Goal: Task Accomplishment & Management: Complete application form

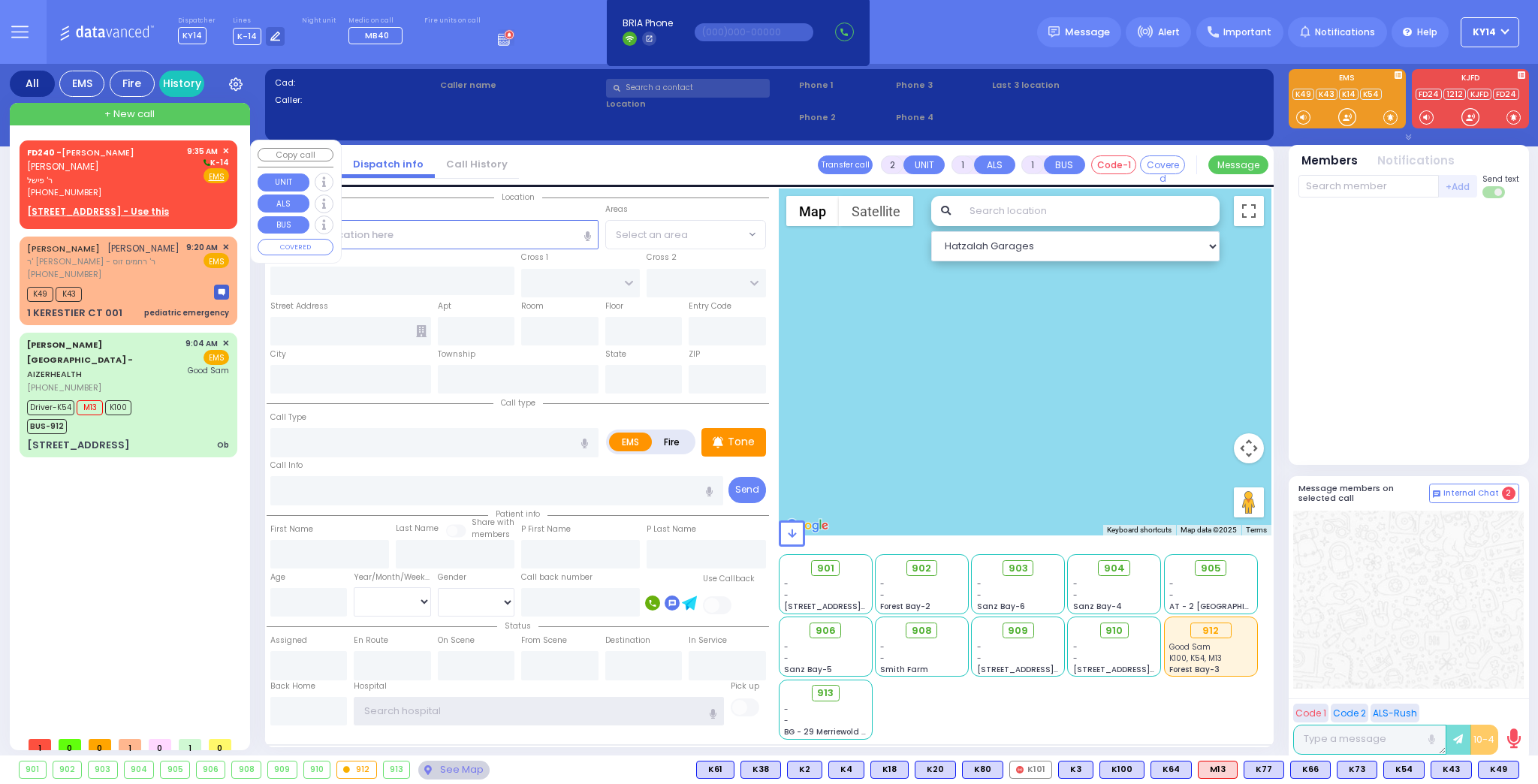
type input "ky14"
click at [179, 187] on div "[PHONE_NUMBER]" at bounding box center [105, 192] width 155 height 12
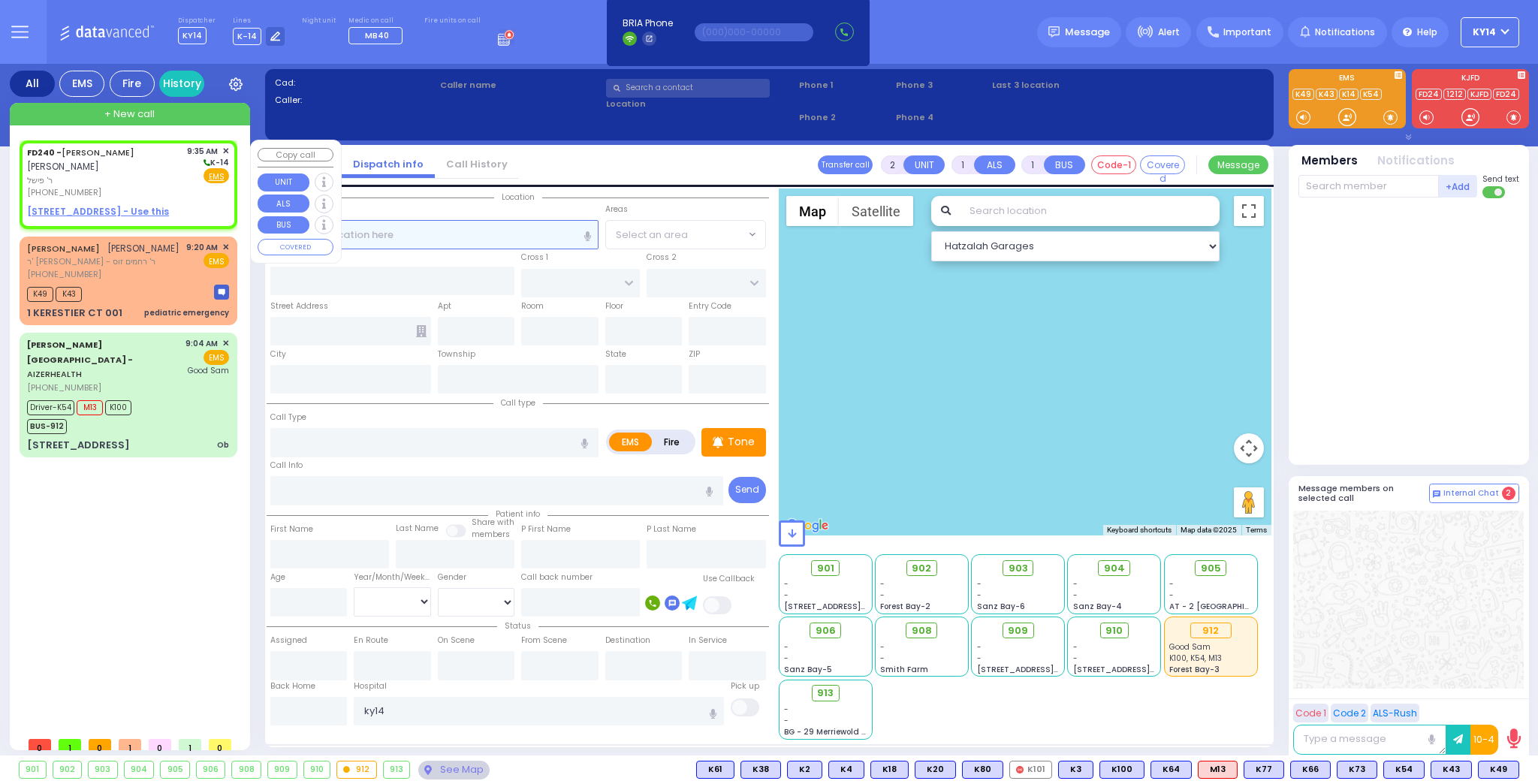
select select
radio input "true"
type input "[PERSON_NAME]"
select select
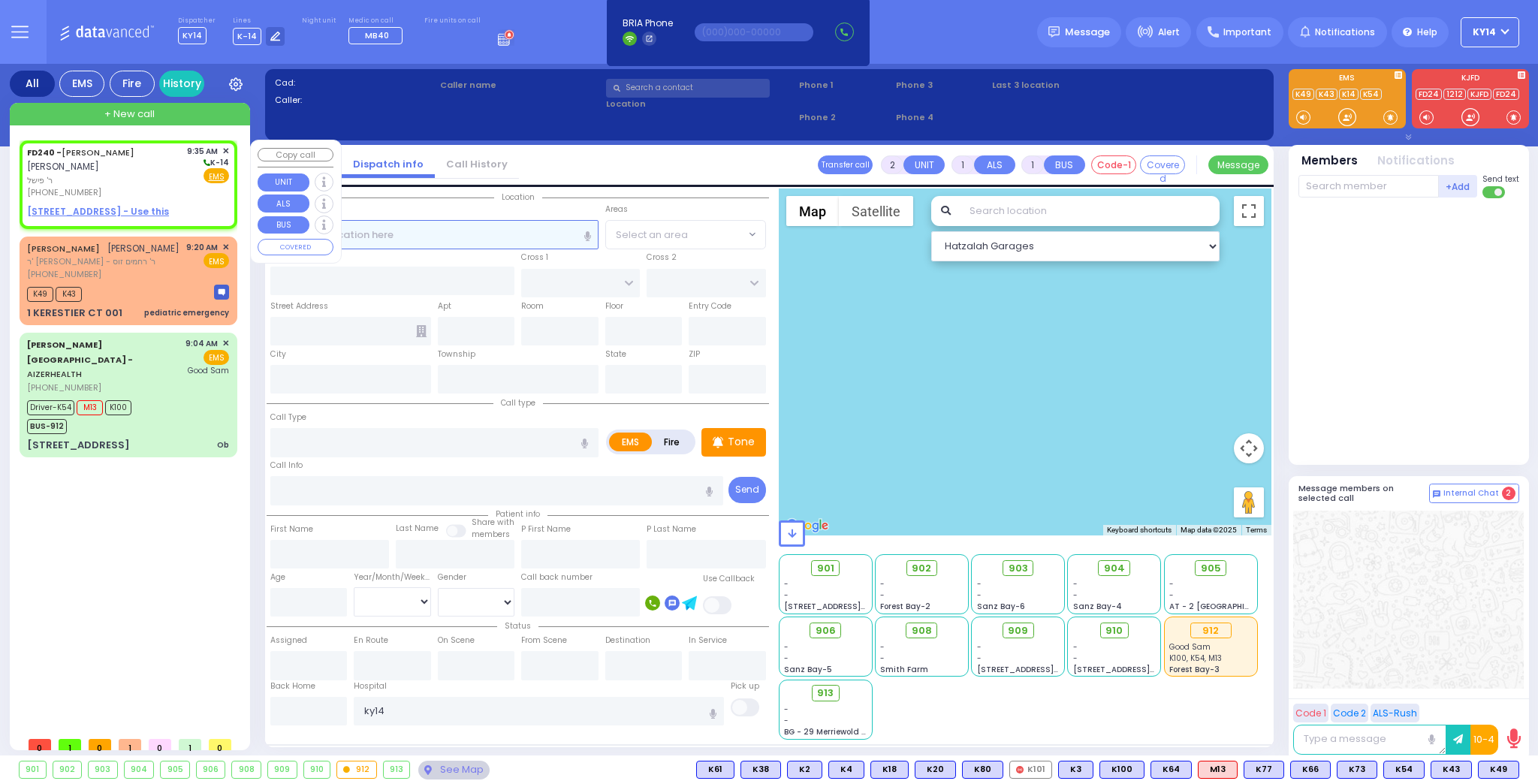
type input "09:35"
select select "Hatzalah Garages"
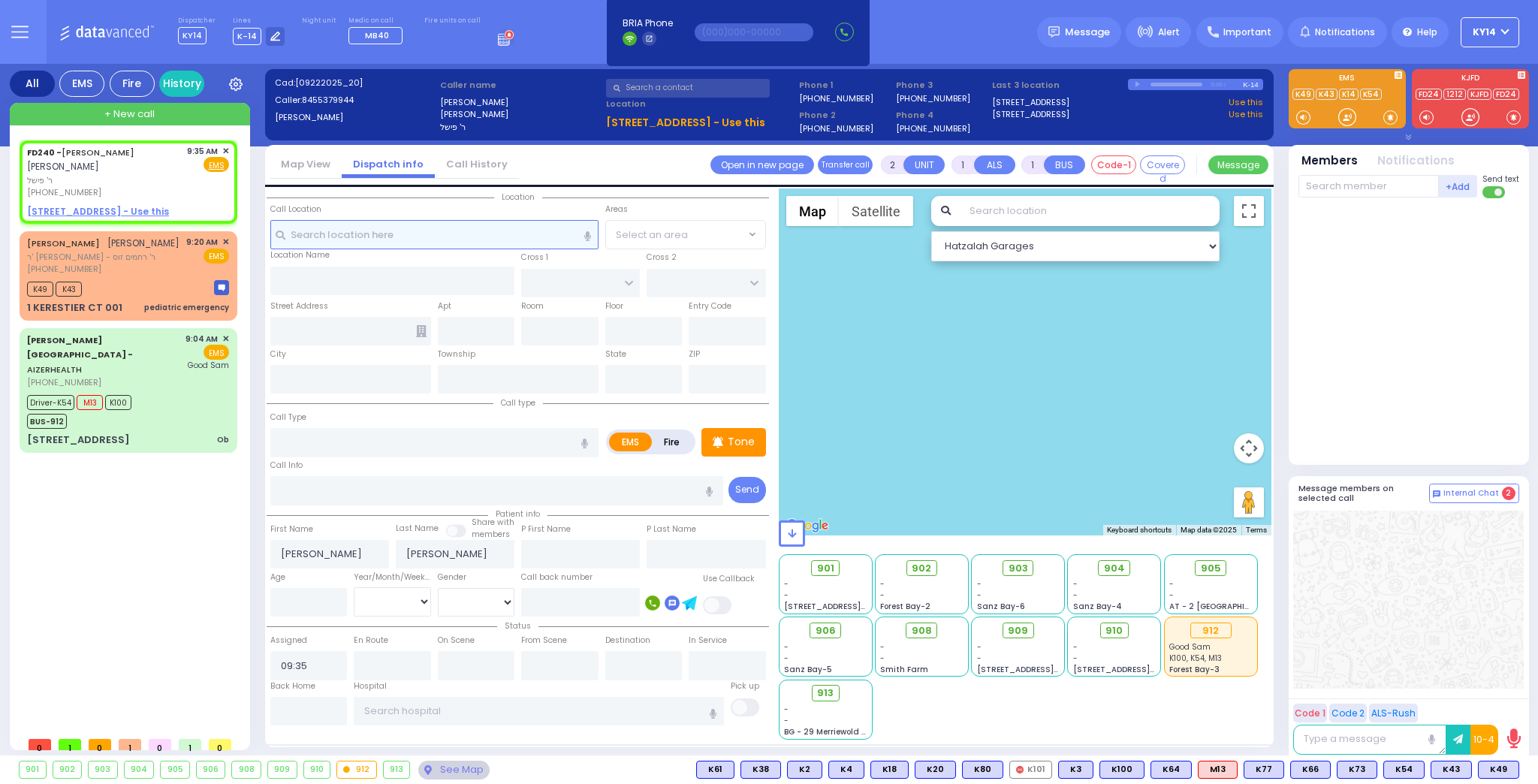
select select
radio input "true"
select select
select select "Hatzalah Garages"
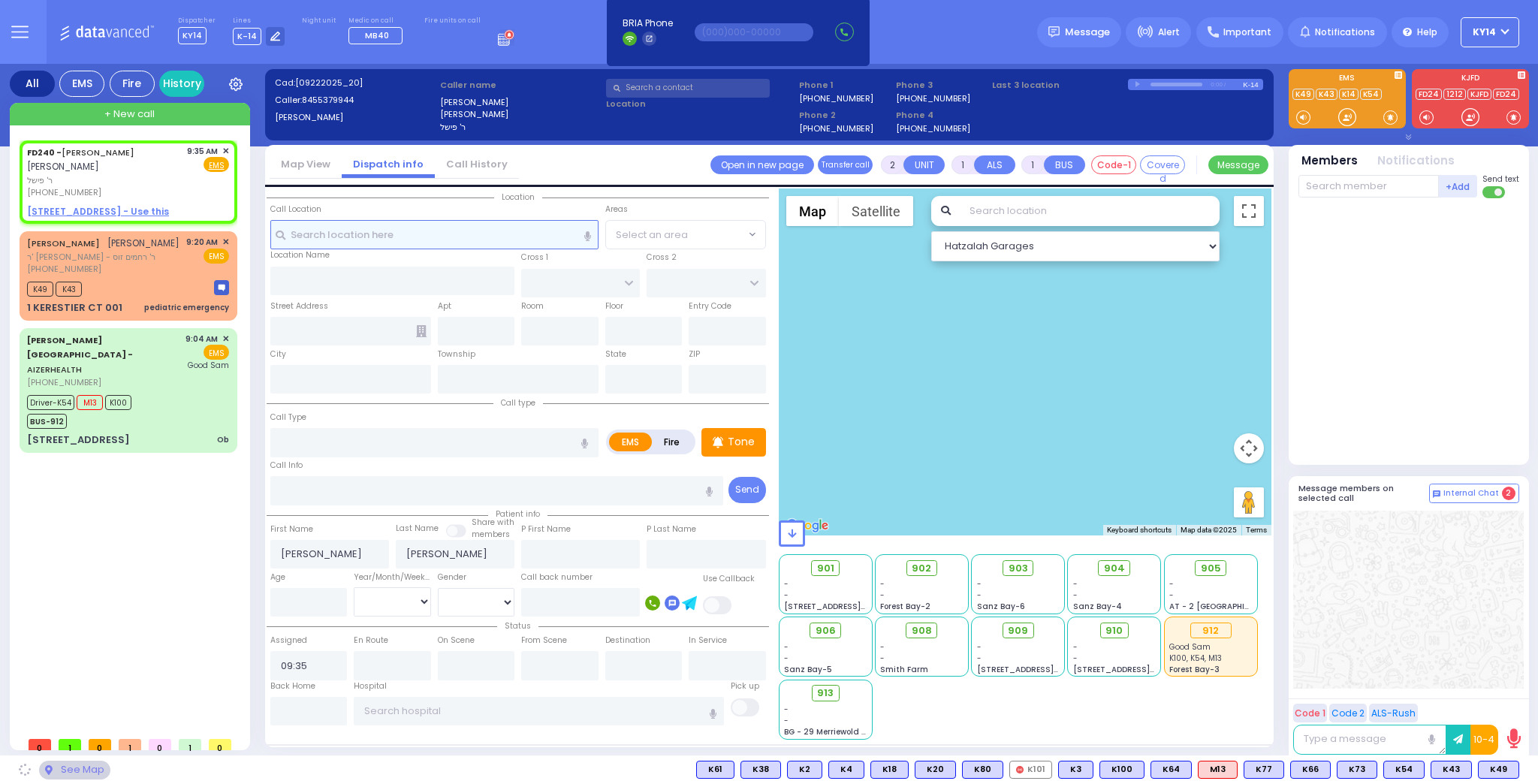
click at [503, 237] on input "text" at bounding box center [434, 234] width 328 height 28
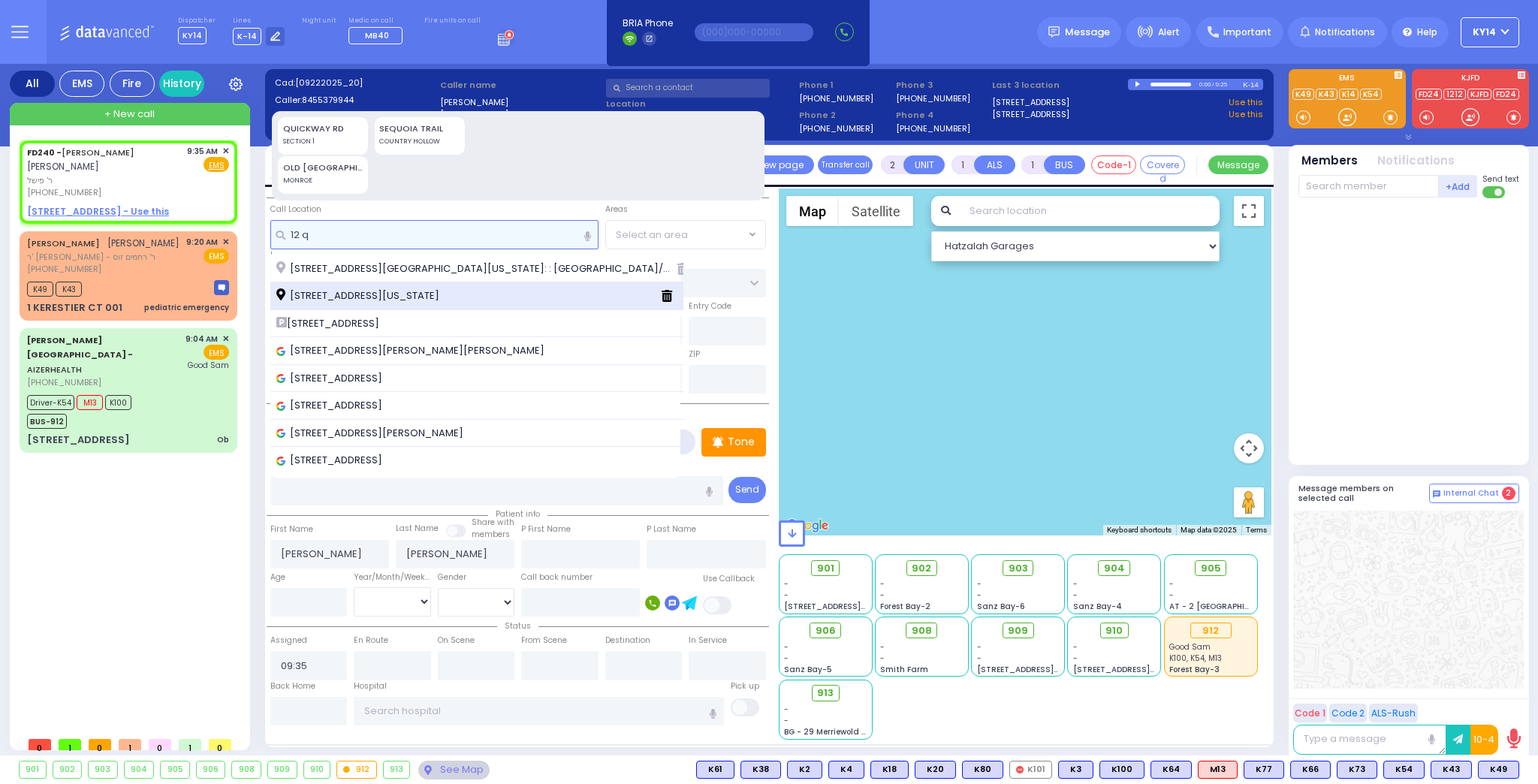
type input "12 q"
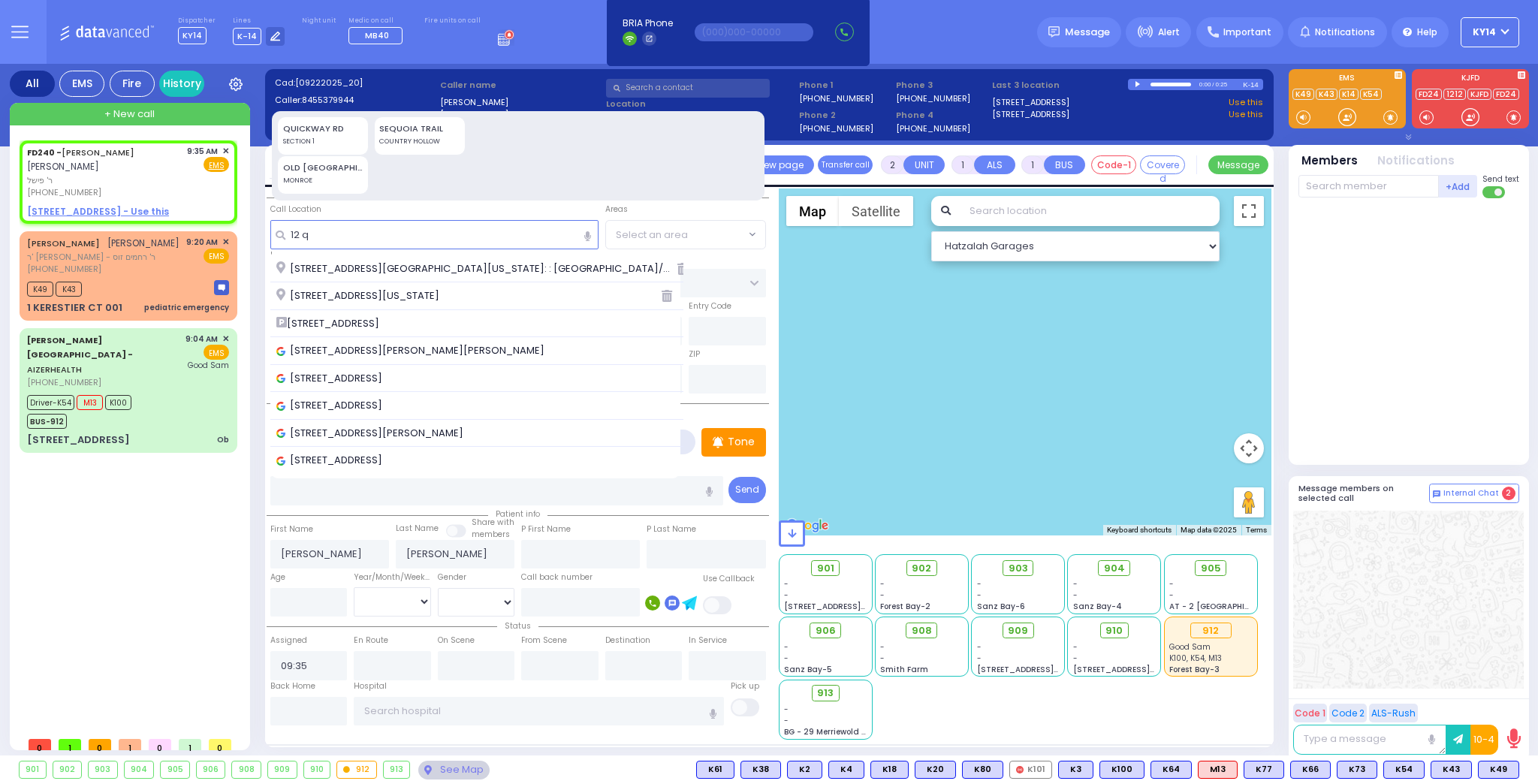
click at [361, 290] on span "[STREET_ADDRESS][US_STATE]" at bounding box center [361, 295] width 168 height 15
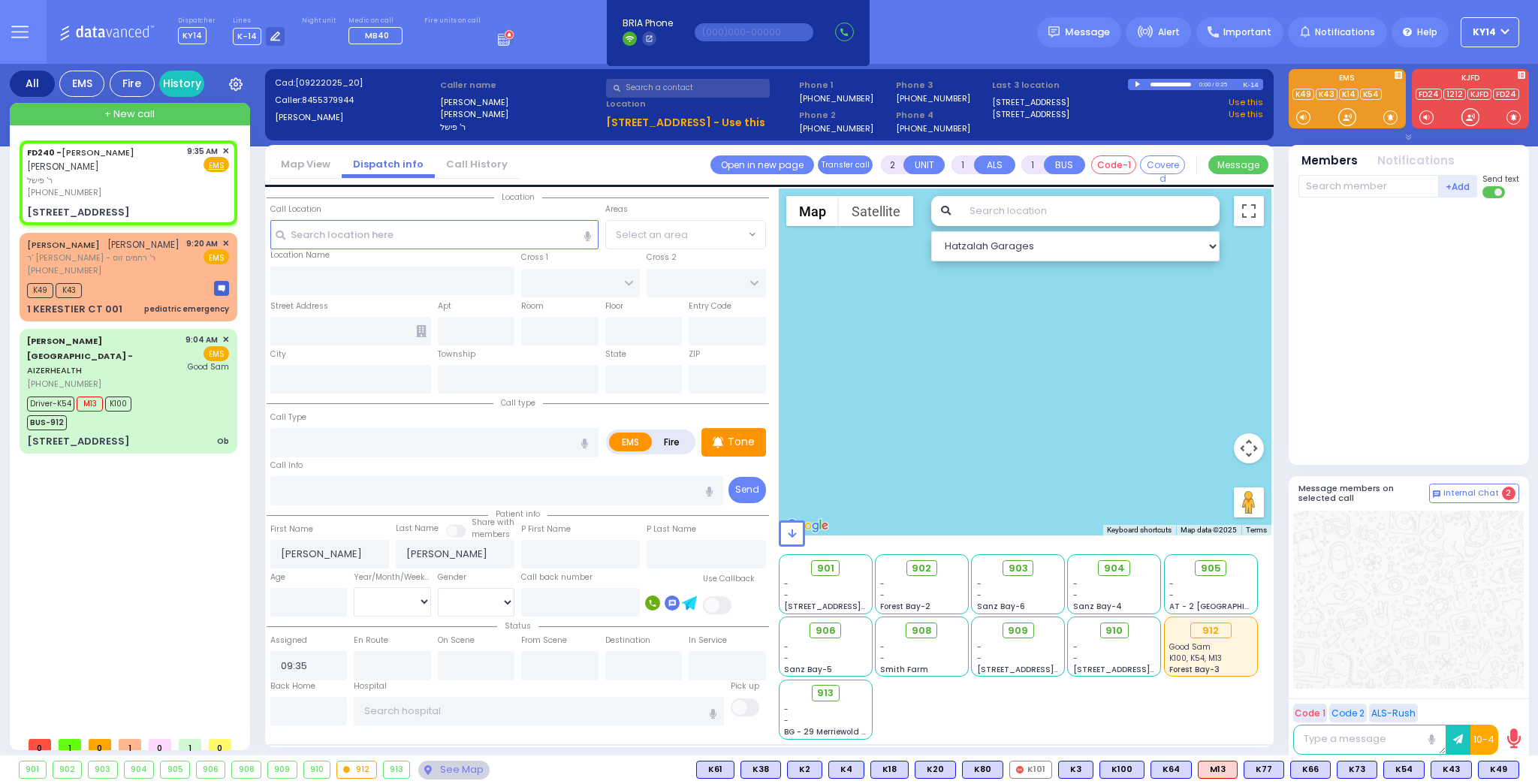
select select
radio input "true"
select select
type input "FOREST RD"
type input "LUBLIN WAY"
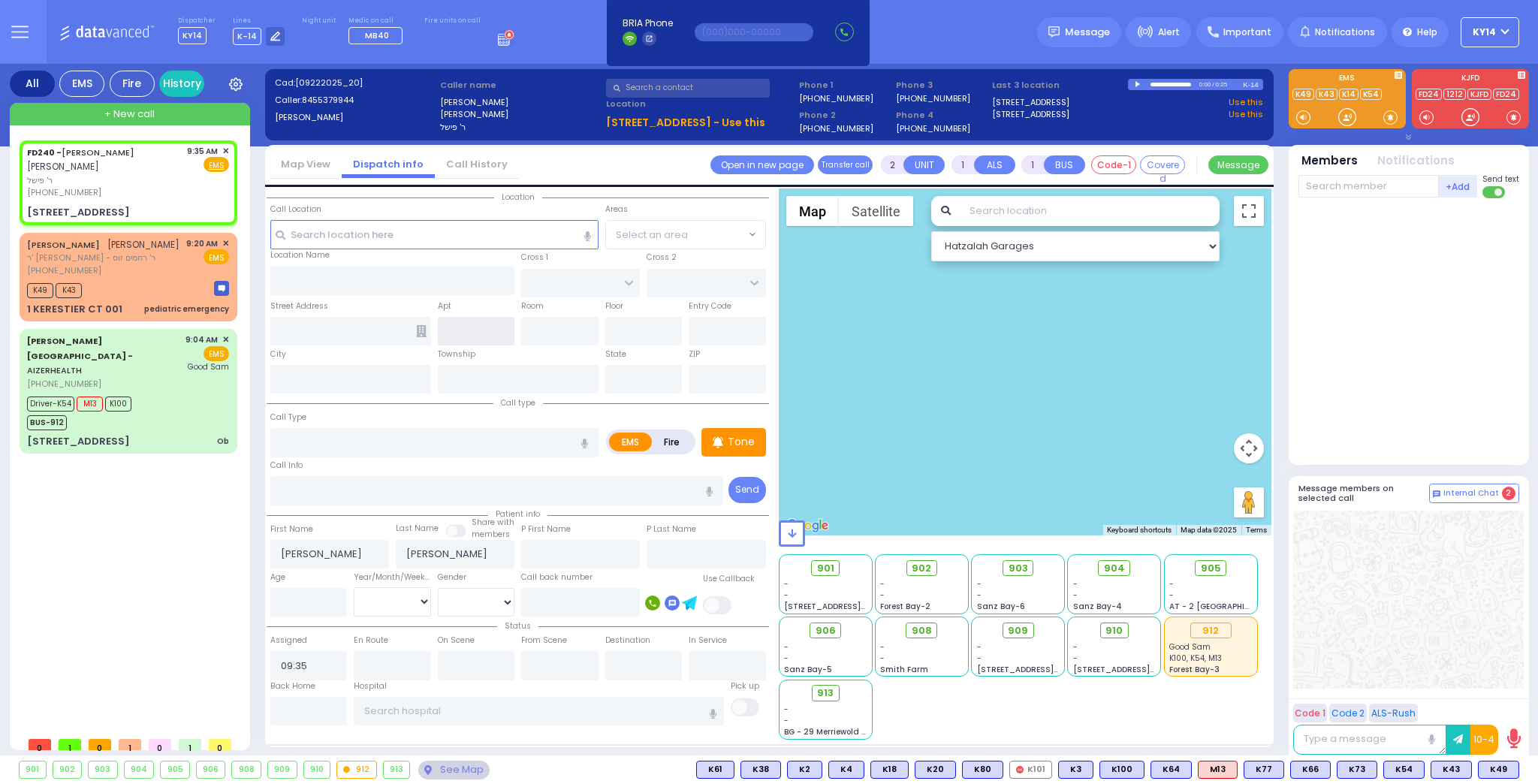
type input "[STREET_ADDRESS]"
type input "Monroe"
type input "[US_STATE]"
type input "10950"
select select "Hatzalah Garages"
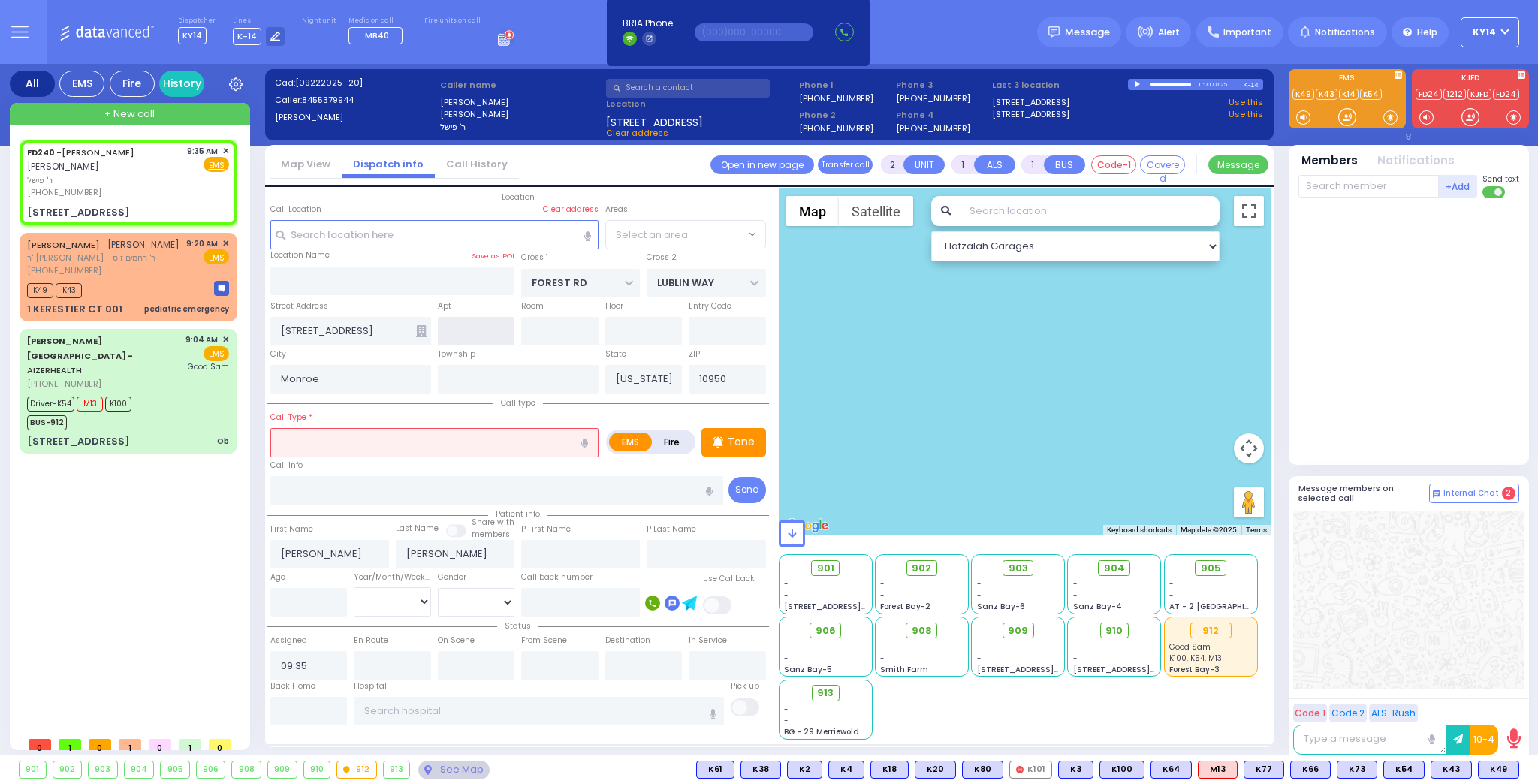
select select "MONROE"
click at [462, 452] on input "text" at bounding box center [434, 442] width 328 height 28
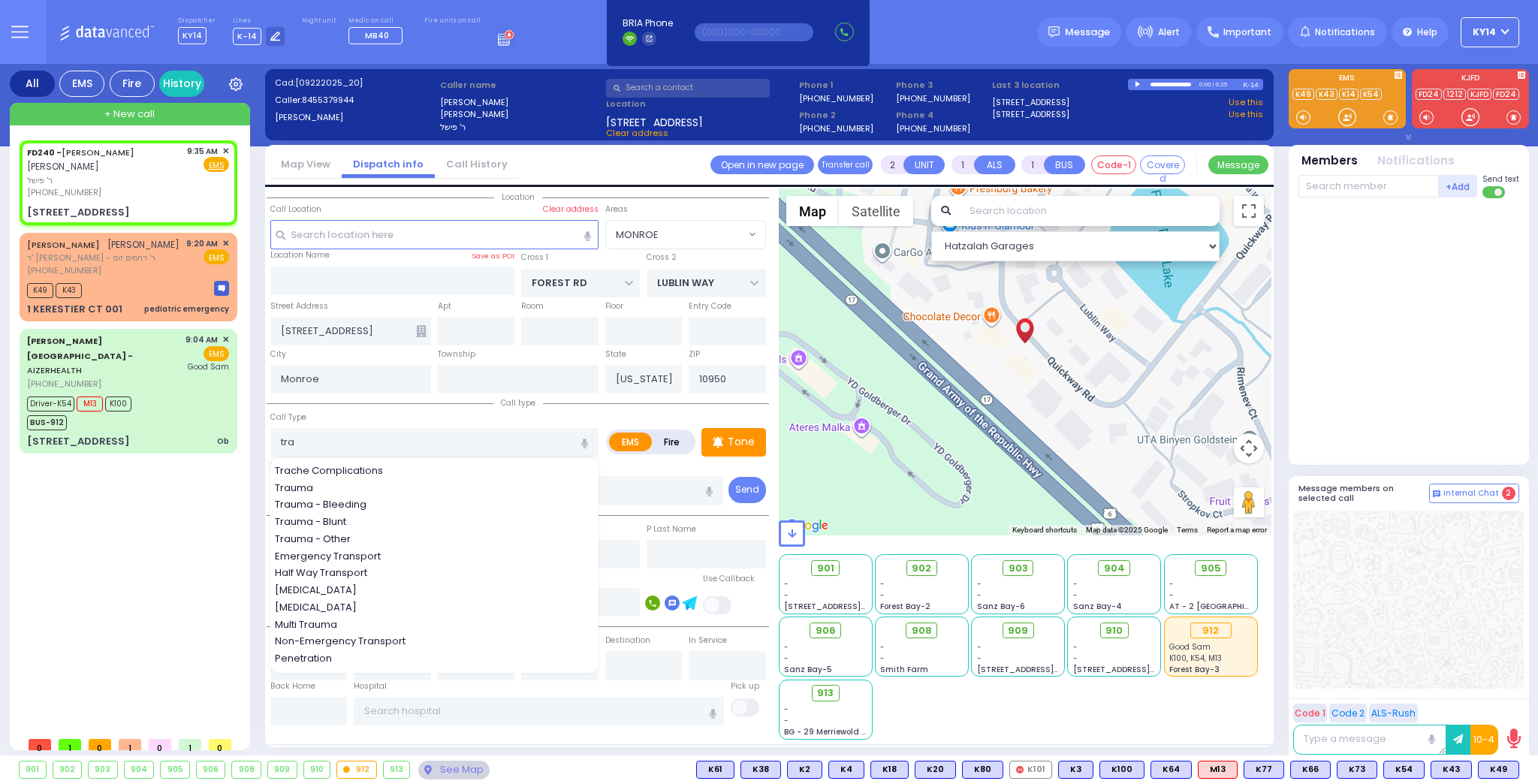
click at [324, 485] on div "Trauma" at bounding box center [435, 487] width 321 height 15
type input "Trauma"
type input "0"
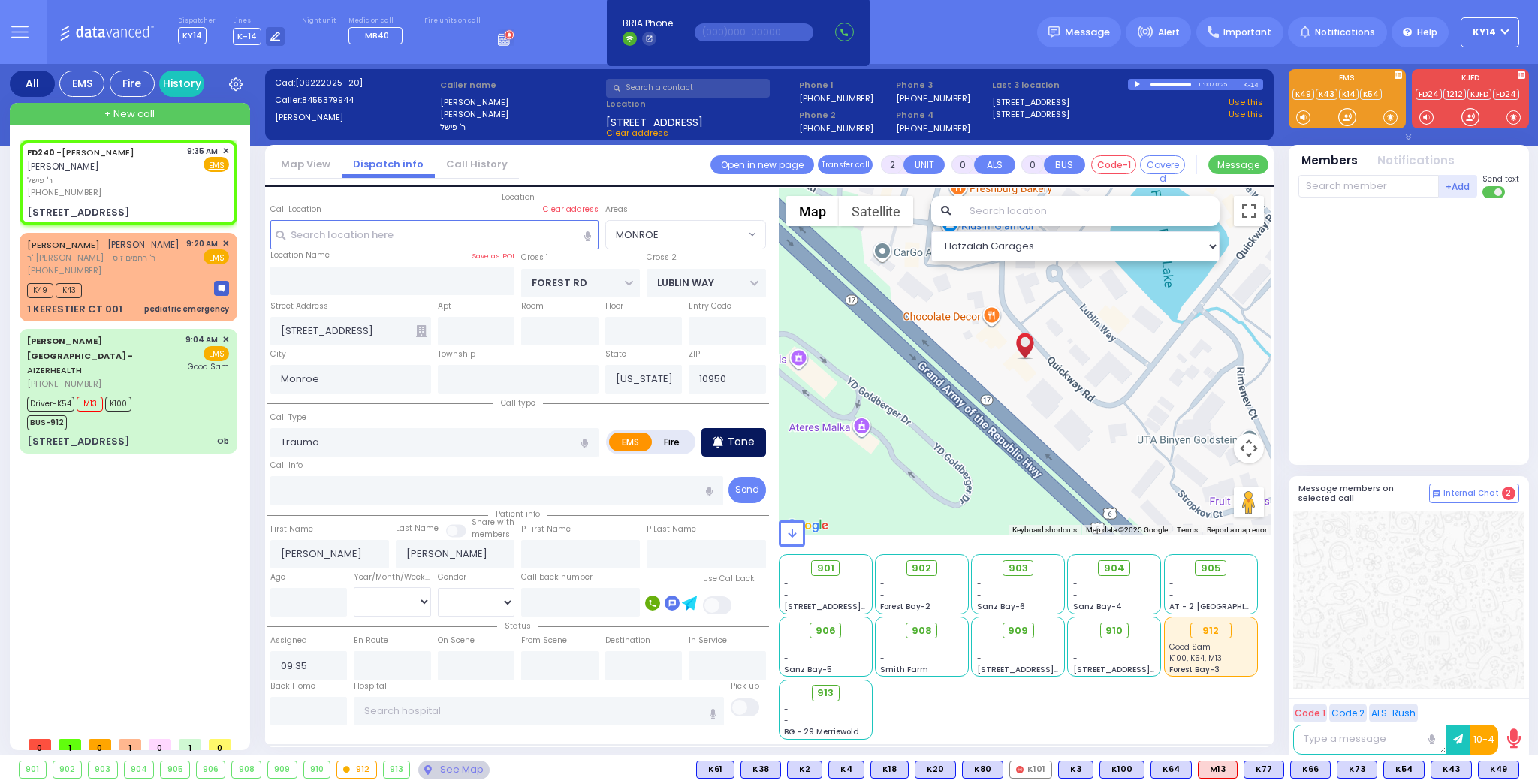
click at [767, 439] on div "Call Type Trauma Trauma" at bounding box center [517, 433] width 502 height 48
click at [748, 439] on p "Tone" at bounding box center [741, 442] width 27 height 16
select select
radio input "true"
select select
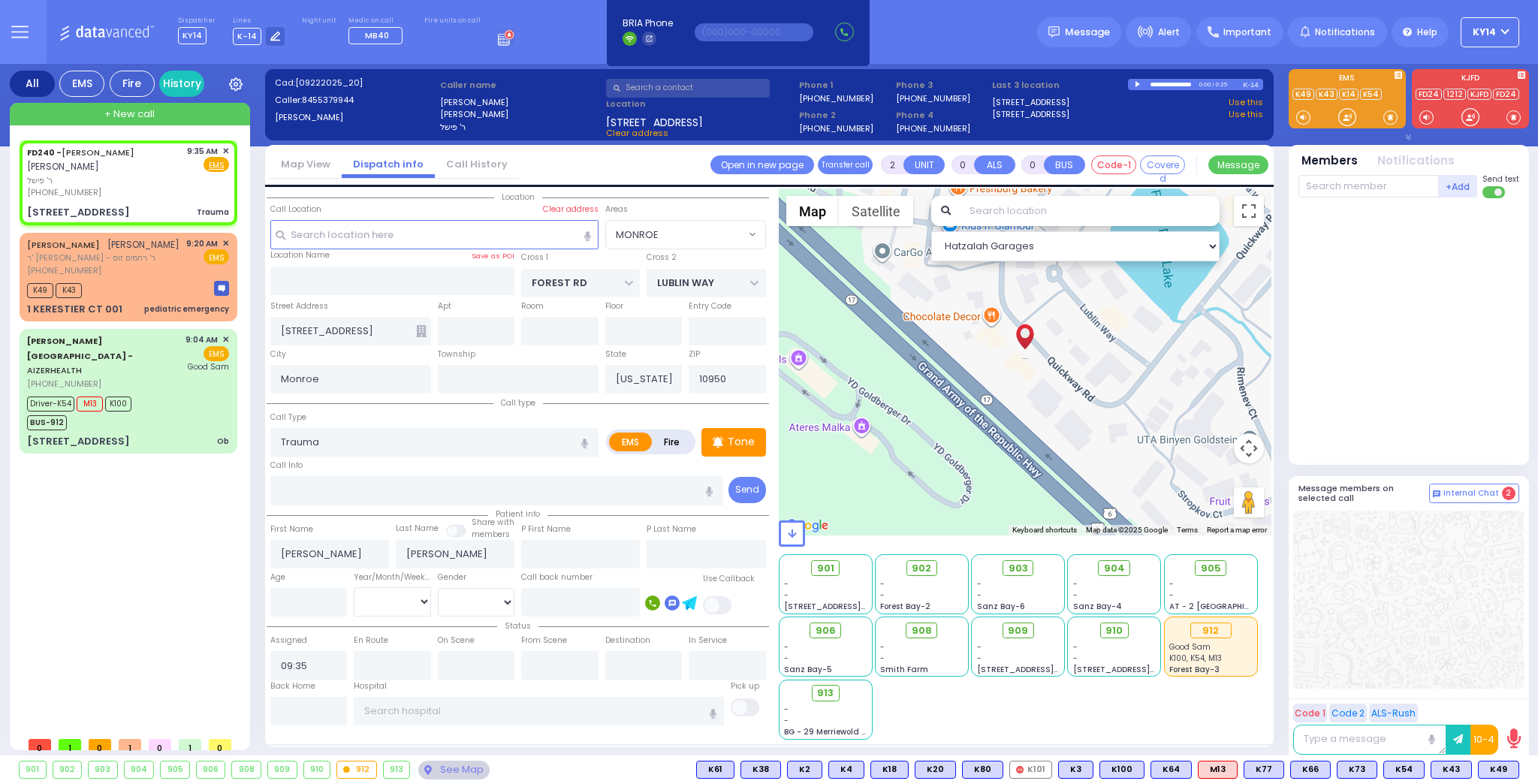
select select "Hatzalah Garages"
select select "MONROE"
click at [1436, 268] on div at bounding box center [1410, 329] width 224 height 248
click at [1499, 764] on span "K41" at bounding box center [1499, 769] width 37 height 17
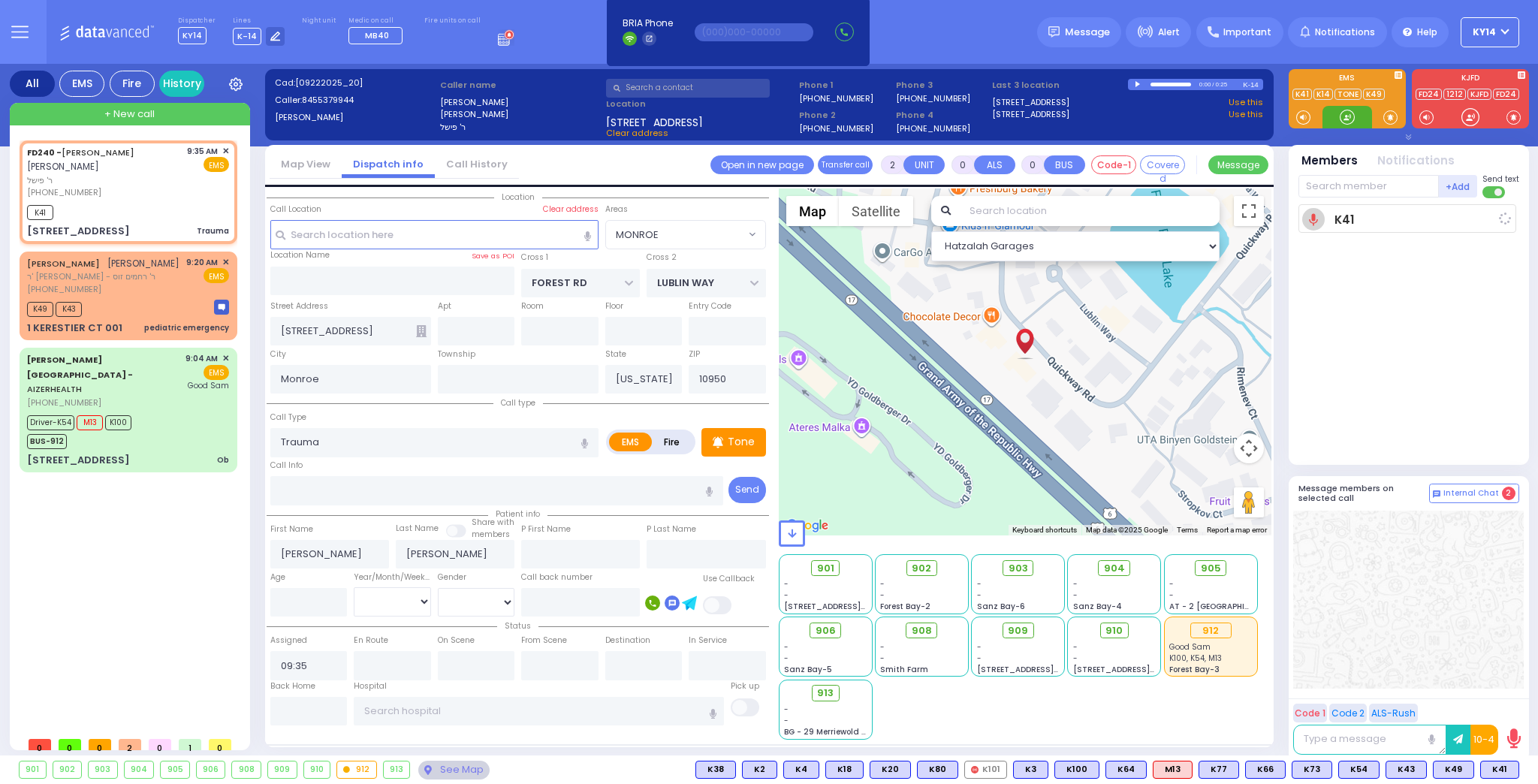
select select
radio input "true"
select select
type input "09:37"
select select "Hatzalah Garages"
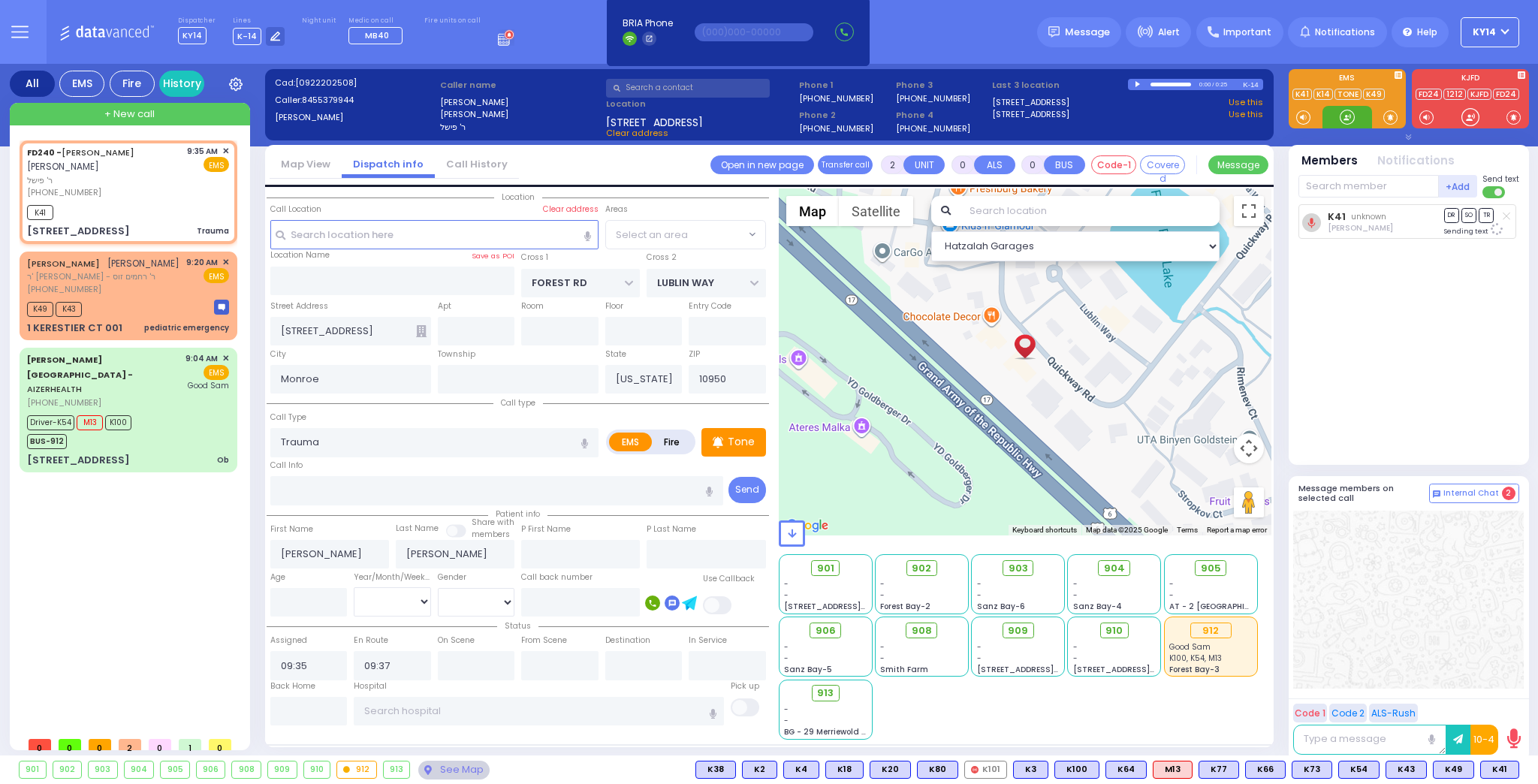
select select "MONROE"
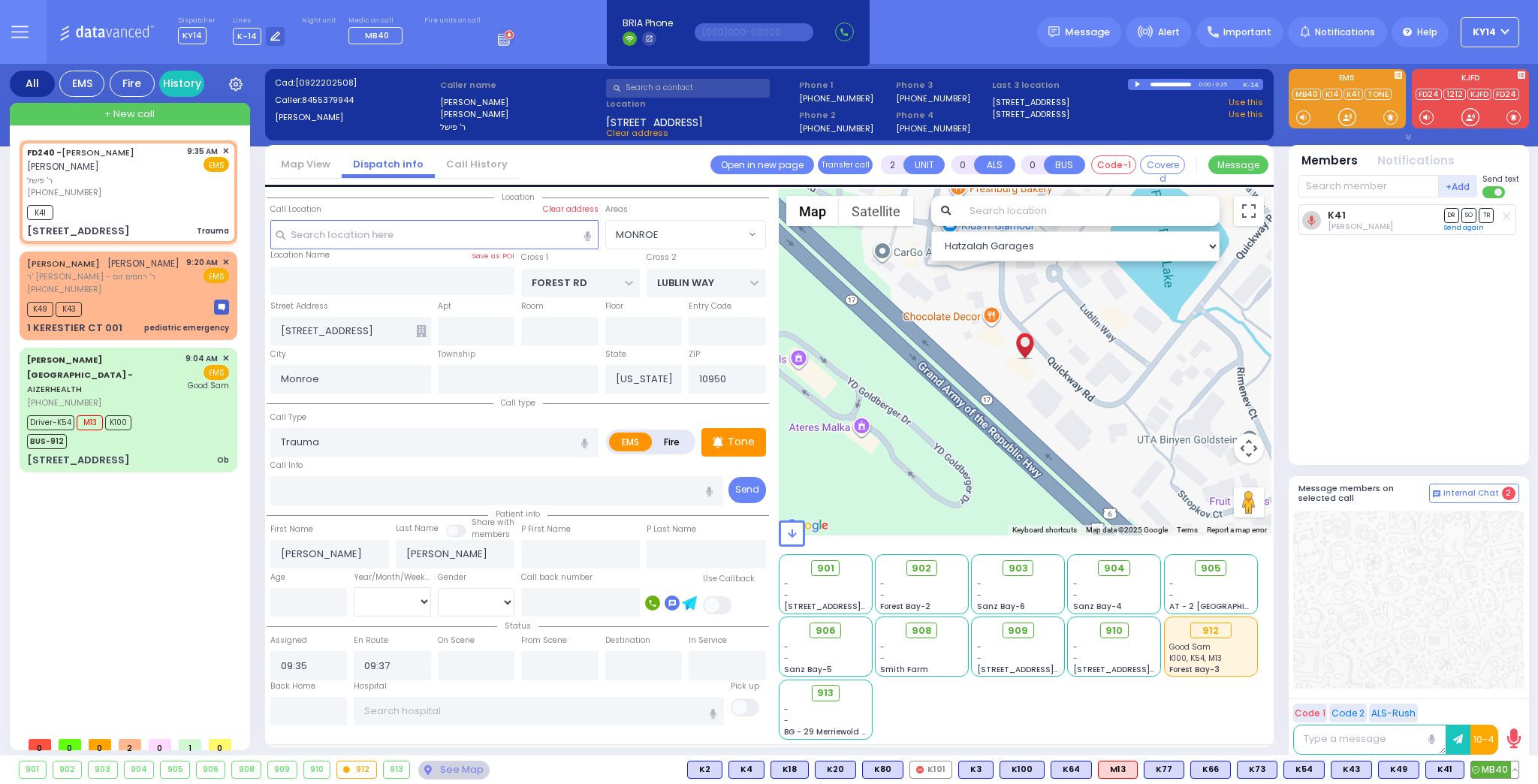
click at [1492, 770] on span "MB40" at bounding box center [1494, 769] width 47 height 17
select select
radio input "true"
select select
select select "Hatzalah Garages"
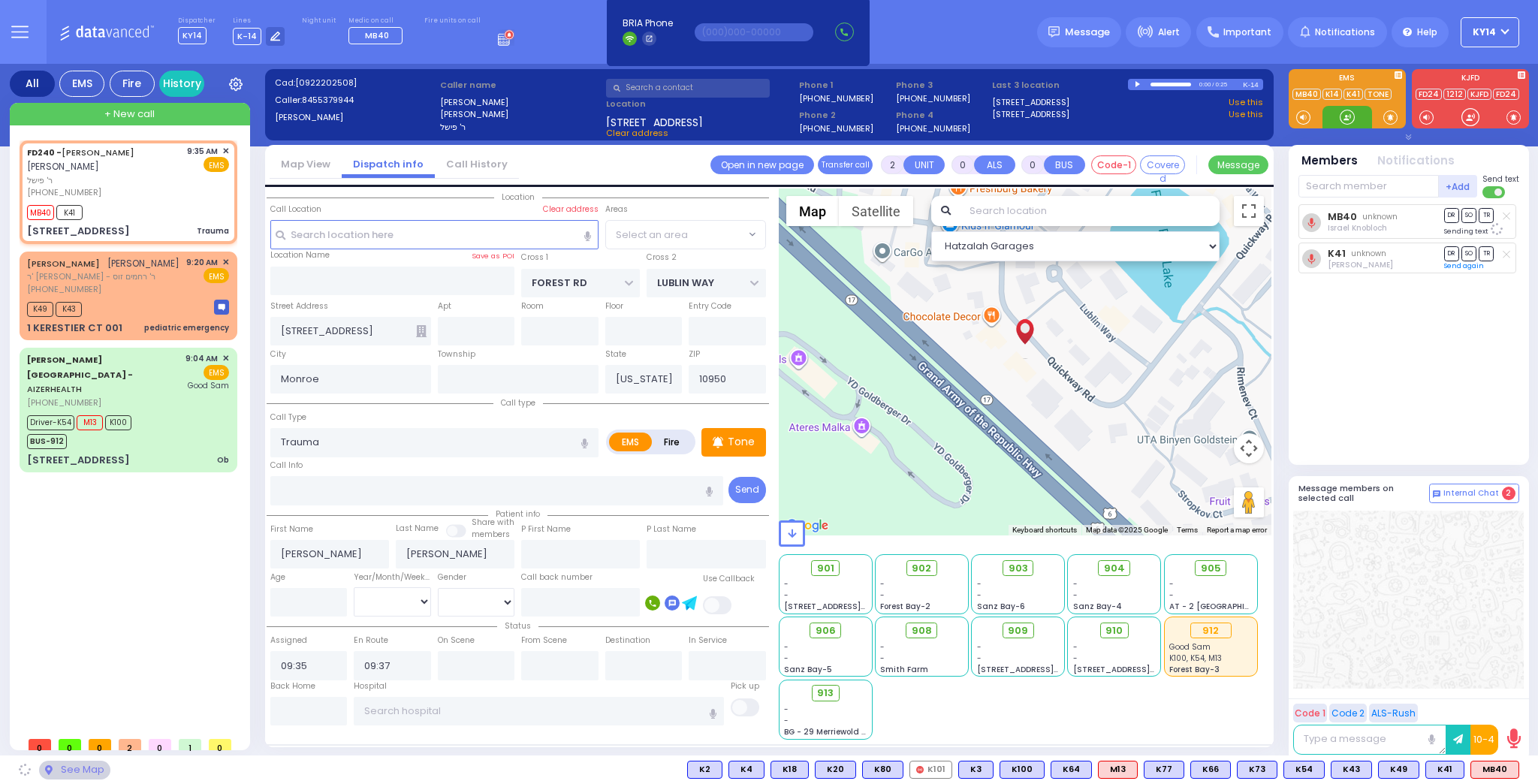
select select "MONROE"
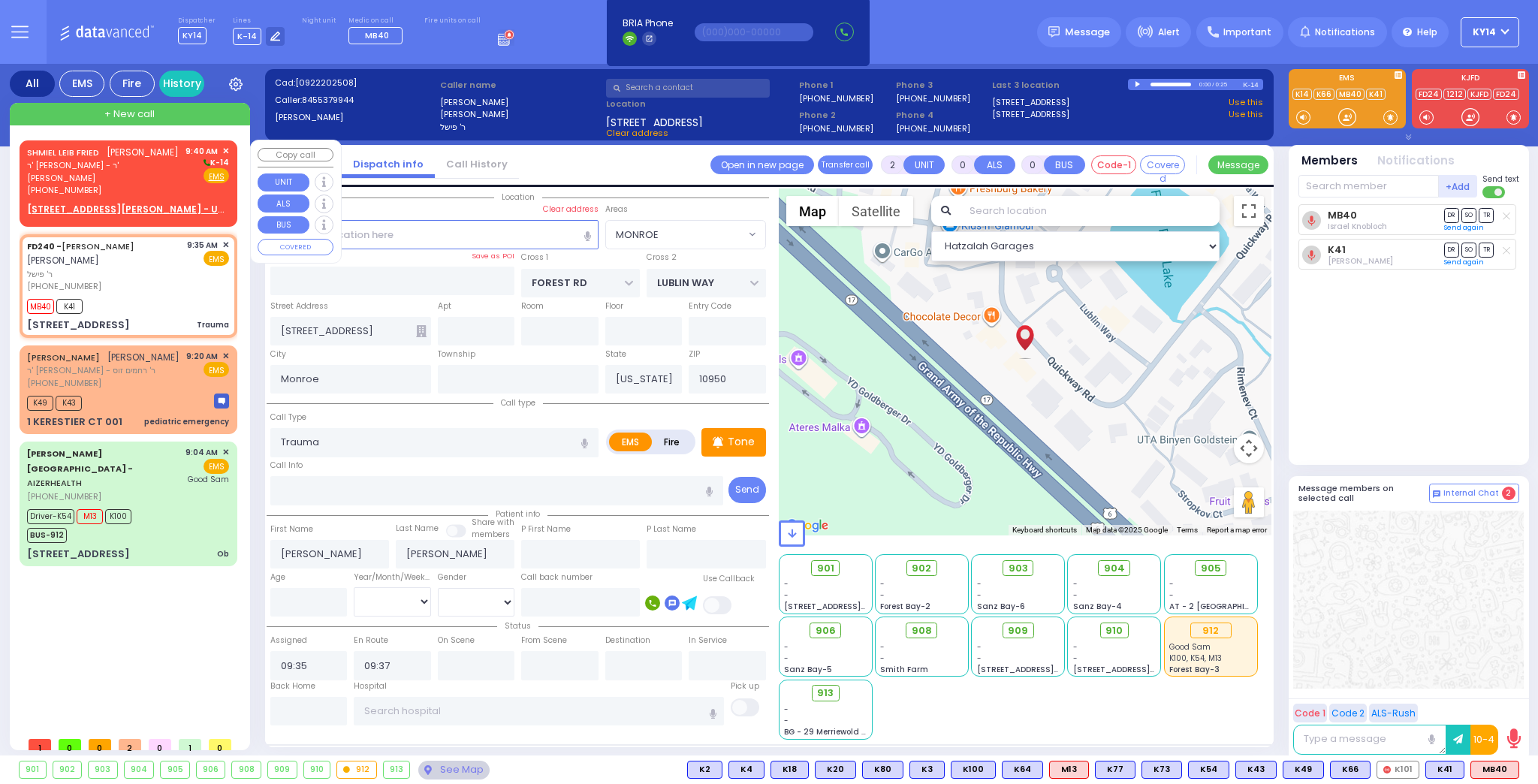
click at [136, 184] on div "[PHONE_NUMBER]" at bounding box center [104, 190] width 153 height 12
type input "1"
select select
radio input "true"
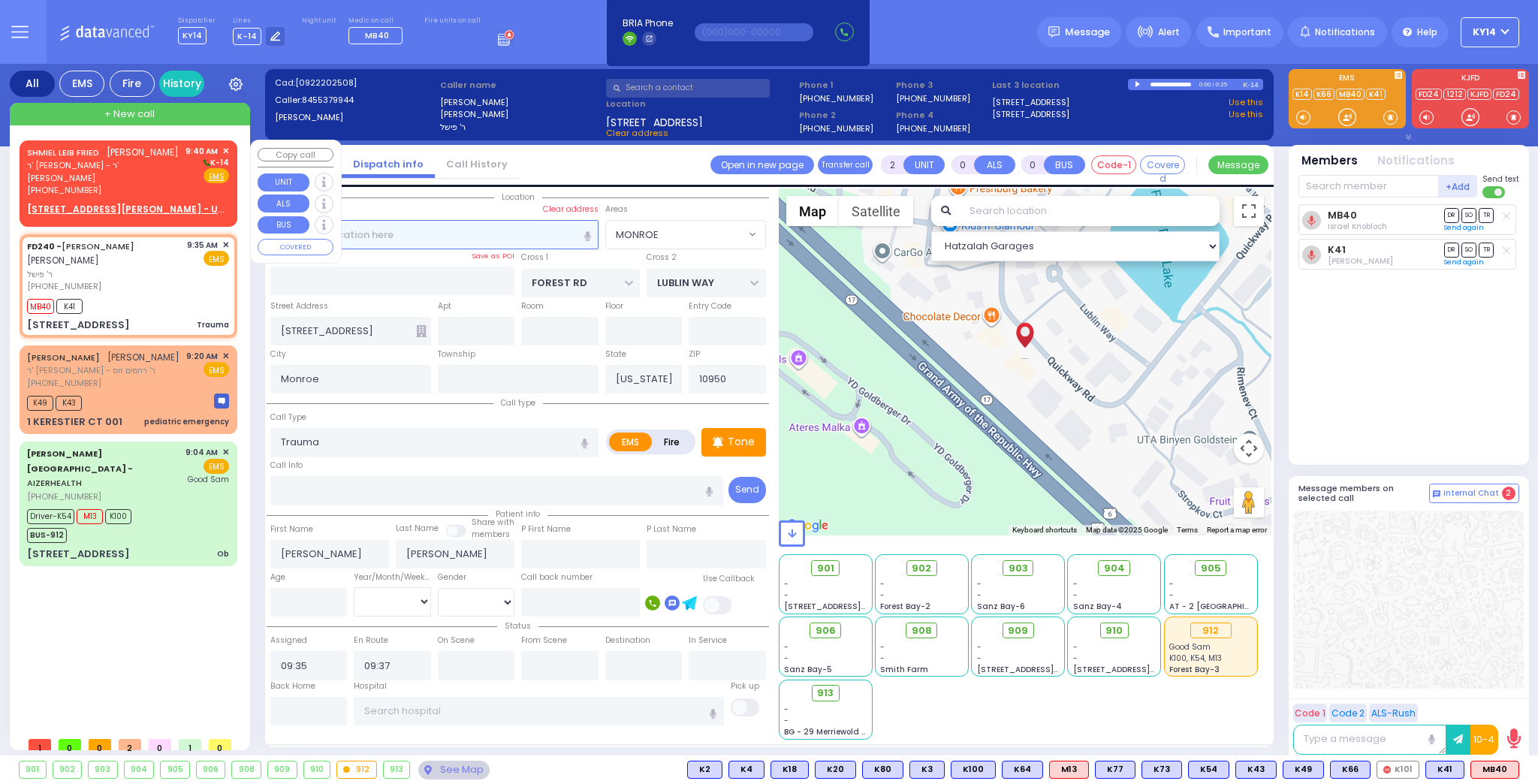
type input "[PERSON_NAME]"
type input "FRIED"
select select
type input "09:40"
select select "Hatzalah Garages"
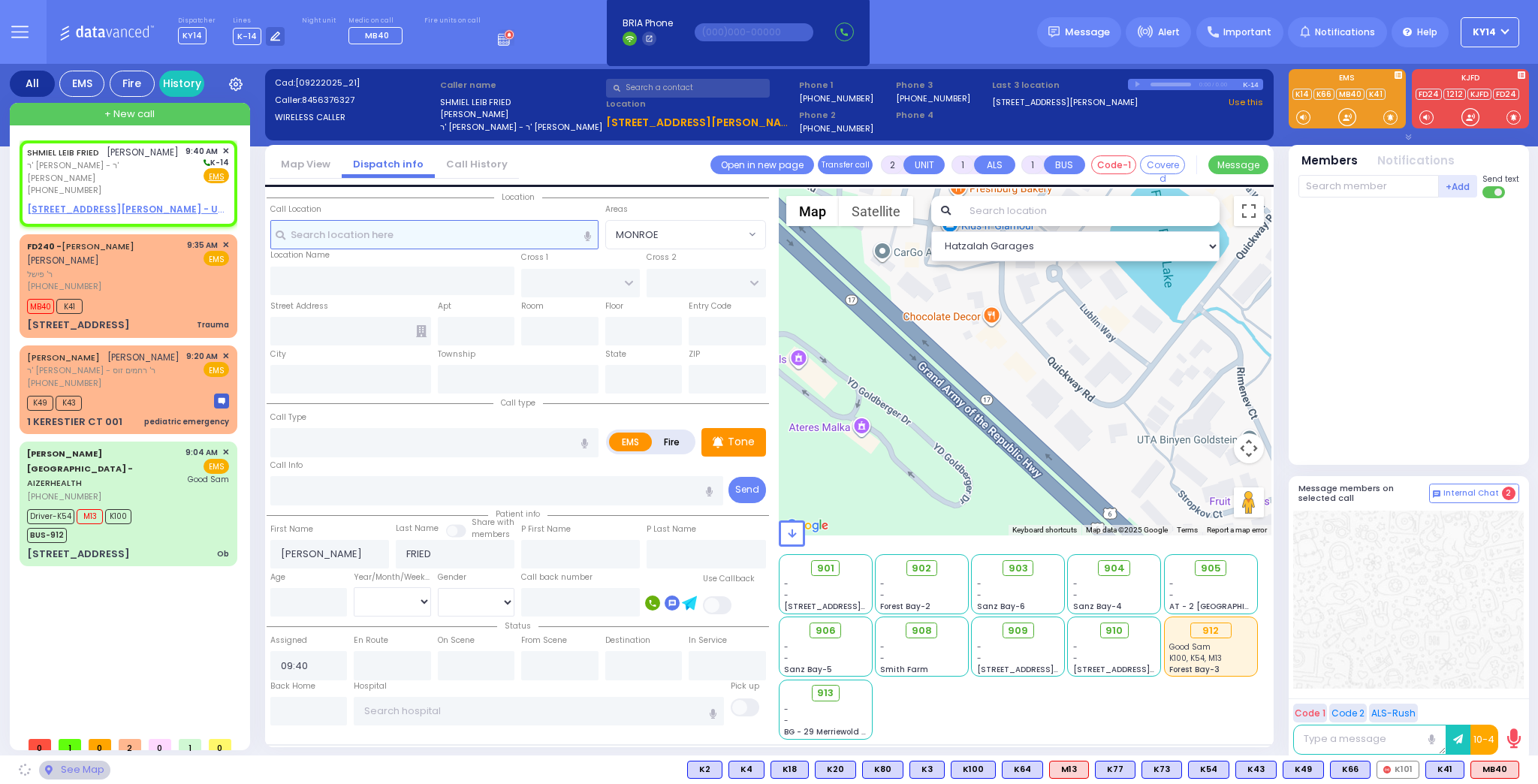
click at [382, 232] on input "text" at bounding box center [434, 234] width 328 height 28
type input "1"
select select
radio input "true"
select select
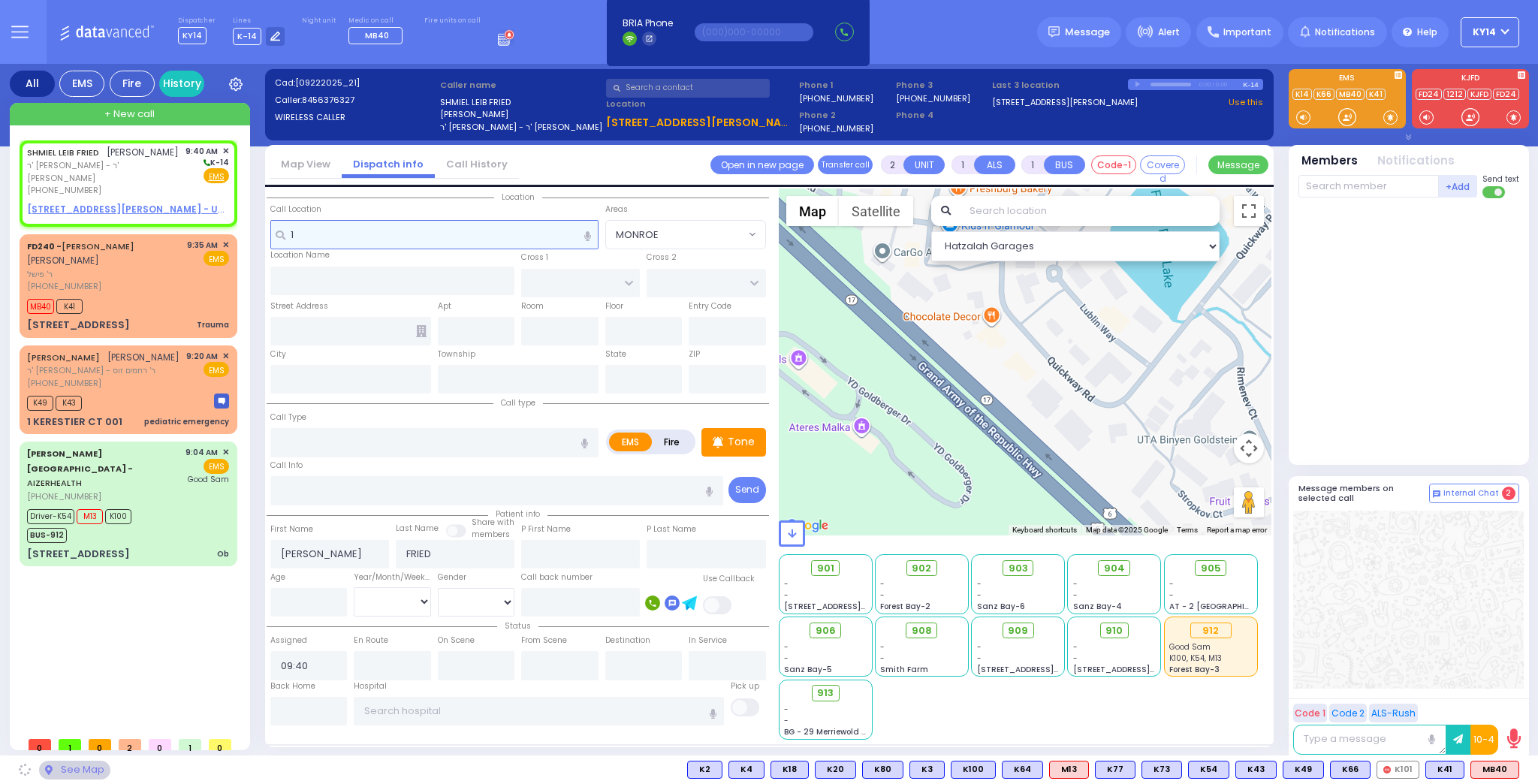
select select "Hatzalah Garages"
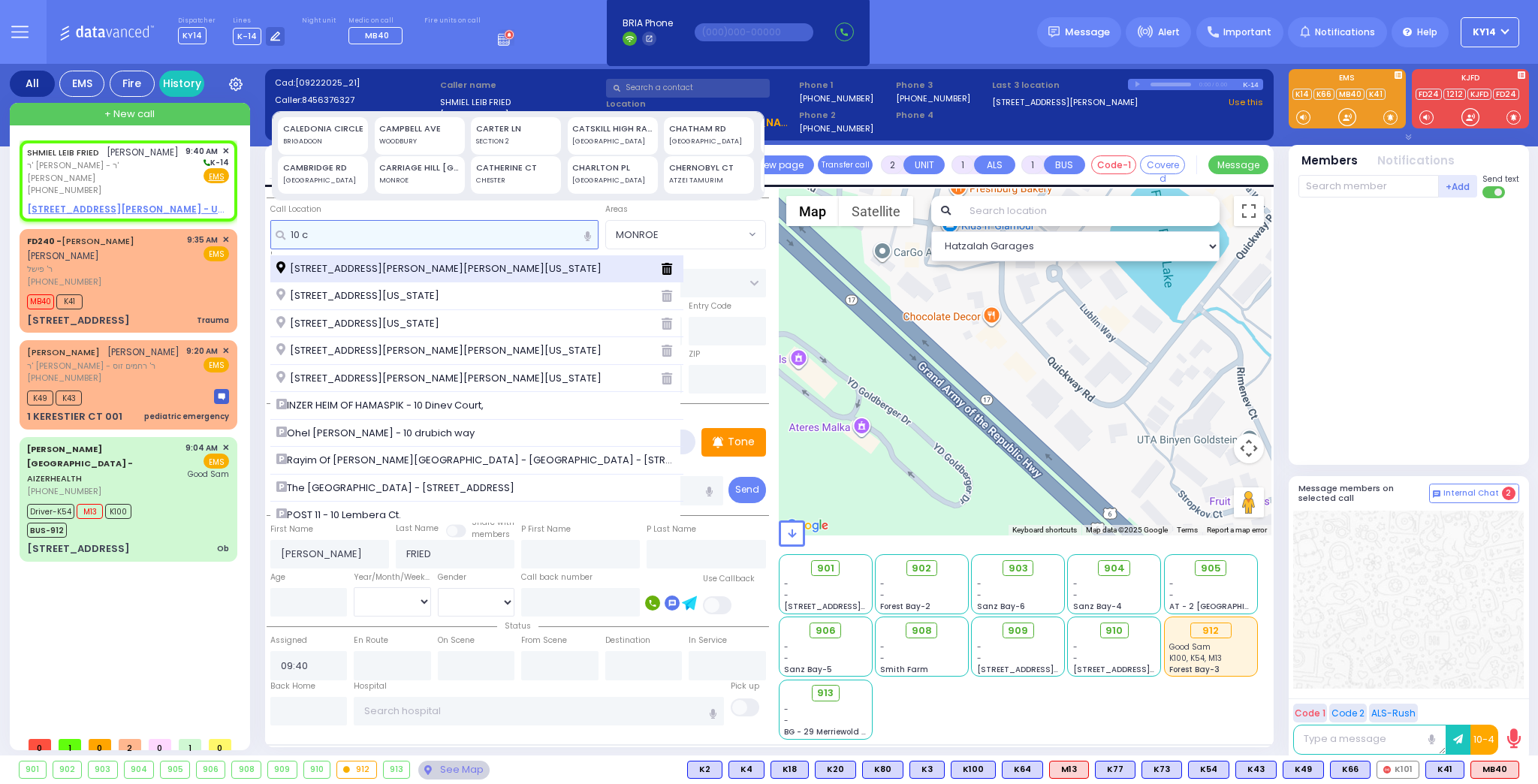
type input "10 c"
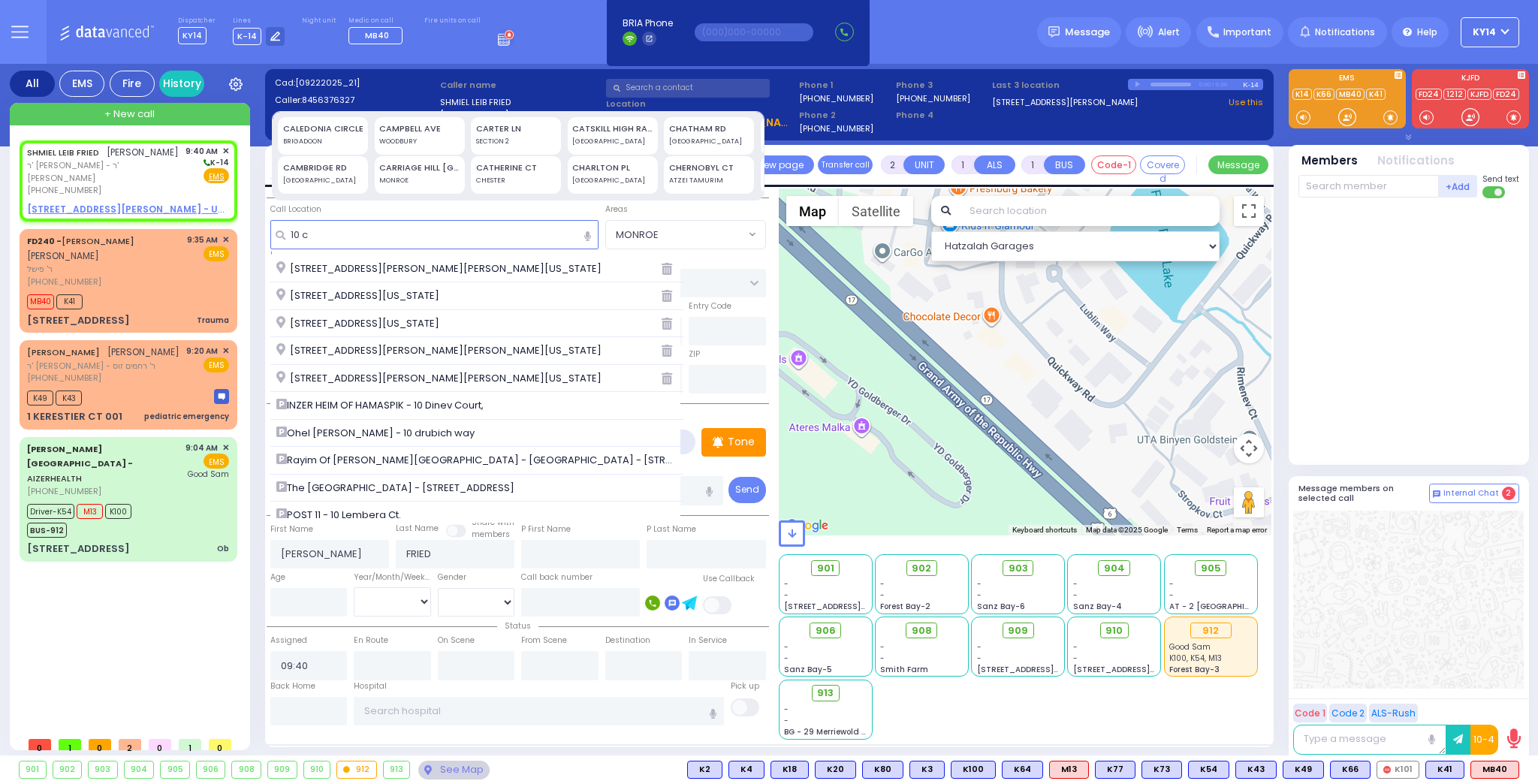
click at [361, 268] on span "[STREET_ADDRESS][PERSON_NAME][PERSON_NAME][US_STATE]" at bounding box center [441, 268] width 330 height 15
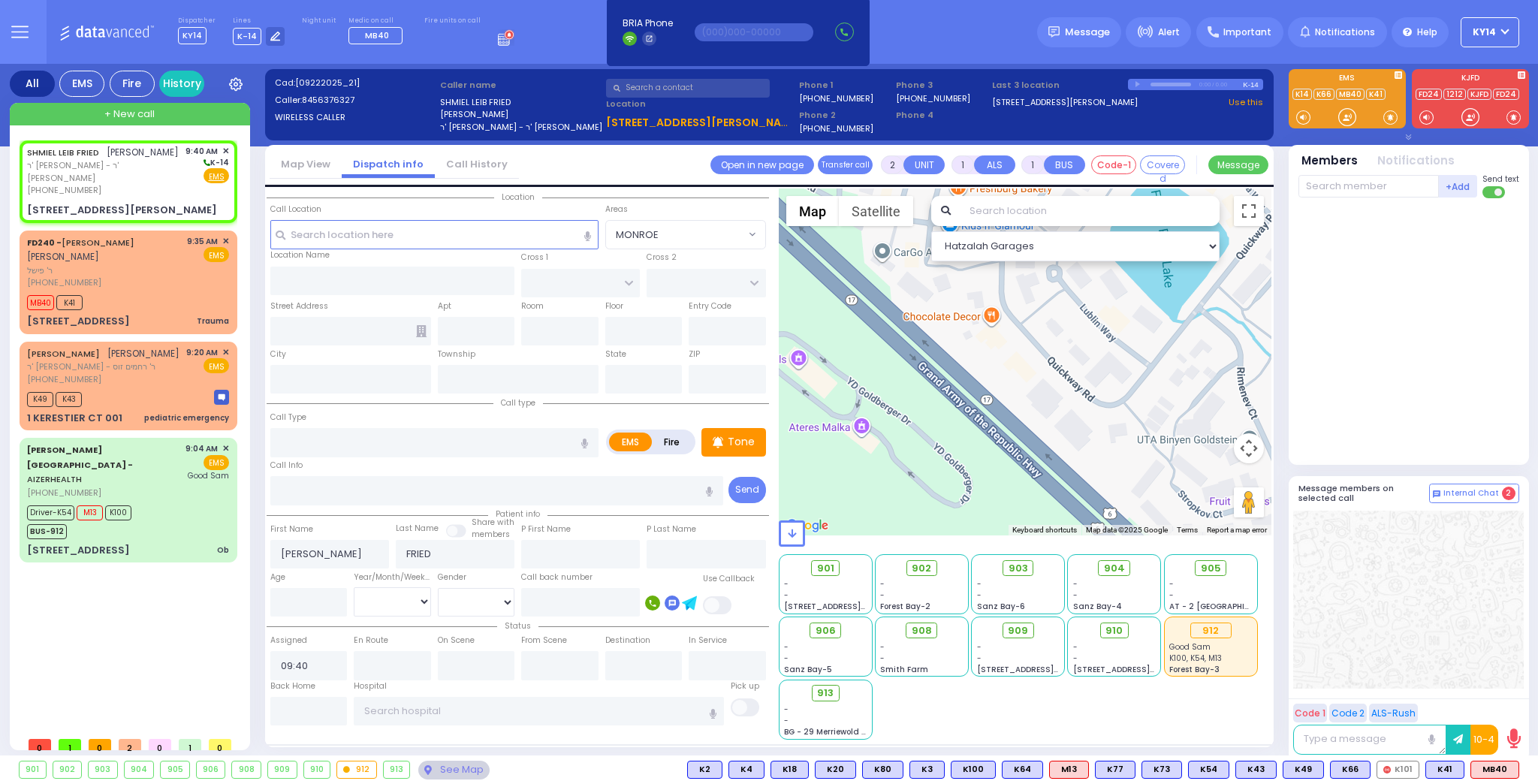
select select
radio input "true"
select select
select select "Hatzalah Garages"
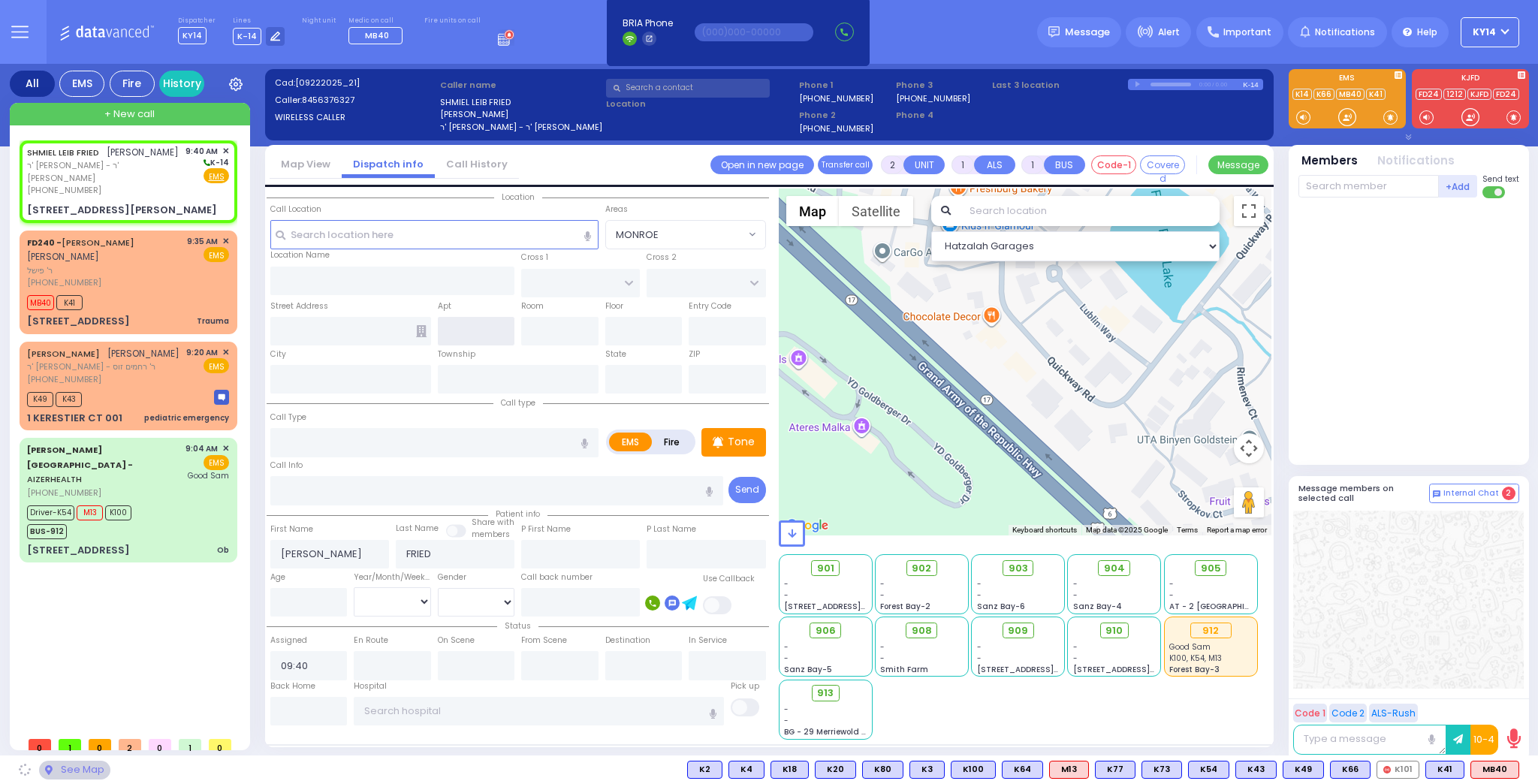
type input "ZENTA RD"
type input "FOREST RD"
type input "[STREET_ADDRESS][PERSON_NAME]"
type input "Monroe"
type input "[US_STATE]"
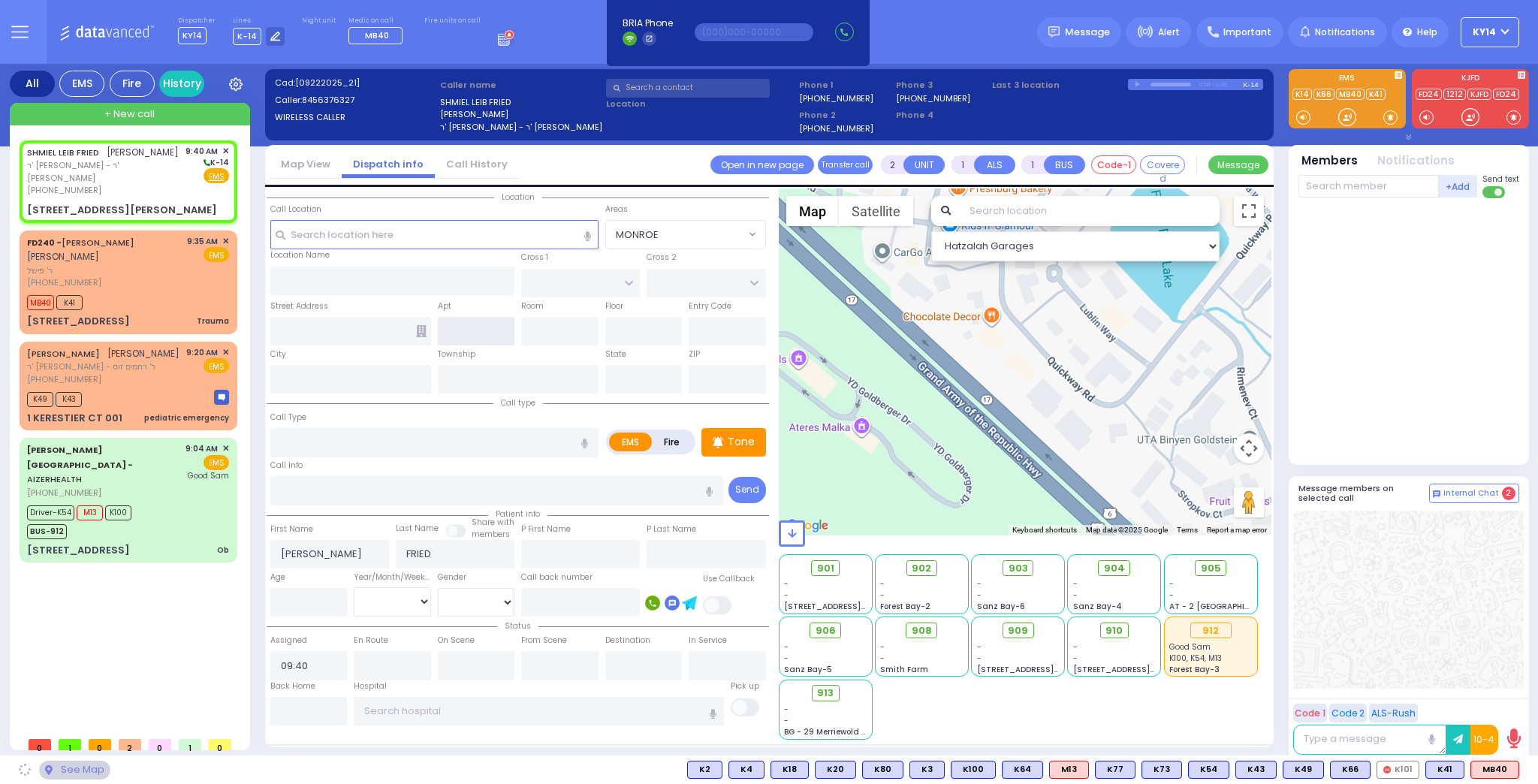
type input "10950"
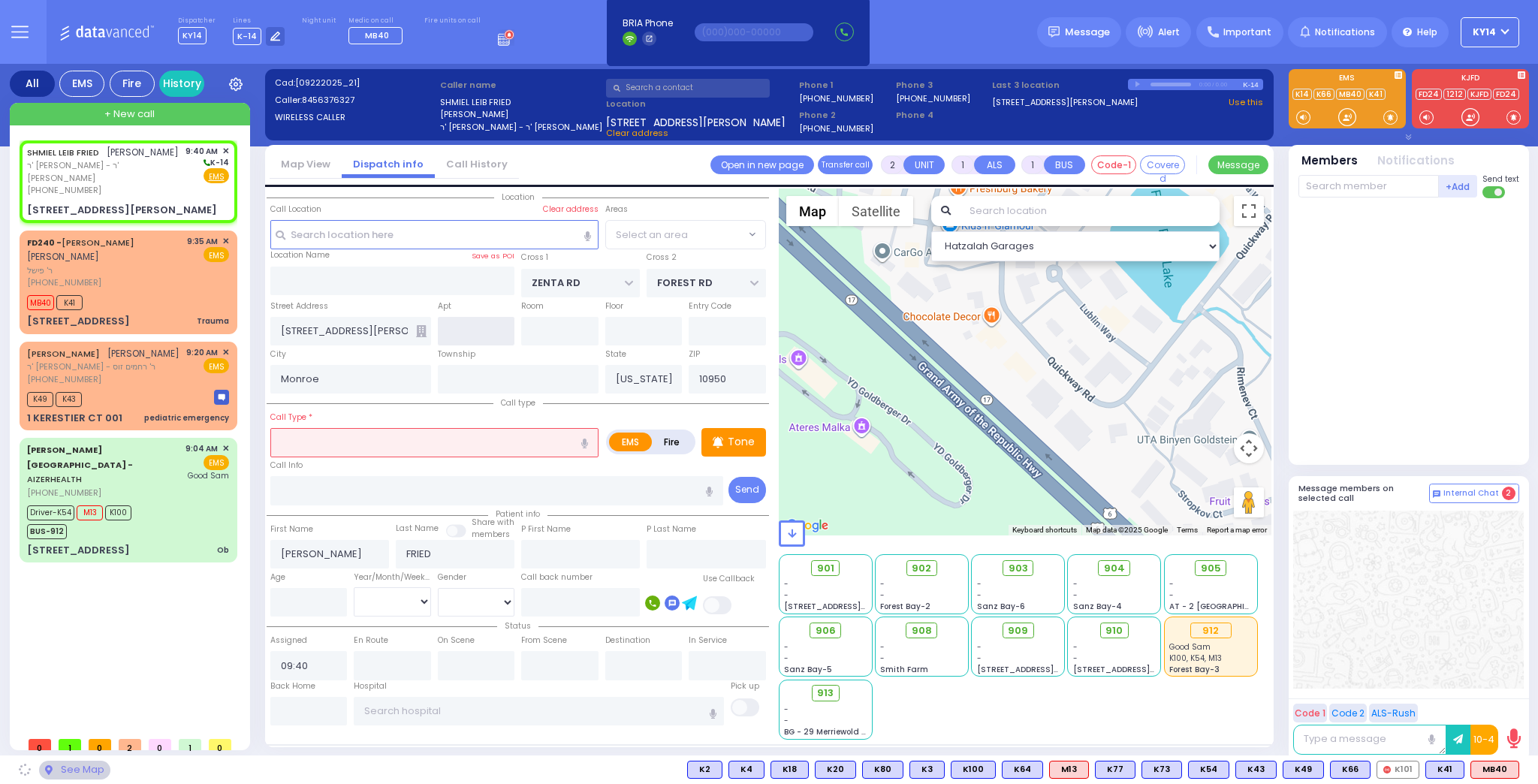
select select "SECTION 2"
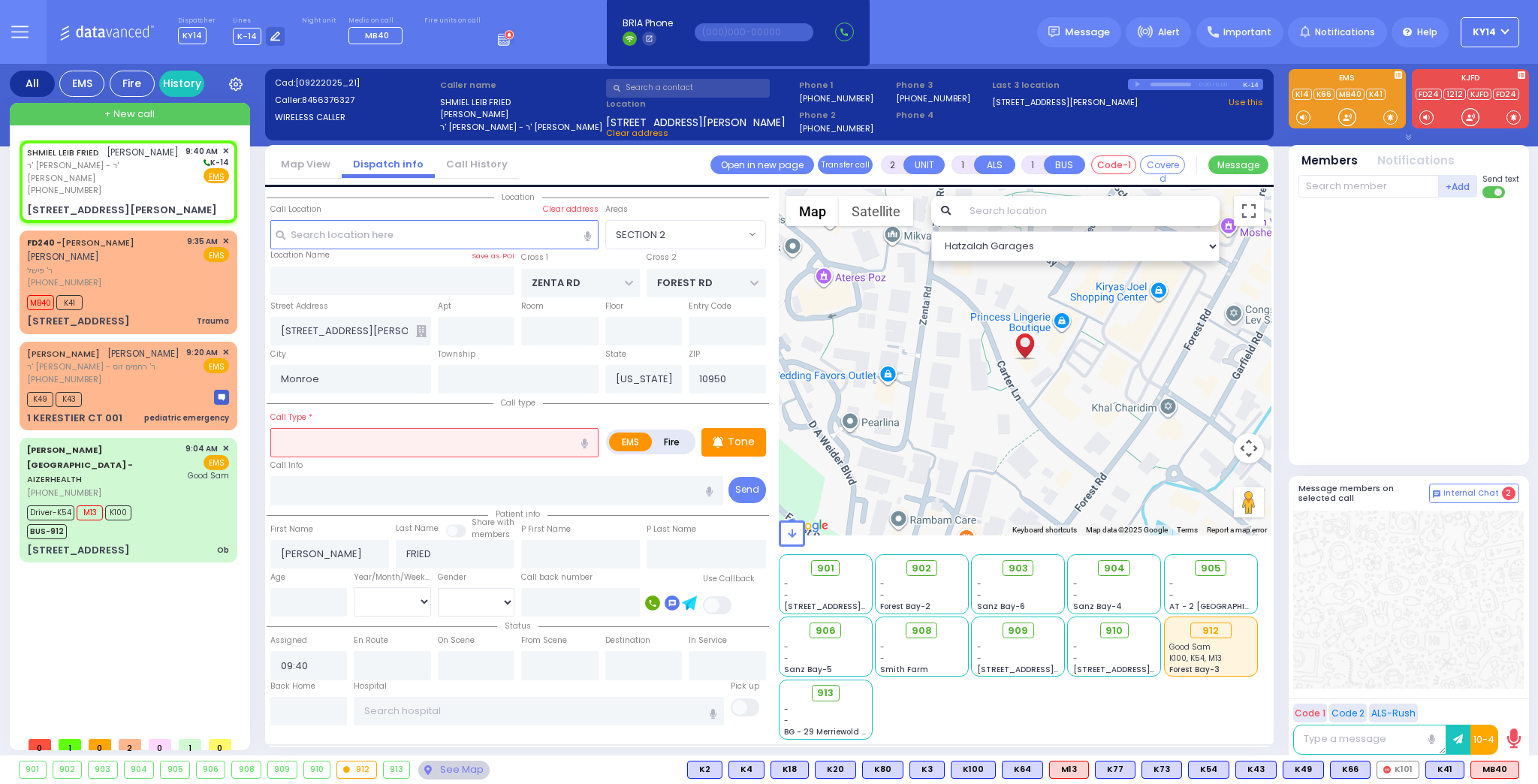
click at [417, 334] on icon at bounding box center [421, 331] width 11 height 12
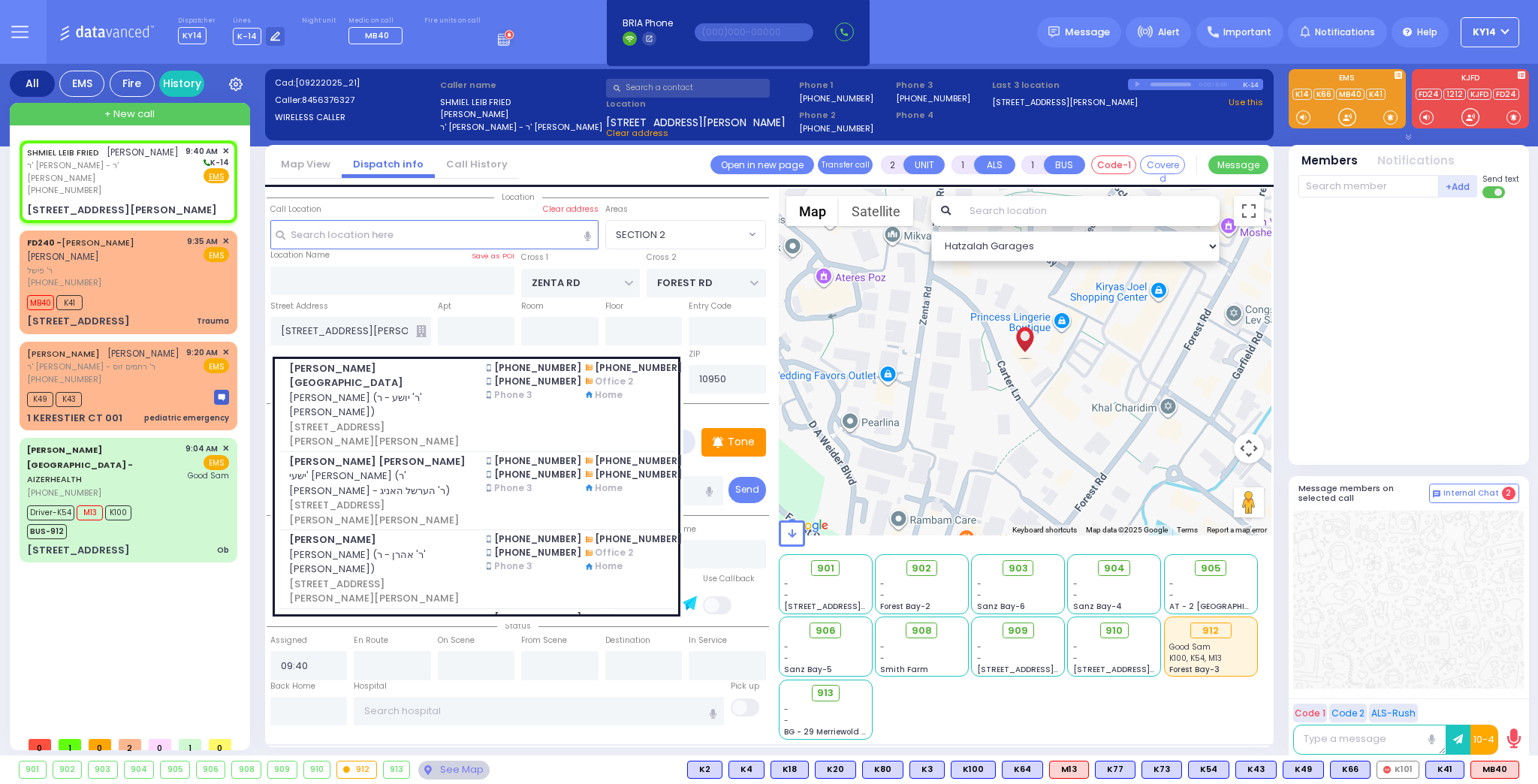
click at [406, 625] on span "[PERSON_NAME] (ר' ליפא - ר' [PERSON_NAME])" at bounding box center [378, 640] width 180 height 29
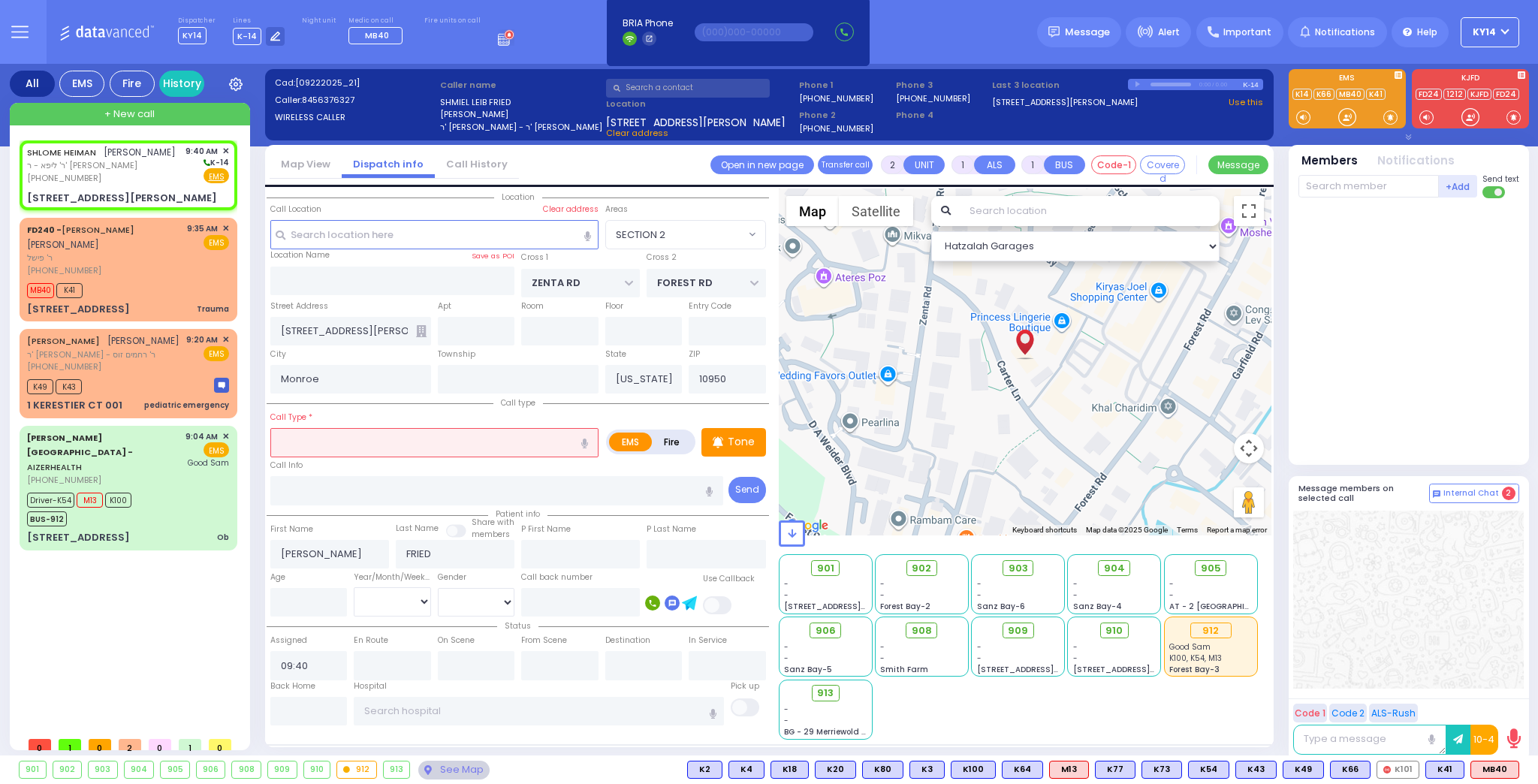
select select
radio input "true"
type input "SHLOME"
type input "HEIMAN"
select select
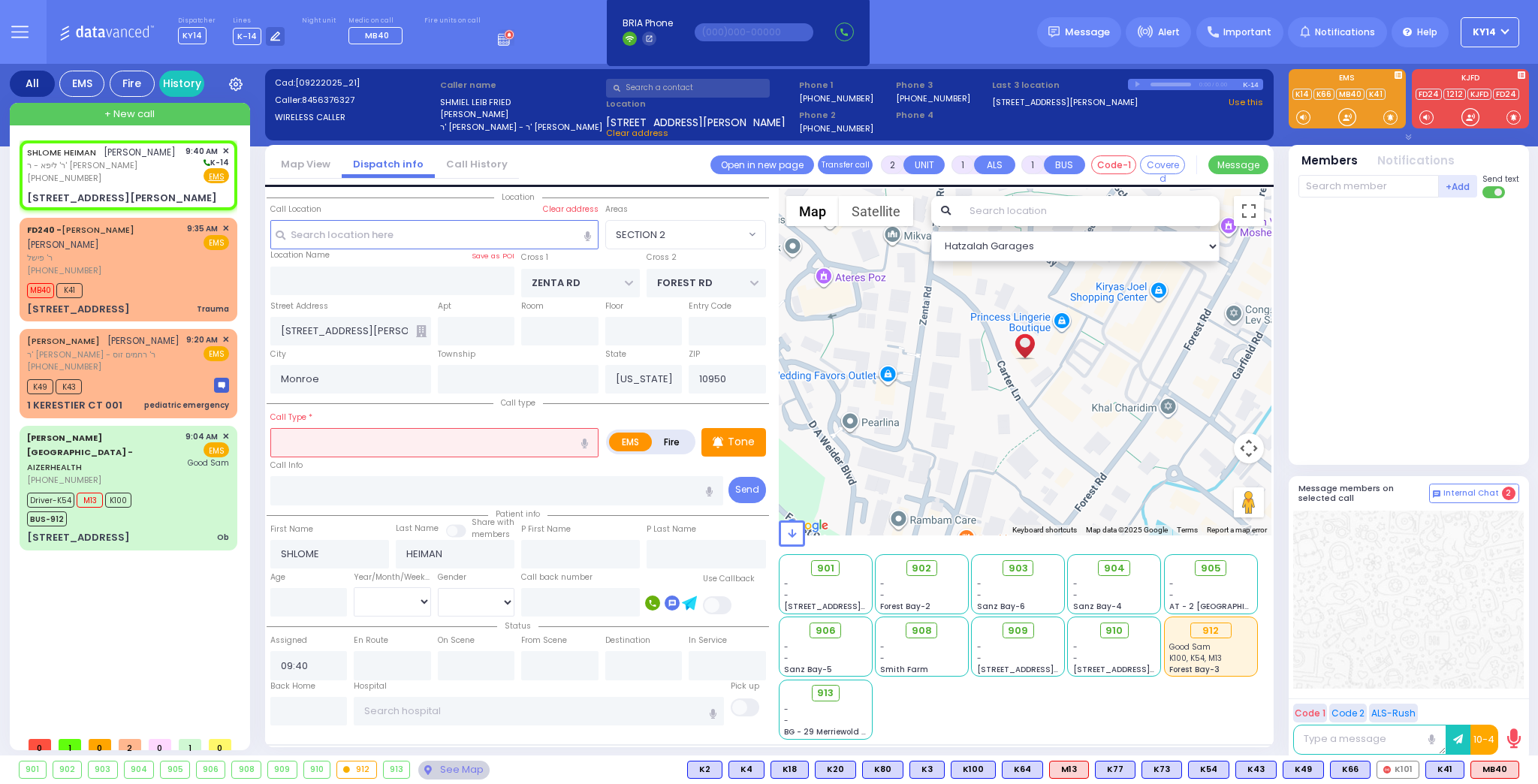
select select "Hatzalah Garages"
type input "[STREET_ADDRESS][PERSON_NAME]"
type input "203"
select select "SECTION 2"
click at [351, 445] on input "text" at bounding box center [434, 442] width 328 height 28
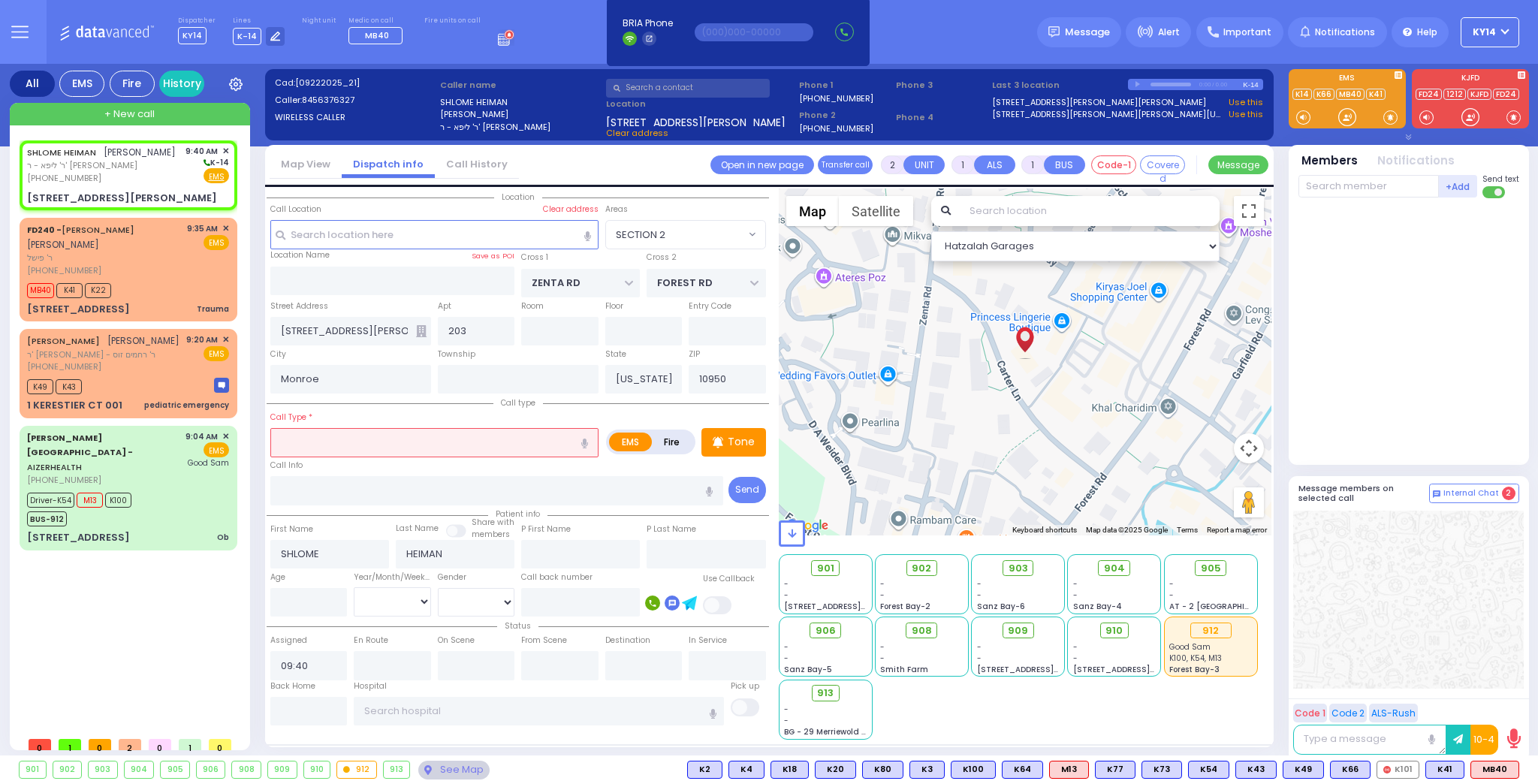
click at [358, 446] on input "text" at bounding box center [434, 442] width 328 height 28
select select
radio input "true"
select select
select select "Hatzalah Garages"
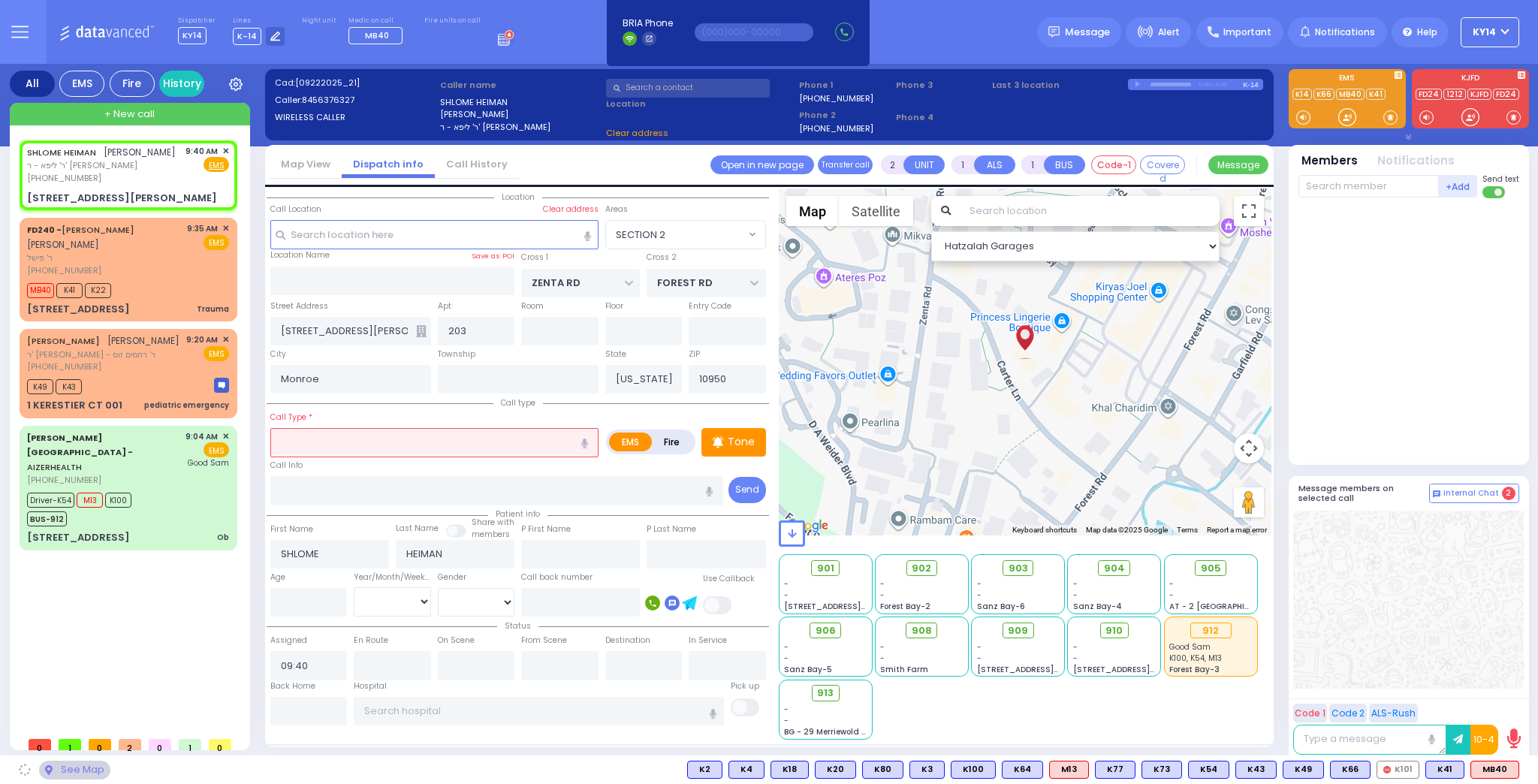
select select "SECTION 2"
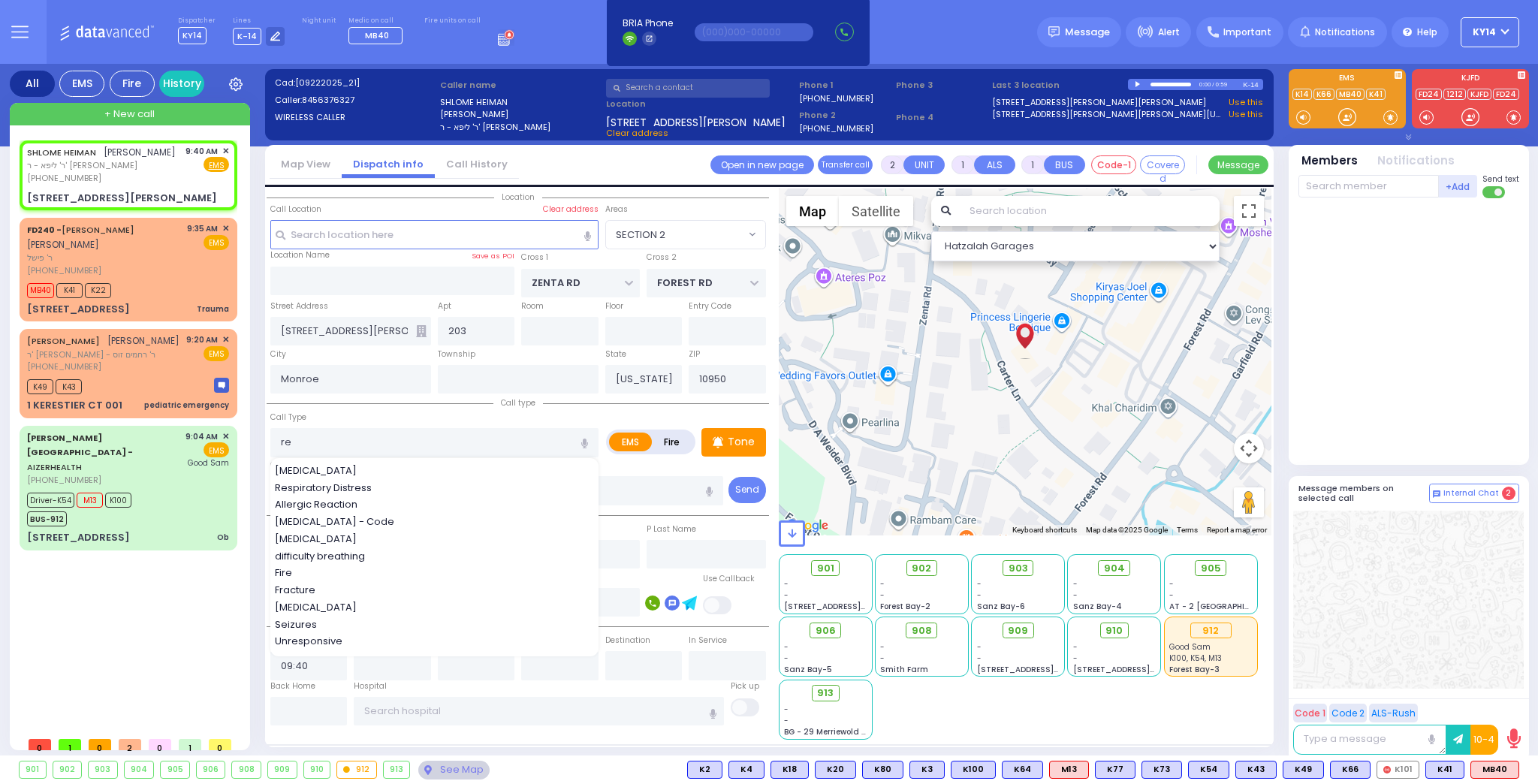
click at [361, 484] on span "Respiratory Distress" at bounding box center [325, 487] width 102 height 15
type input "Respiratory Distress"
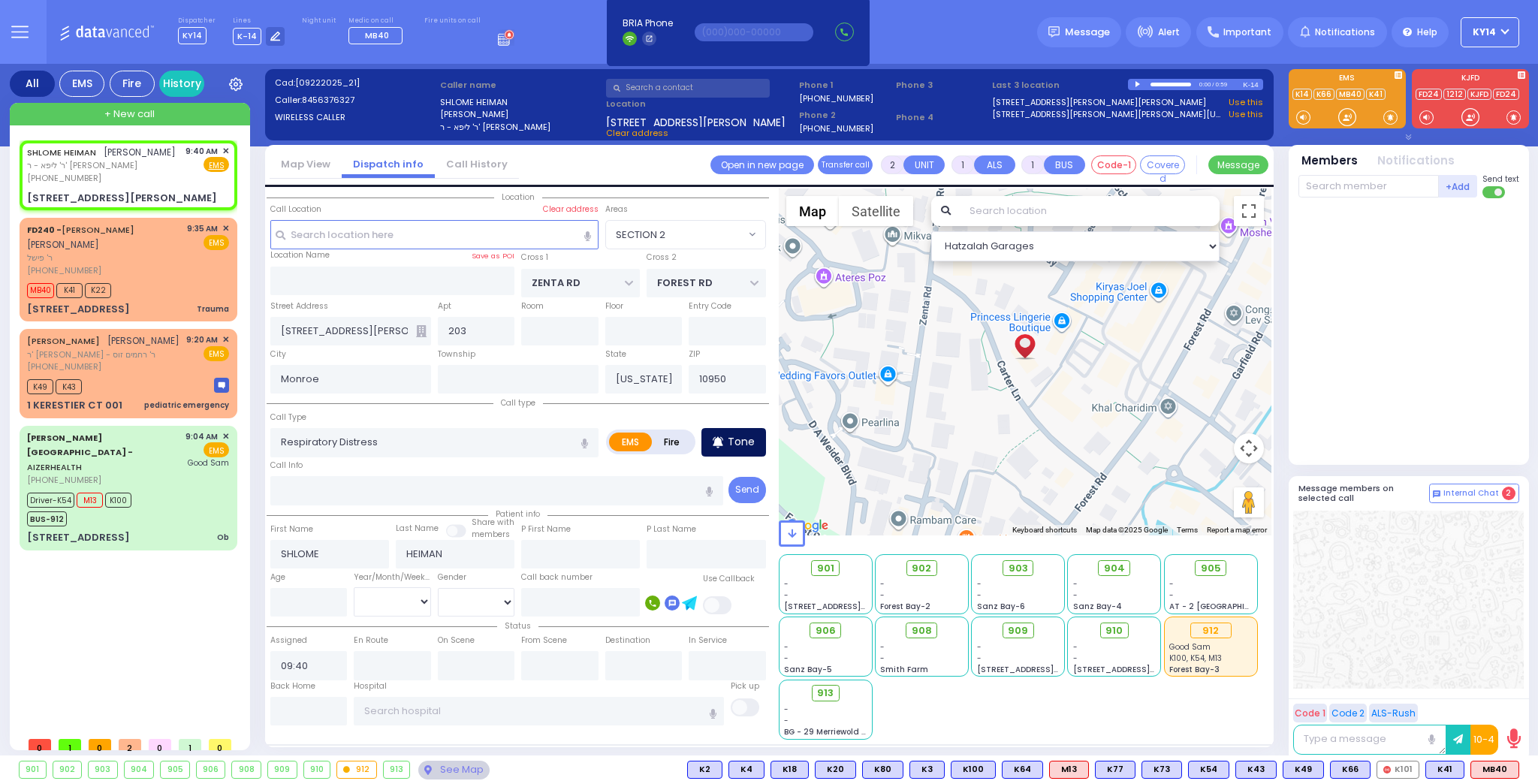
click at [746, 438] on p "Tone" at bounding box center [741, 442] width 27 height 16
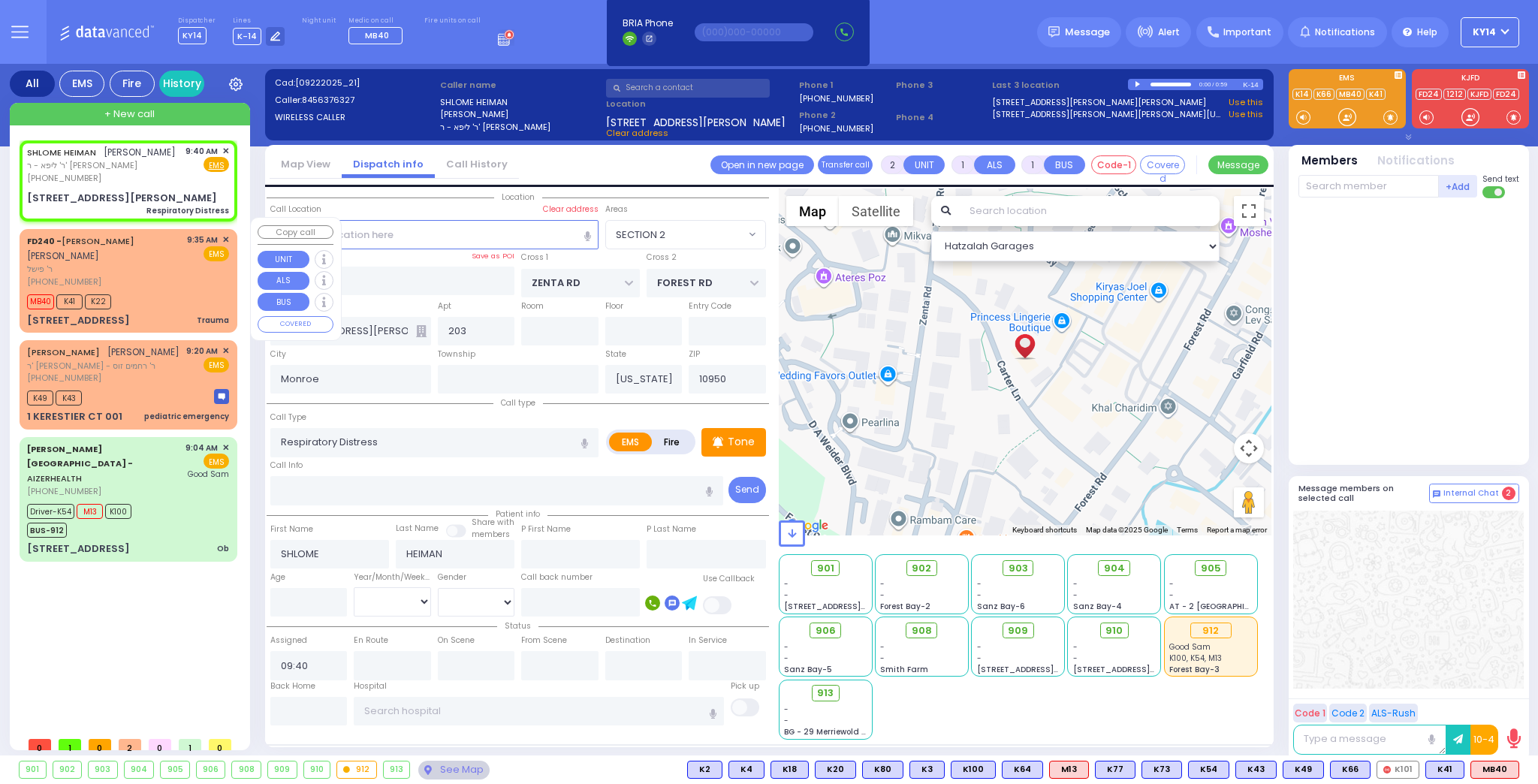
select select
radio input "true"
select select
select select "Hatzalah Garages"
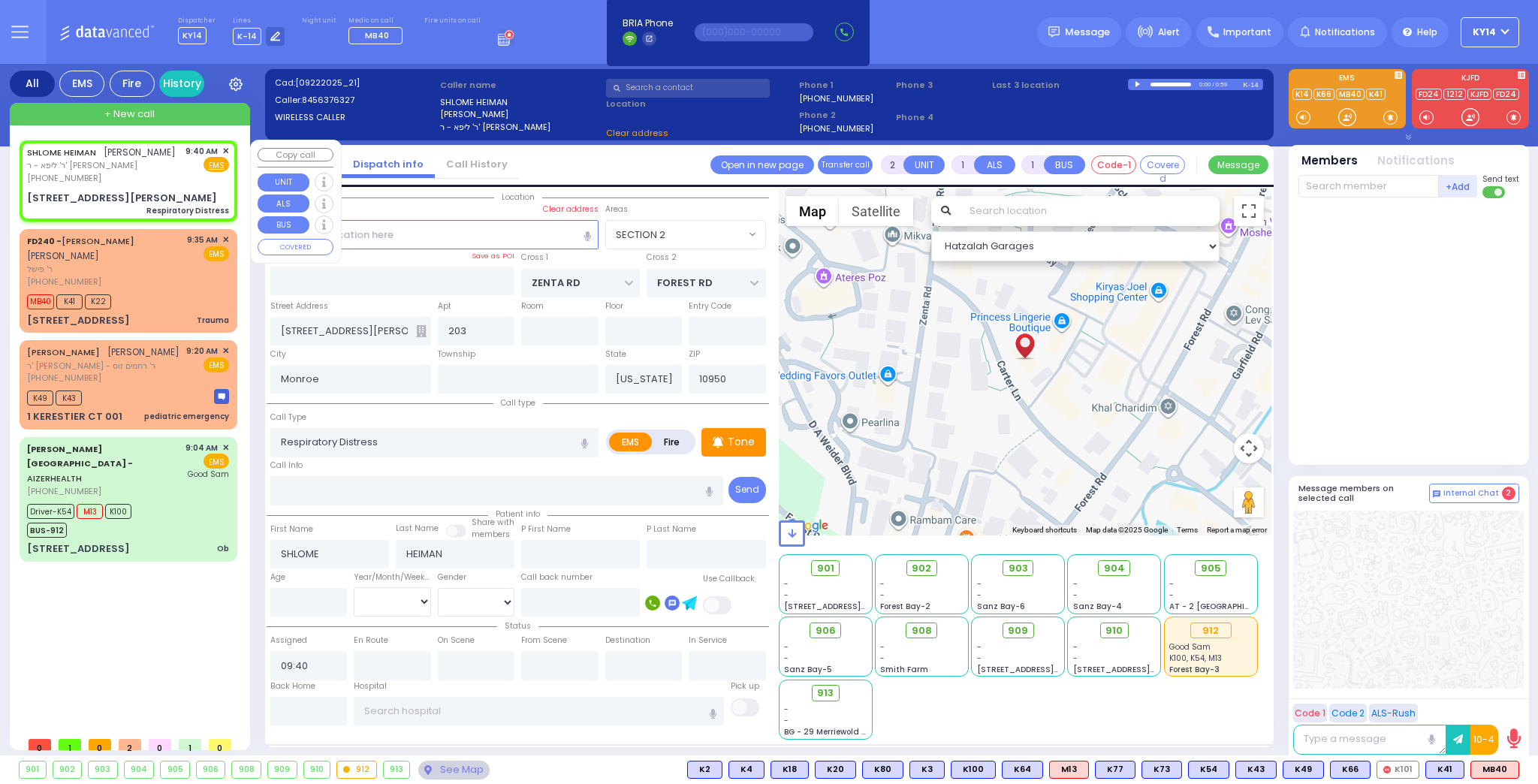
select select "SECTION 2"
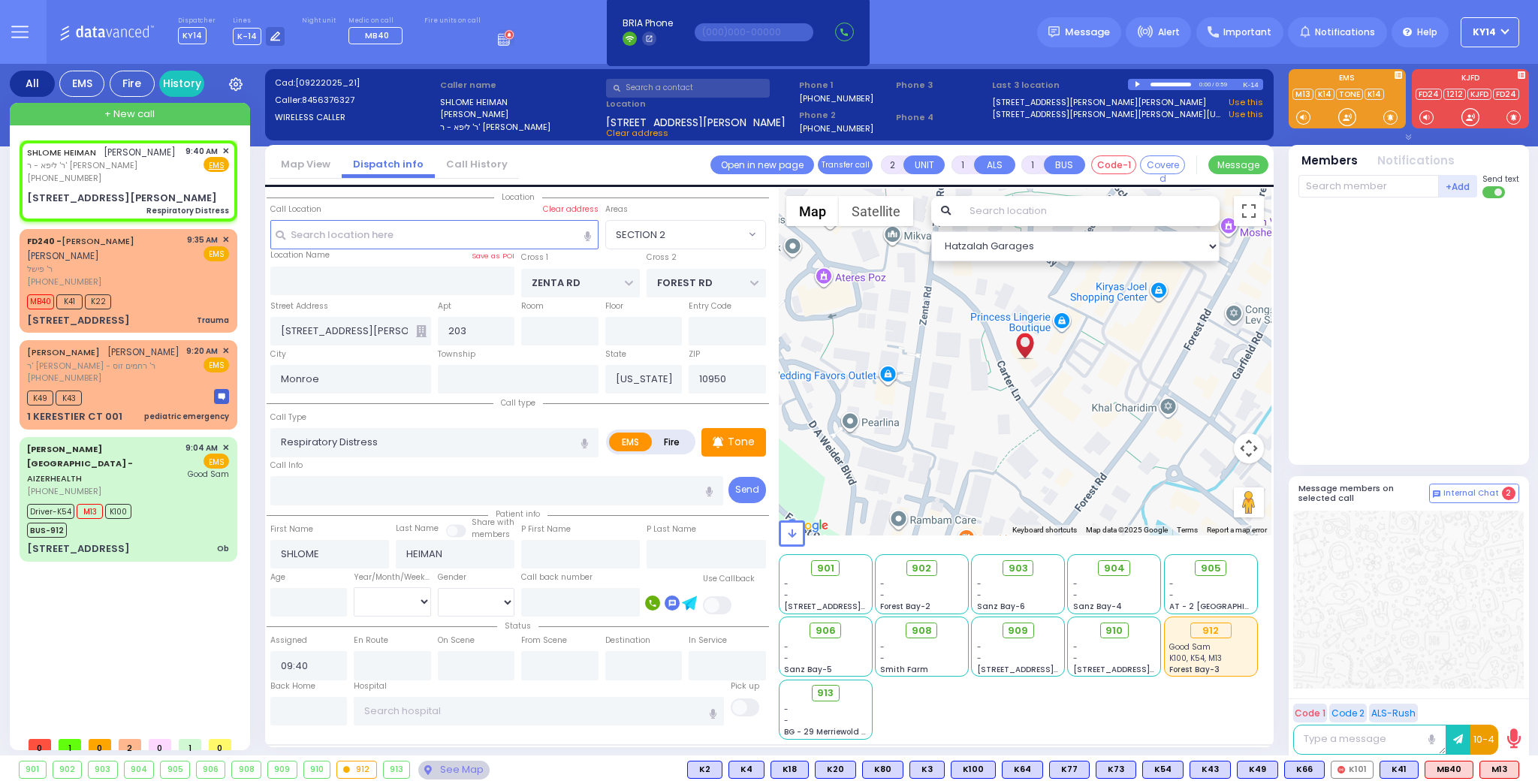
drag, startPoint x: 1499, startPoint y: 765, endPoint x: 1494, endPoint y: 750, distance: 15.8
click at [0, 0] on span "M13" at bounding box center [0, 0] width 0 height 0
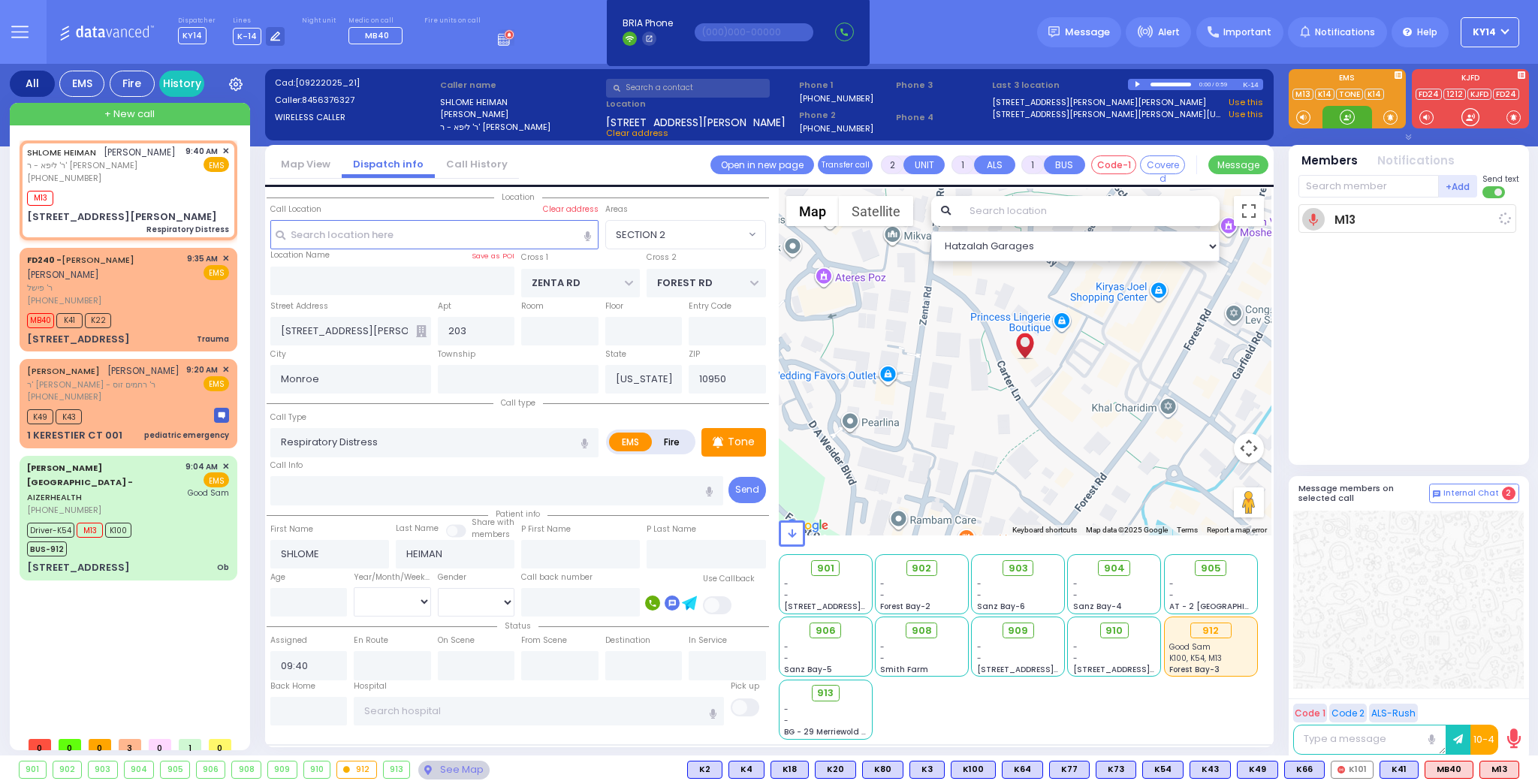
select select
radio input "true"
select select
type input "09:42"
select select "Hatzalah Garages"
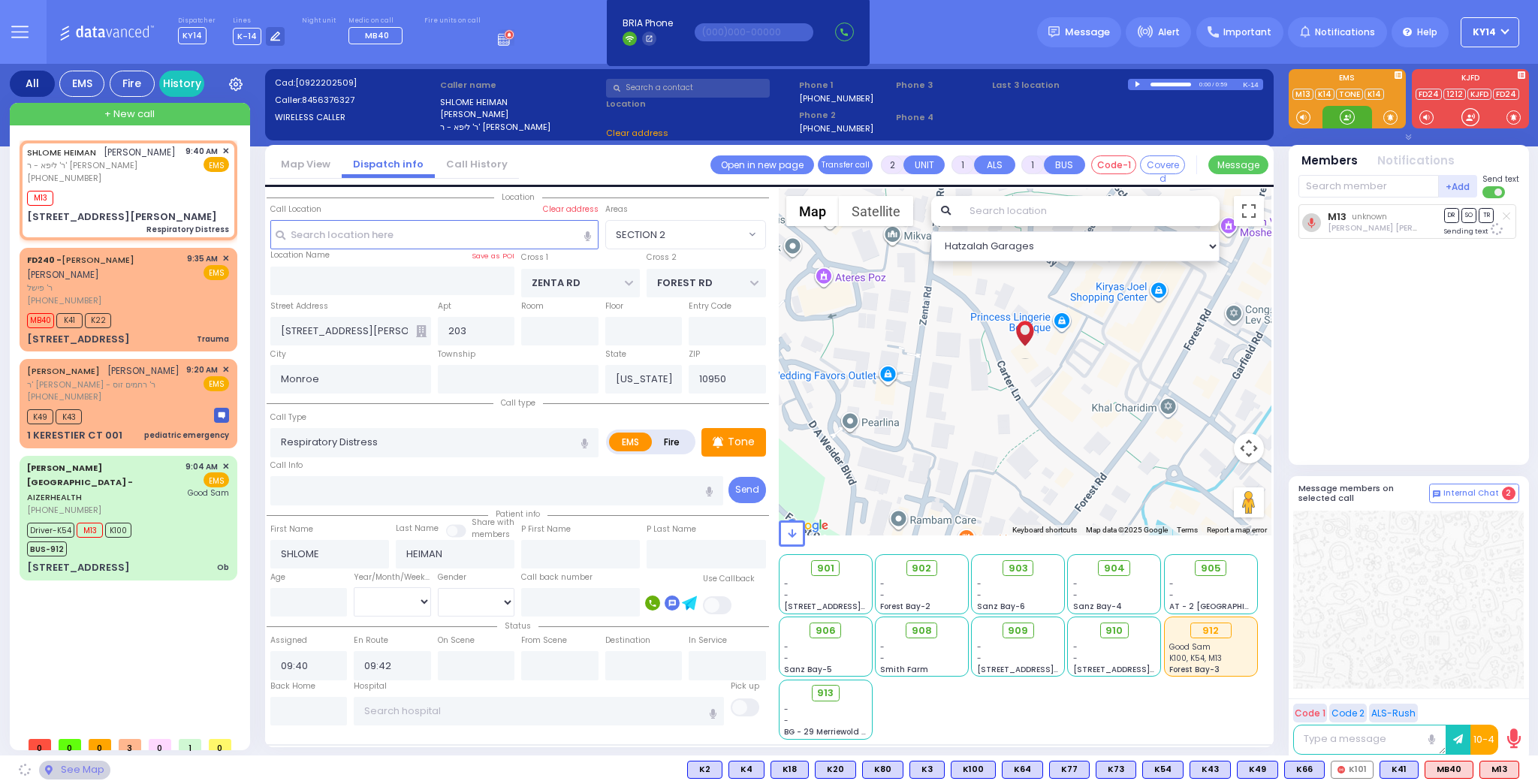
select select "SECTION 2"
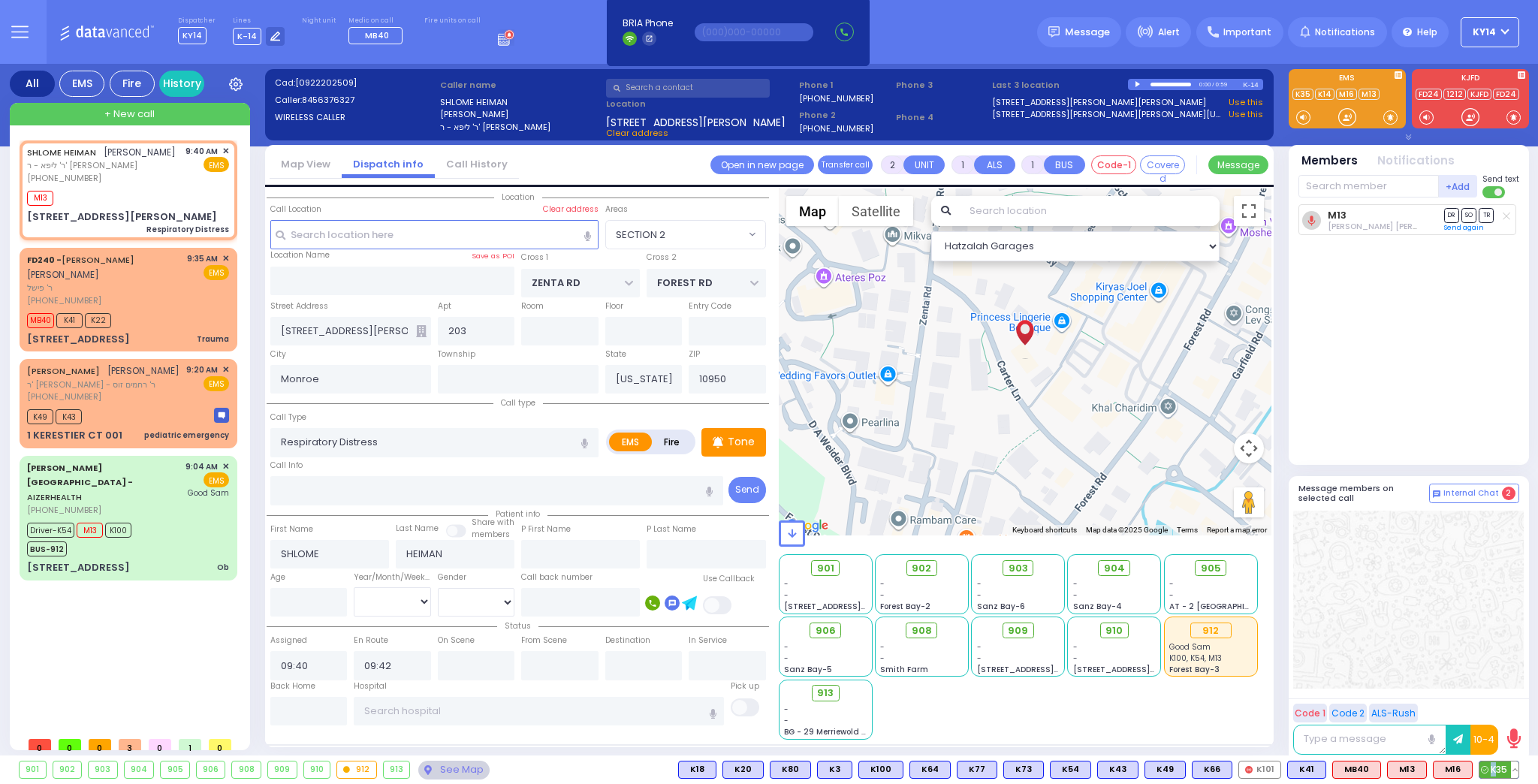
drag, startPoint x: 1494, startPoint y: 768, endPoint x: 1490, endPoint y: 751, distance: 17.5
click at [0, 0] on span "K35" at bounding box center [0, 0] width 0 height 0
select select
radio input "true"
select select
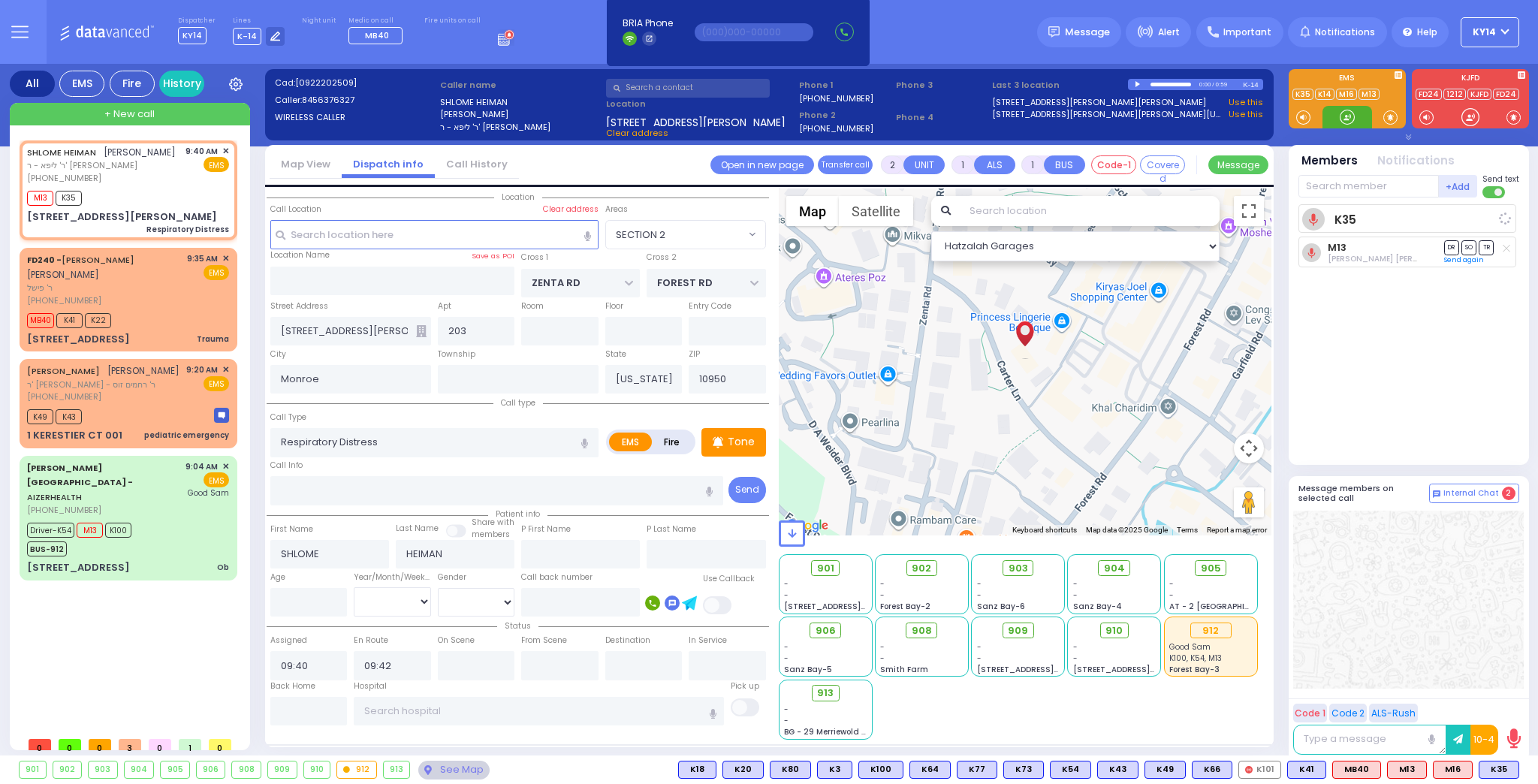
select select "Hatzalah Garages"
select select "SECTION 2"
click at [1497, 772] on span "K12" at bounding box center [1500, 769] width 37 height 17
select select
radio input "true"
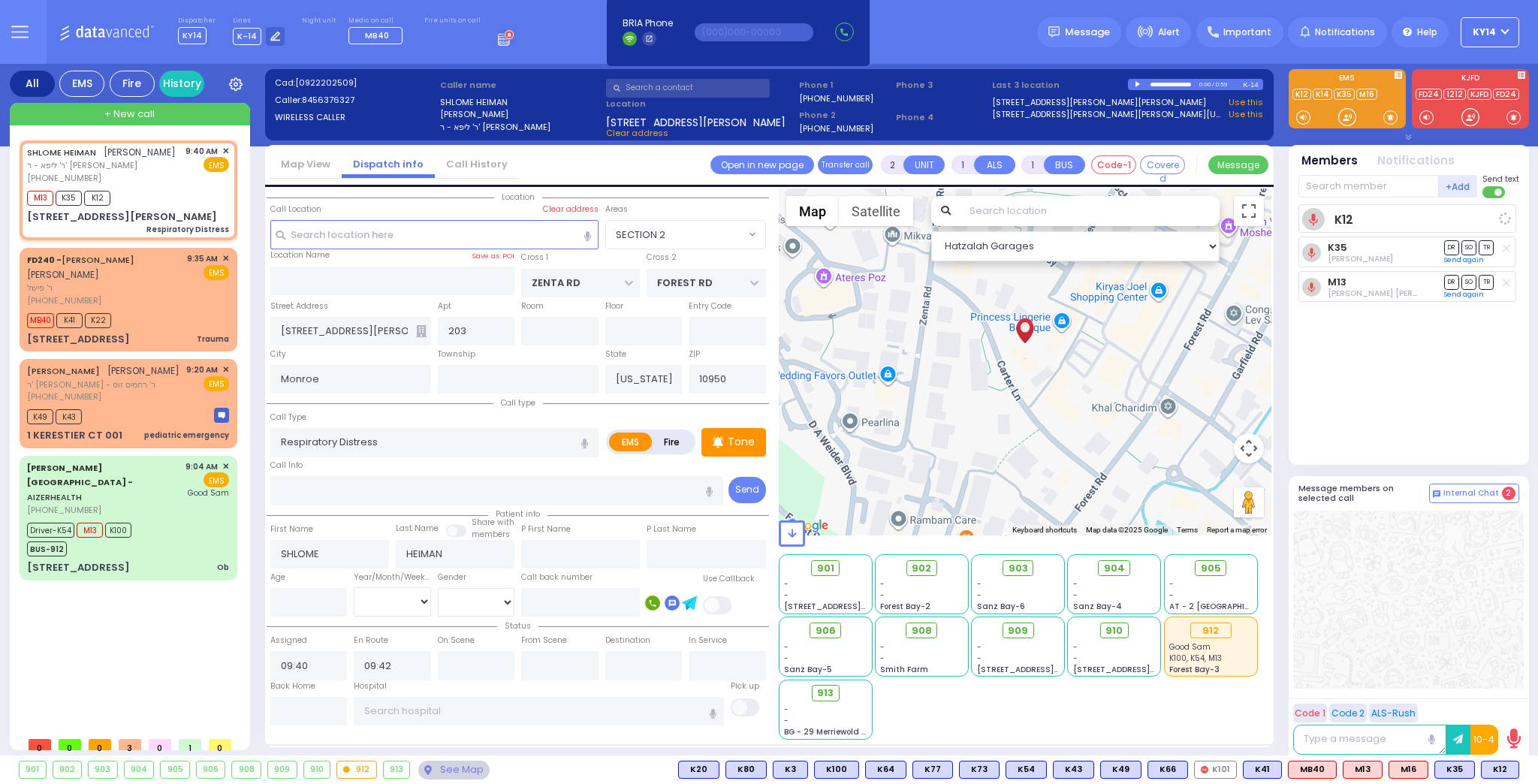
select select
select select "Hatzalah Garages"
select select "SECTION 2"
click at [146, 401] on div "[PHONE_NUMBER]" at bounding box center [104, 397] width 152 height 12
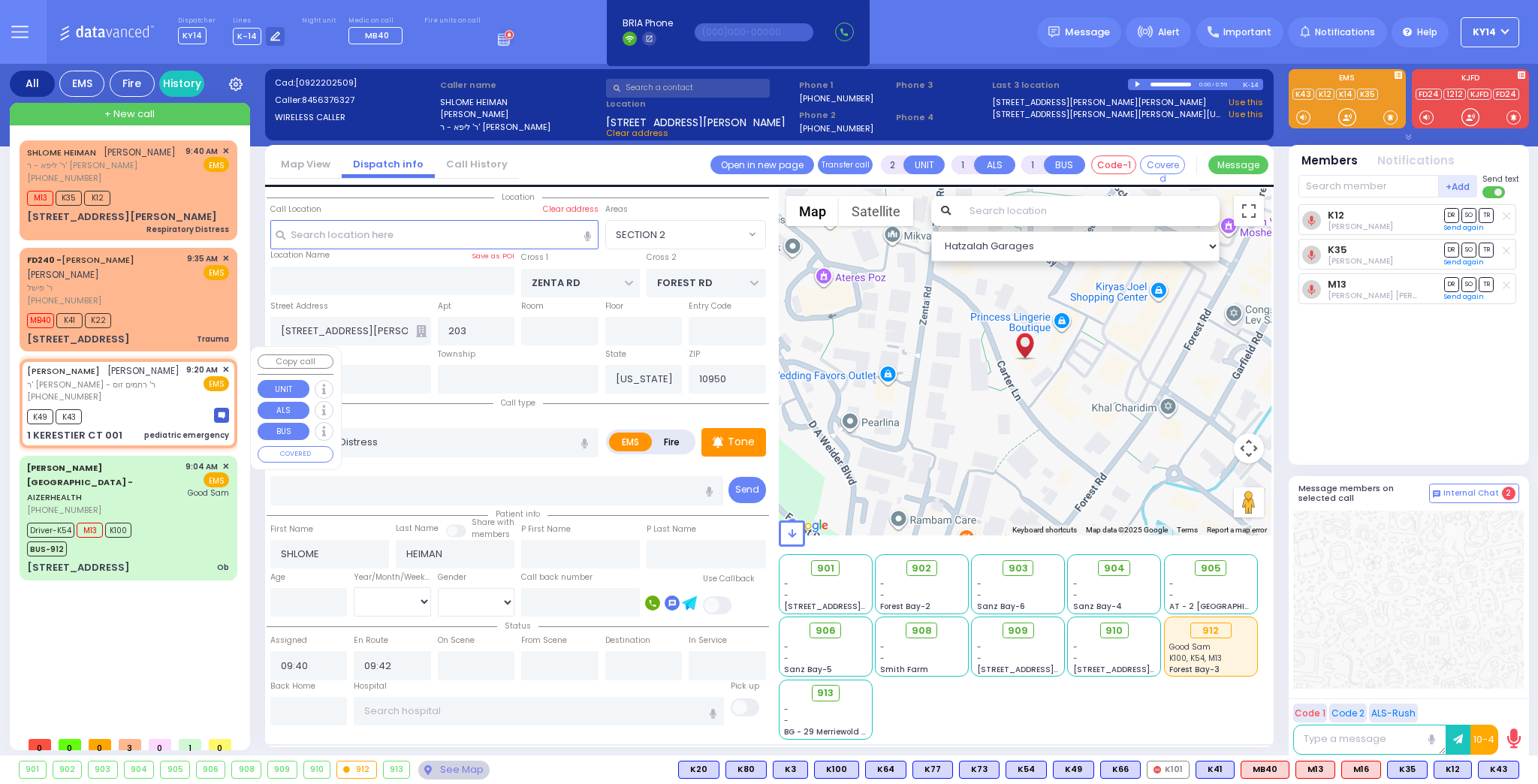
type input "6"
select select
type input "pediatric emergency"
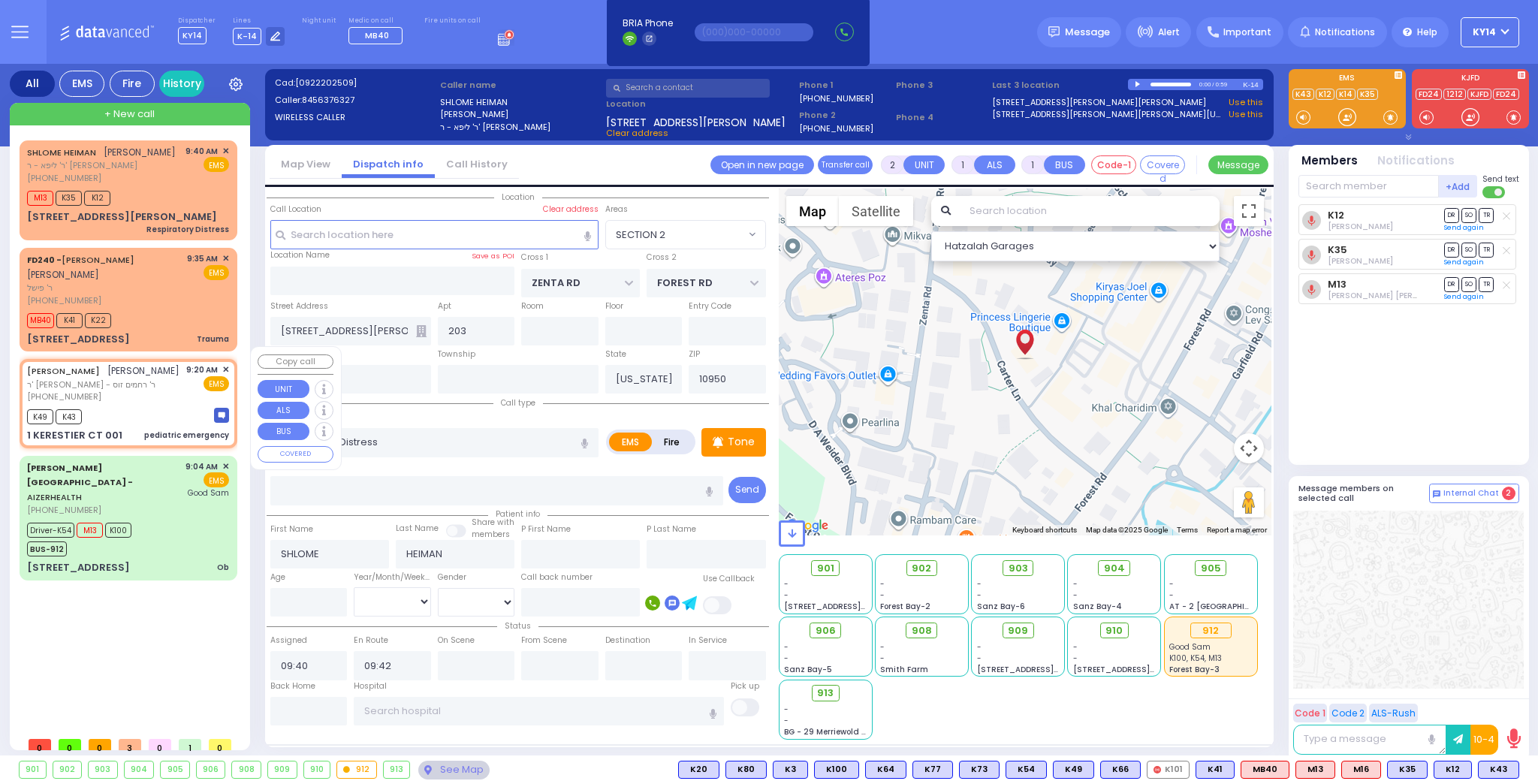
radio input "true"
type input "[PERSON_NAME]"
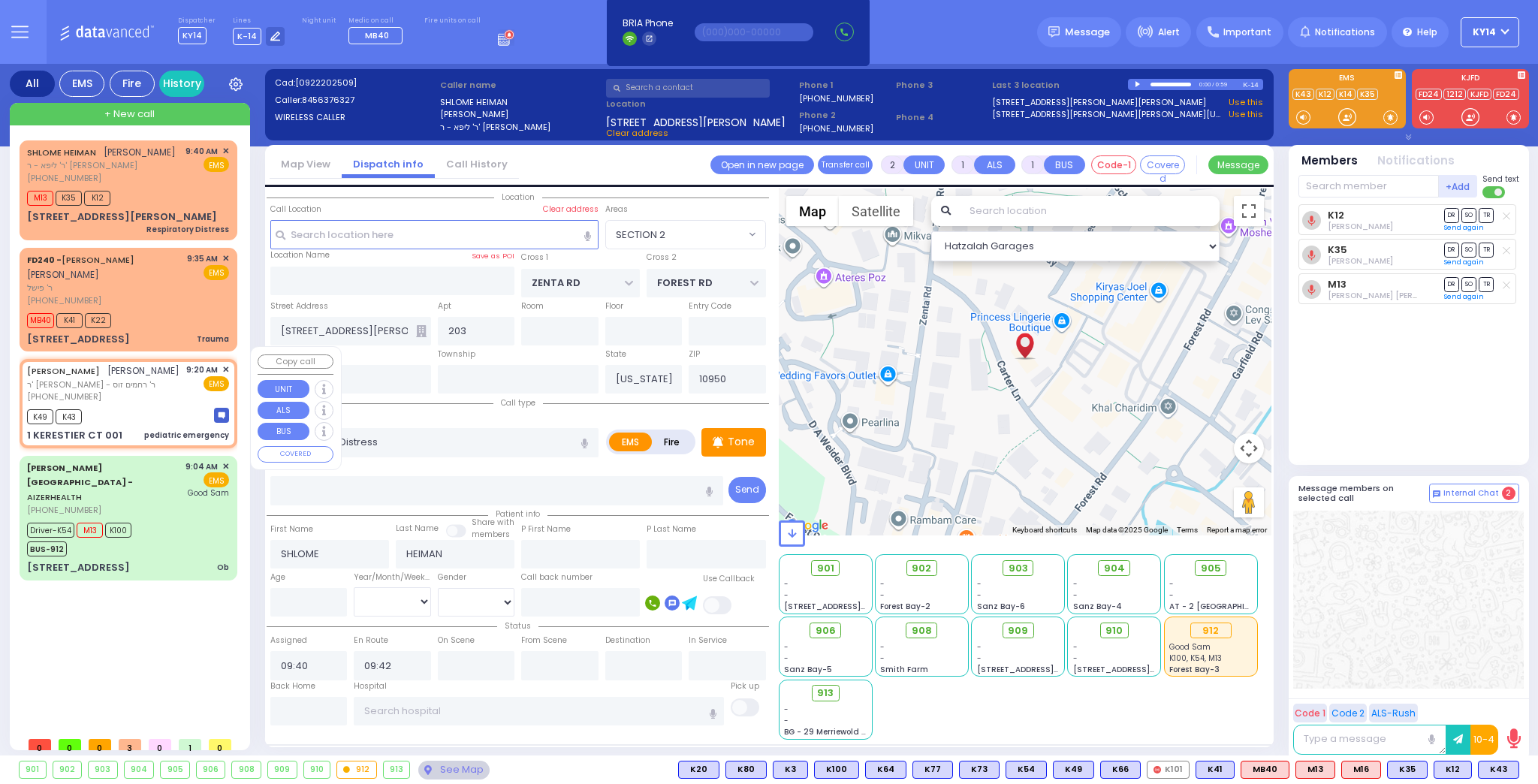
type input "1"
select select "Month"
select select "[DEMOGRAPHIC_DATA]"
type input "09:20"
type input "09:22"
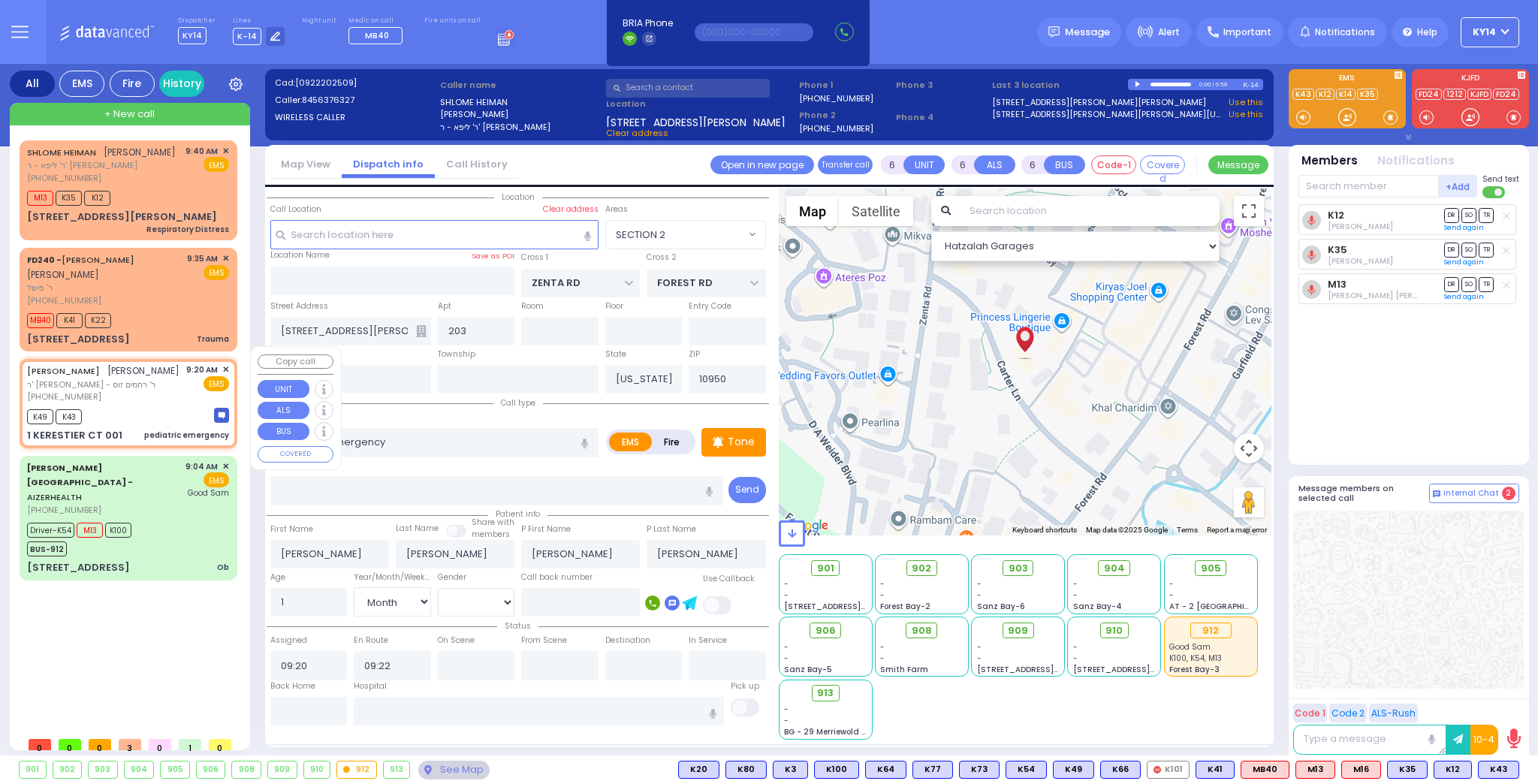
type input "KAHAN DR"
type input "GETZIL BERGER BLVD"
type input "1 KERESTIER CT"
type input "001"
type input "[PERSON_NAME]"
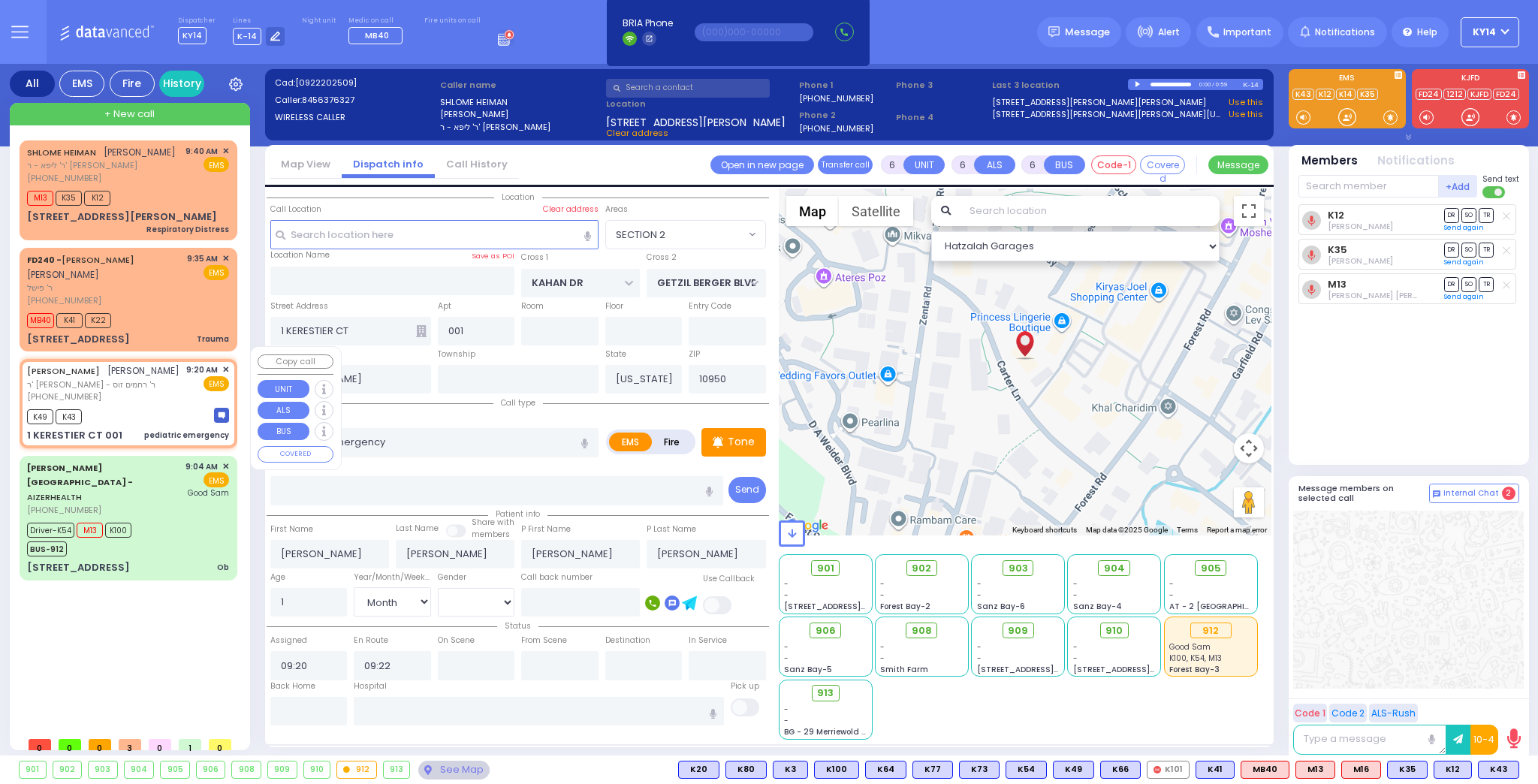
select select "Hatzalah Garages"
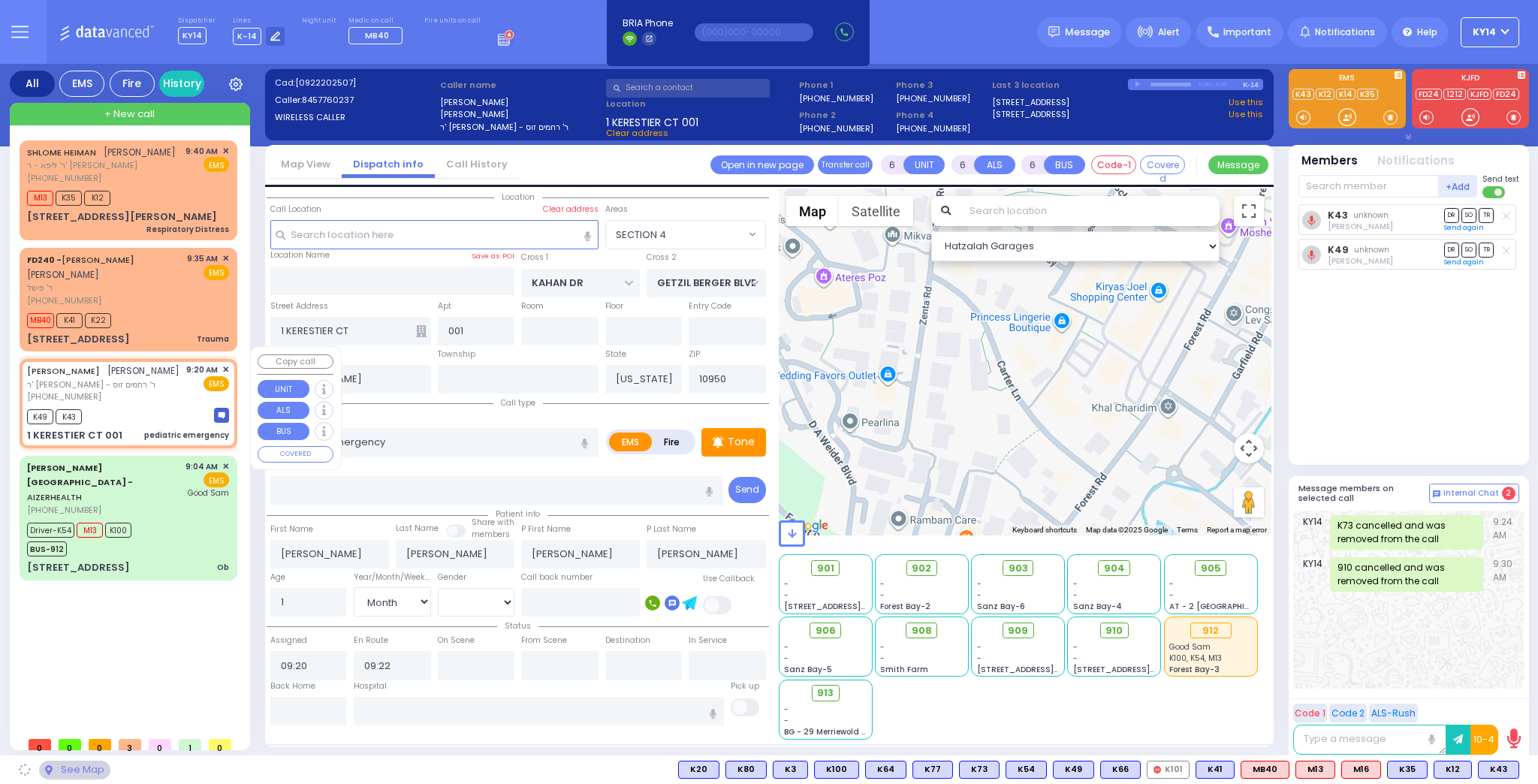
select select "SECTION 4"
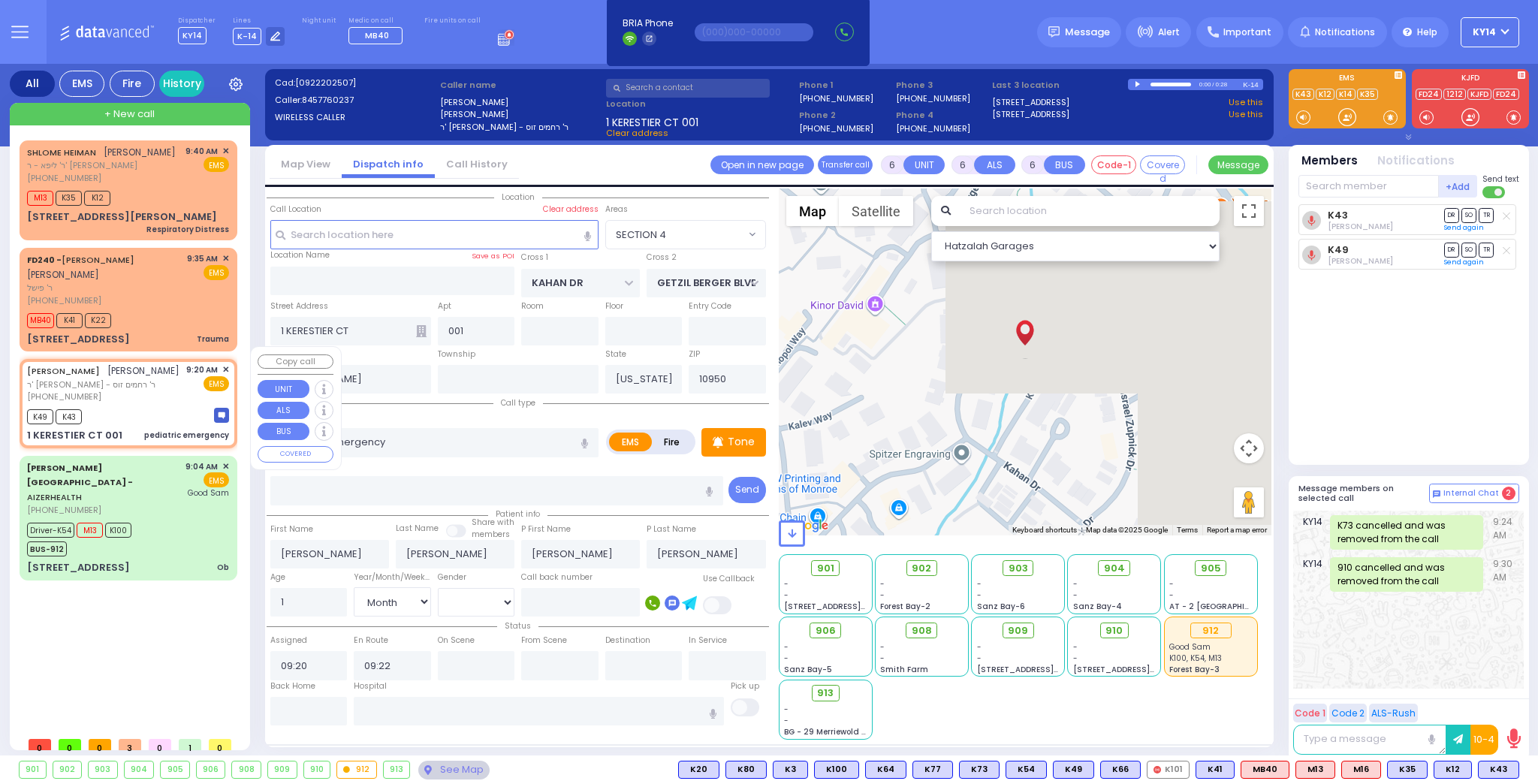
click at [226, 363] on span "✕" at bounding box center [226, 369] width 7 height 12
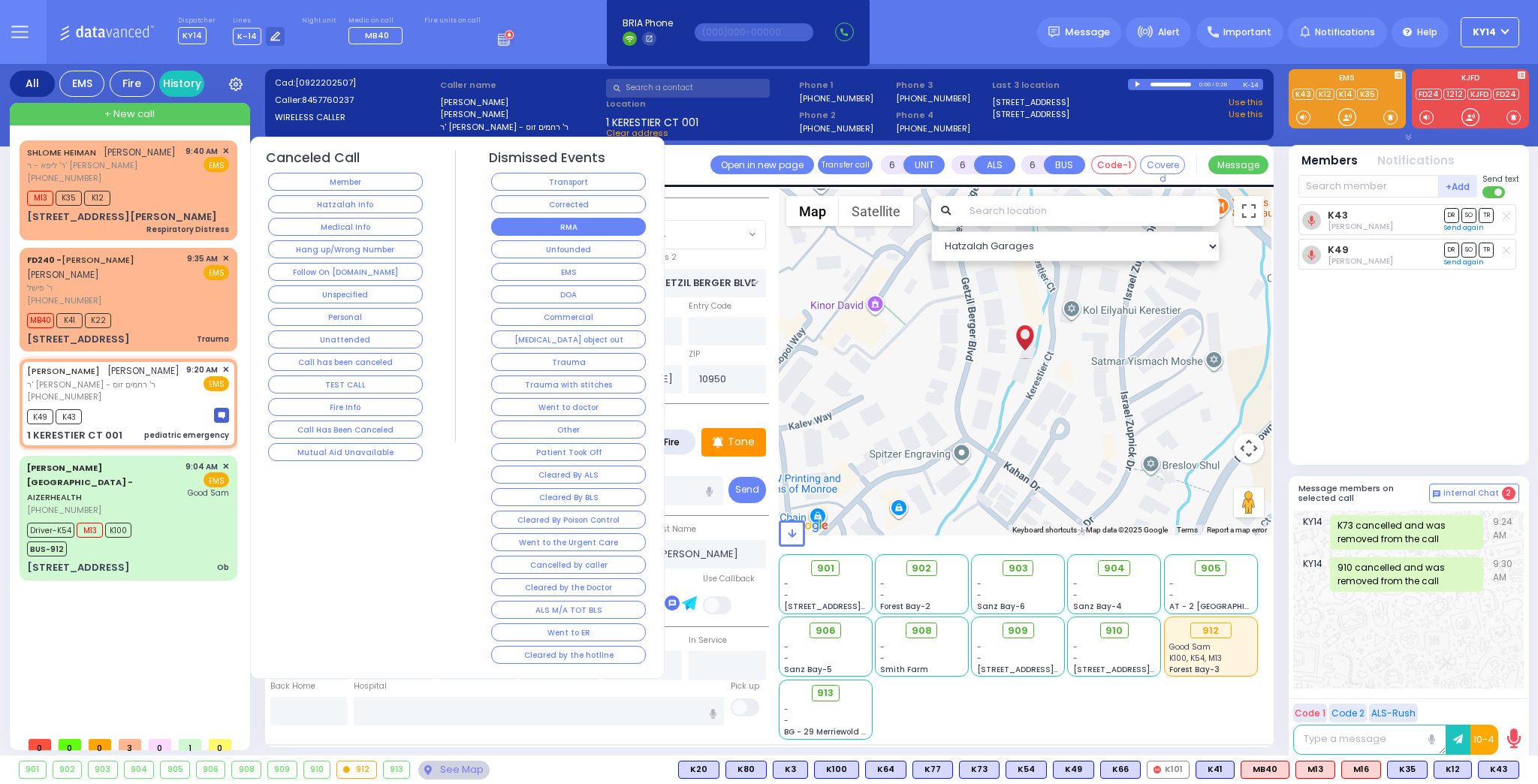
click at [542, 226] on button "RMA" at bounding box center [568, 227] width 155 height 18
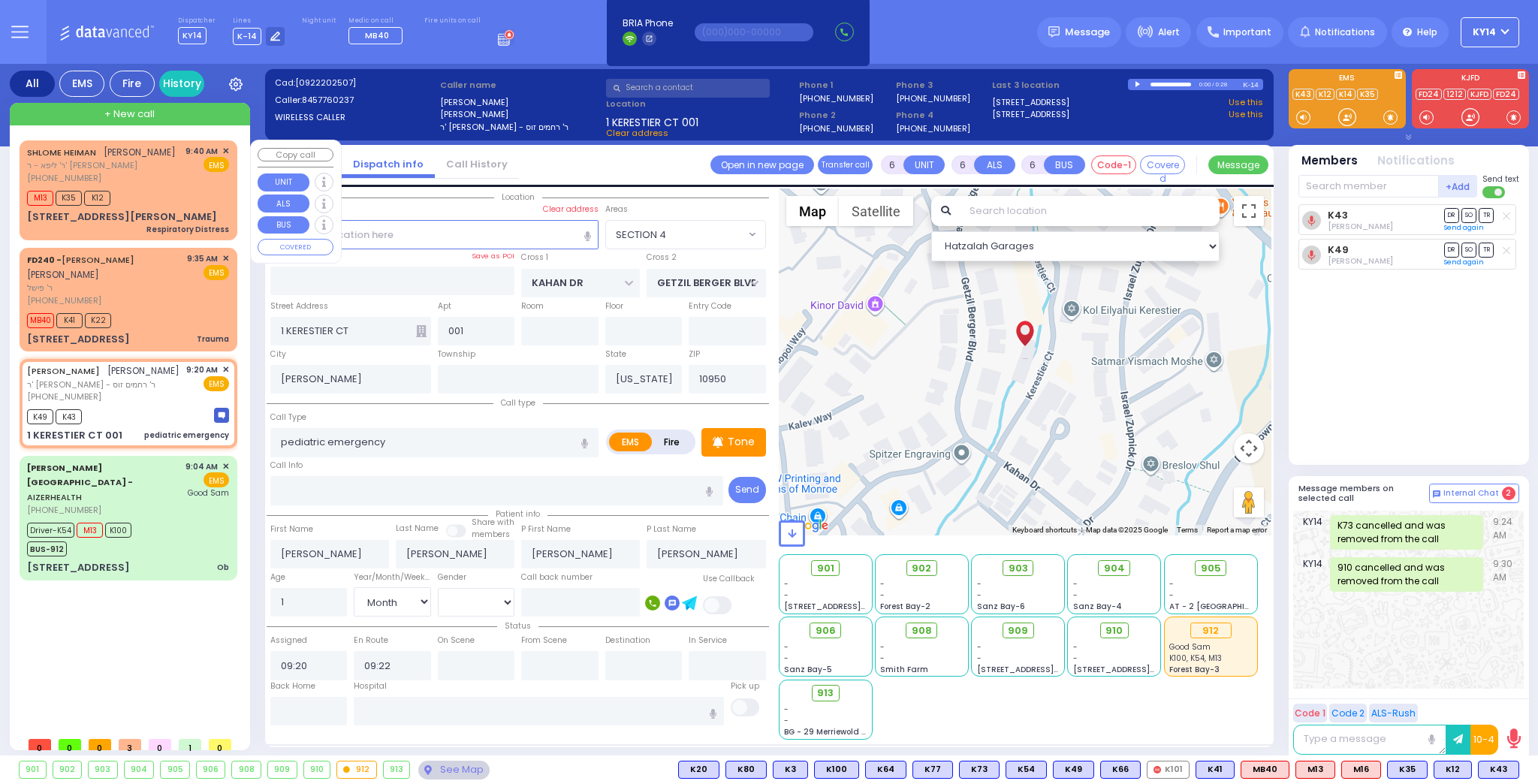
select select
radio input "true"
select select
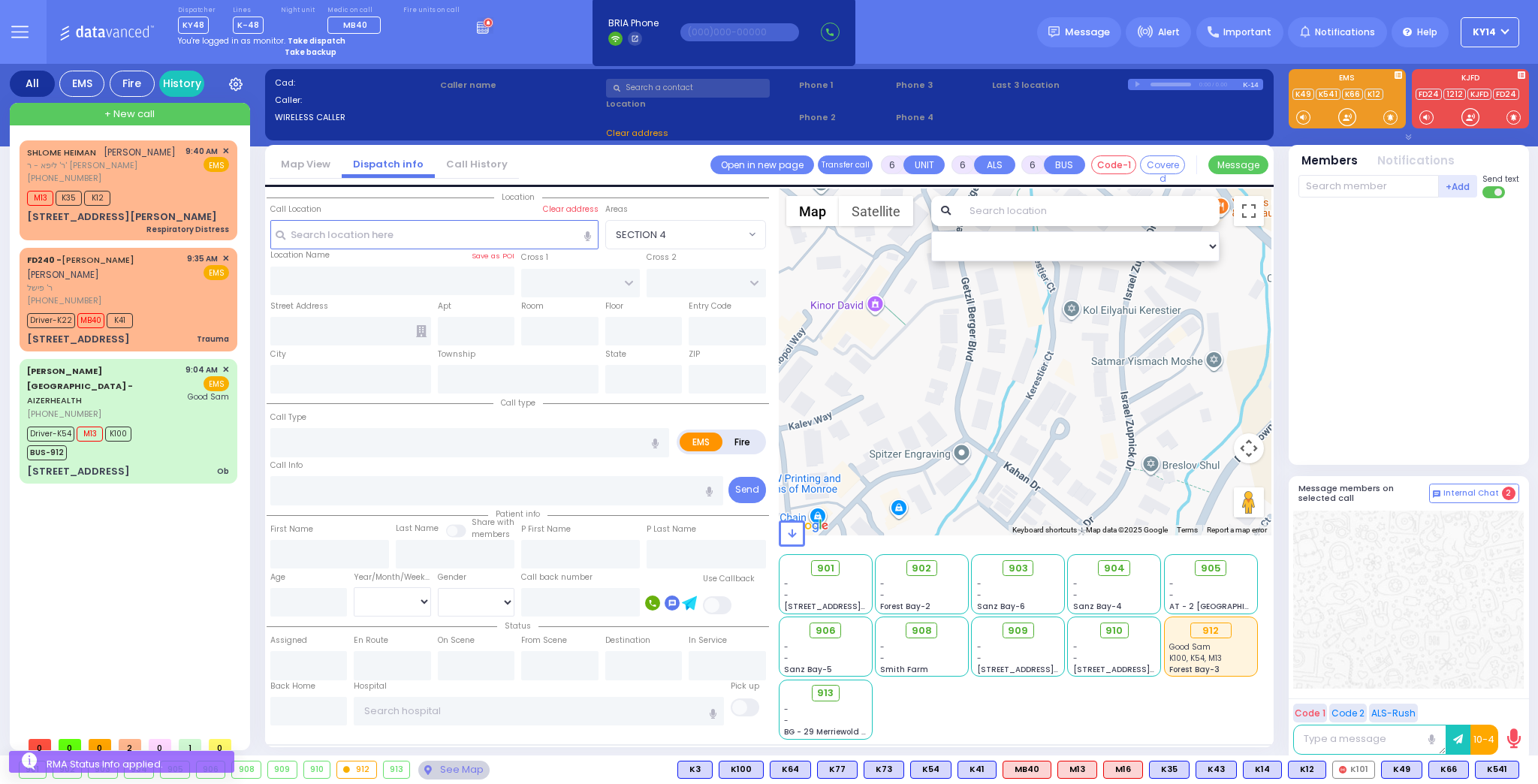
select select
type input "Ob"
radio input "true"
type input "Bracha"
type input "[PERSON_NAME]"
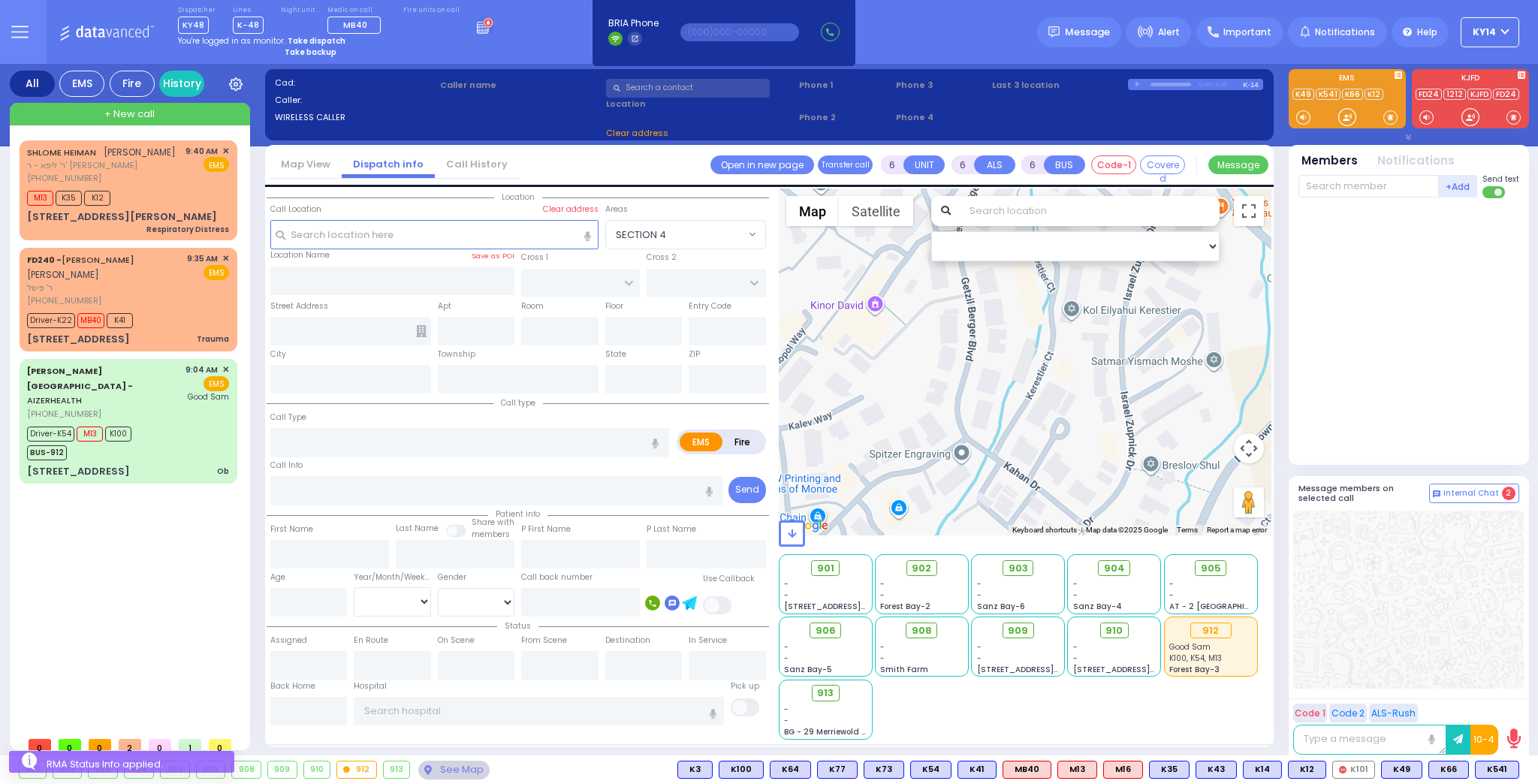
type input "24"
select select "Year"
select select "[DEMOGRAPHIC_DATA]"
type input "09:04"
type input "09:06"
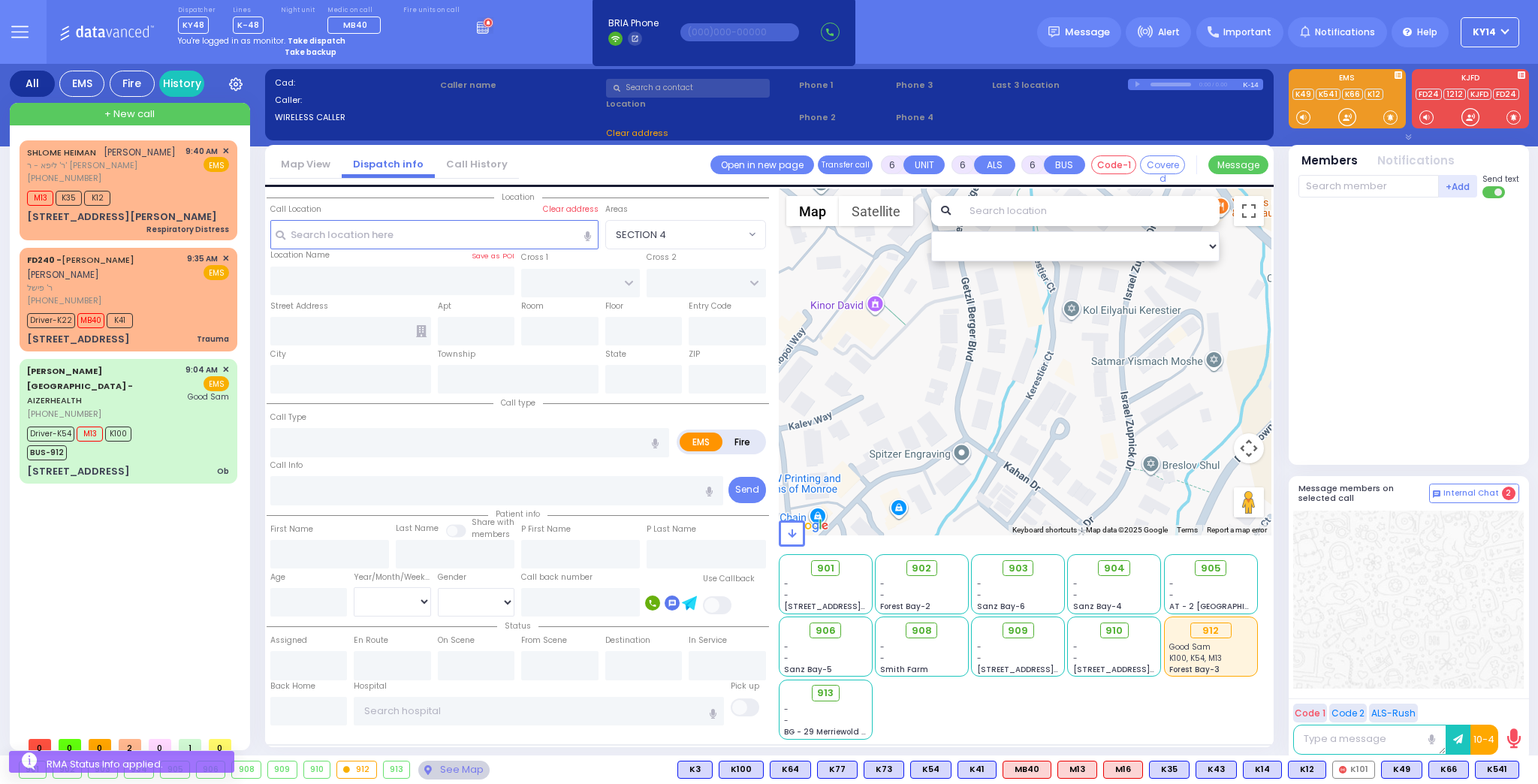
type input "09:10"
type input "09:20"
type input "09:53"
type input "[GEOGRAPHIC_DATA]"
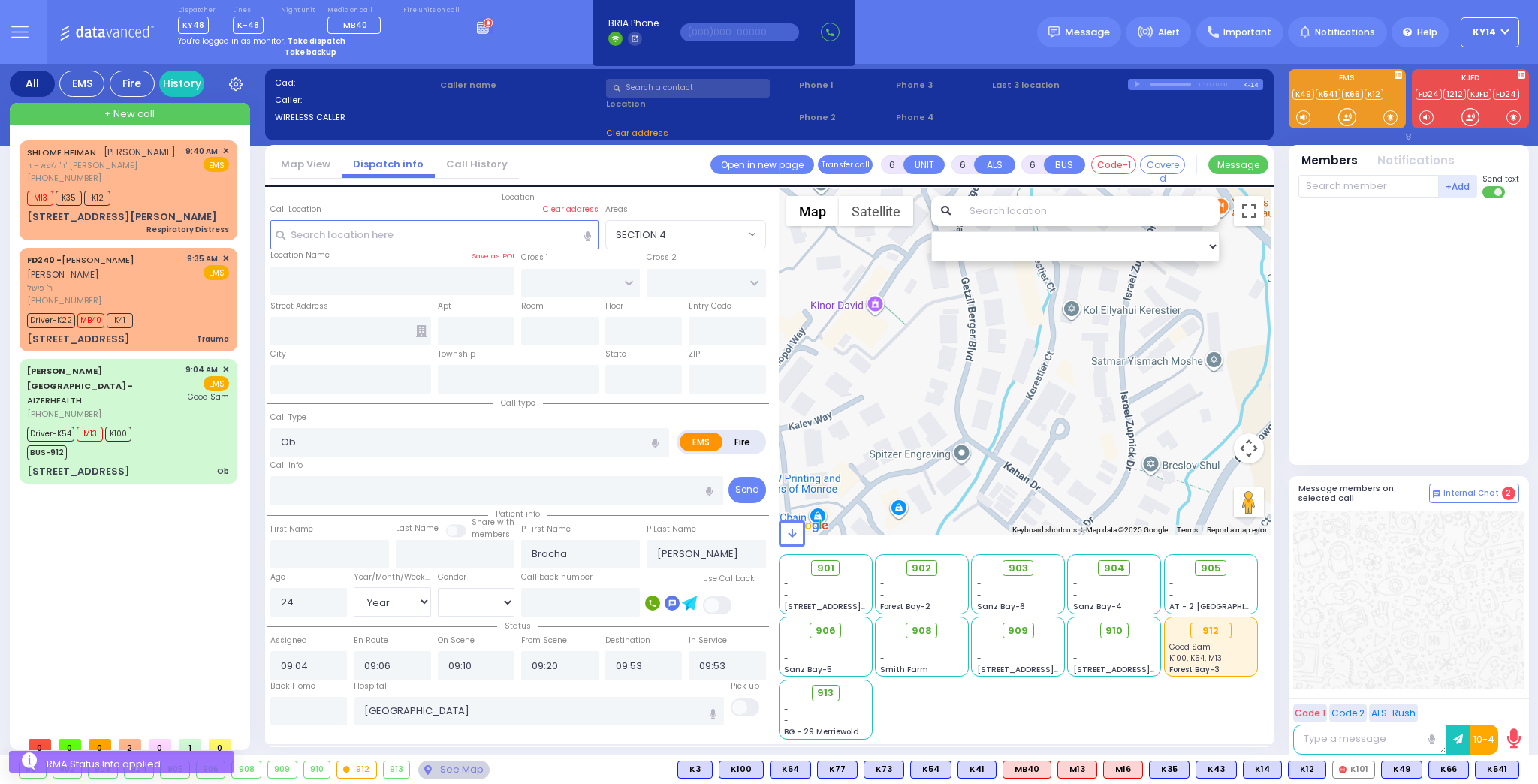
select select
radio input "true"
select select "Year"
select select "[DEMOGRAPHIC_DATA]"
type input "[STREET_ADDRESS]"
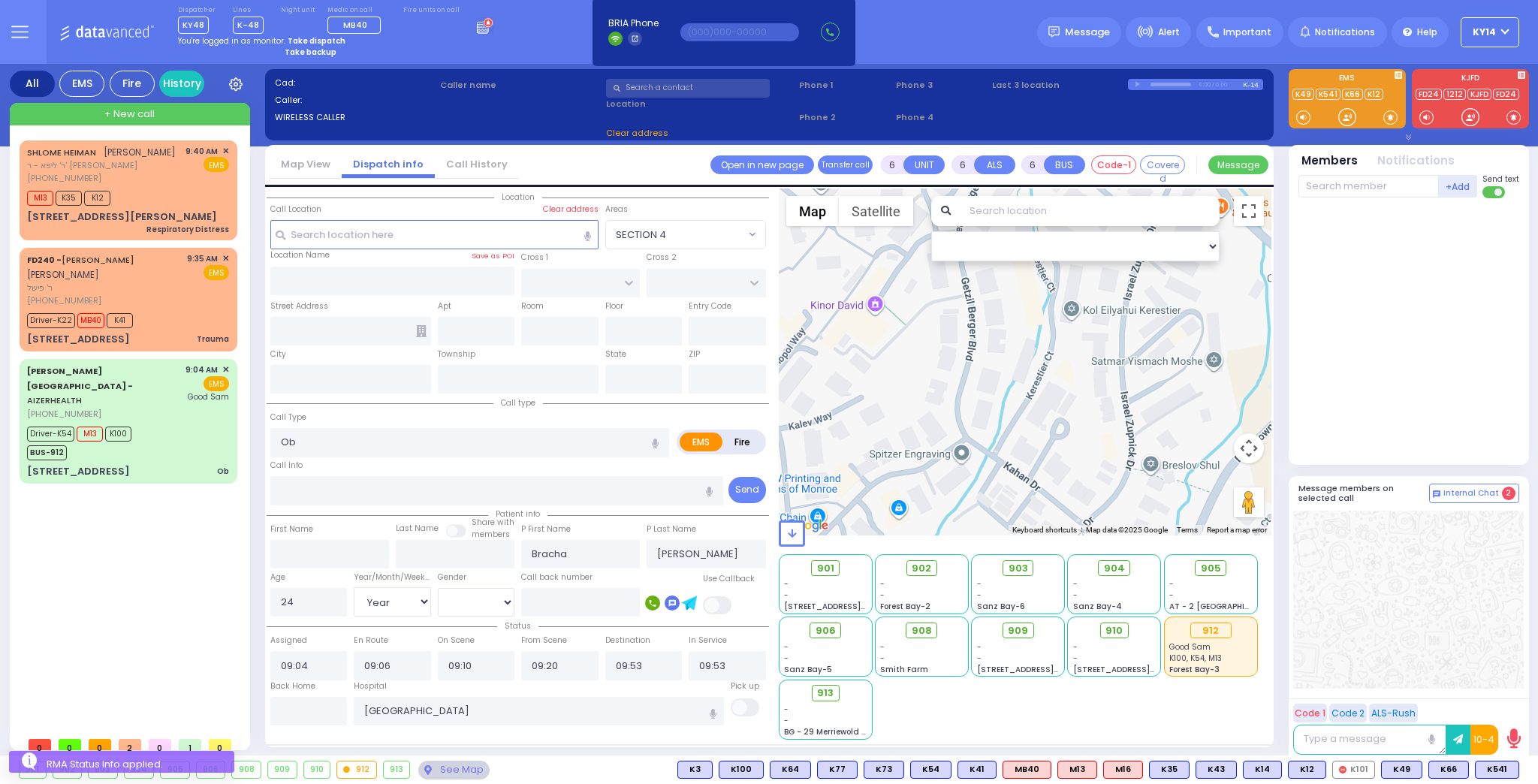
type input "Arncliffe"
type input "[GEOGRAPHIC_DATA]"
type input "2205"
select select "Hatzalah Garages"
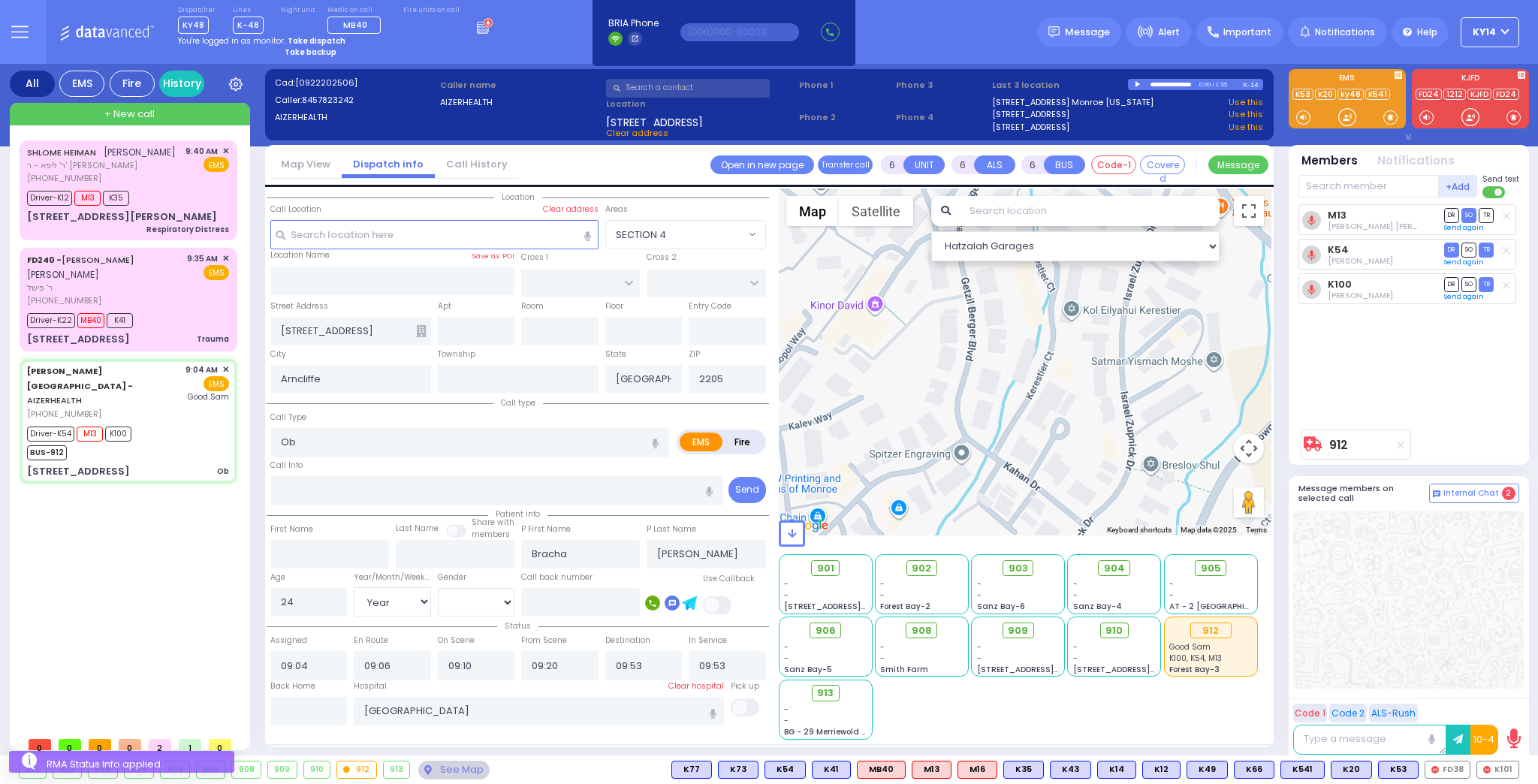
select select
radio input "true"
select select "Year"
select select "[DEMOGRAPHIC_DATA]"
select select
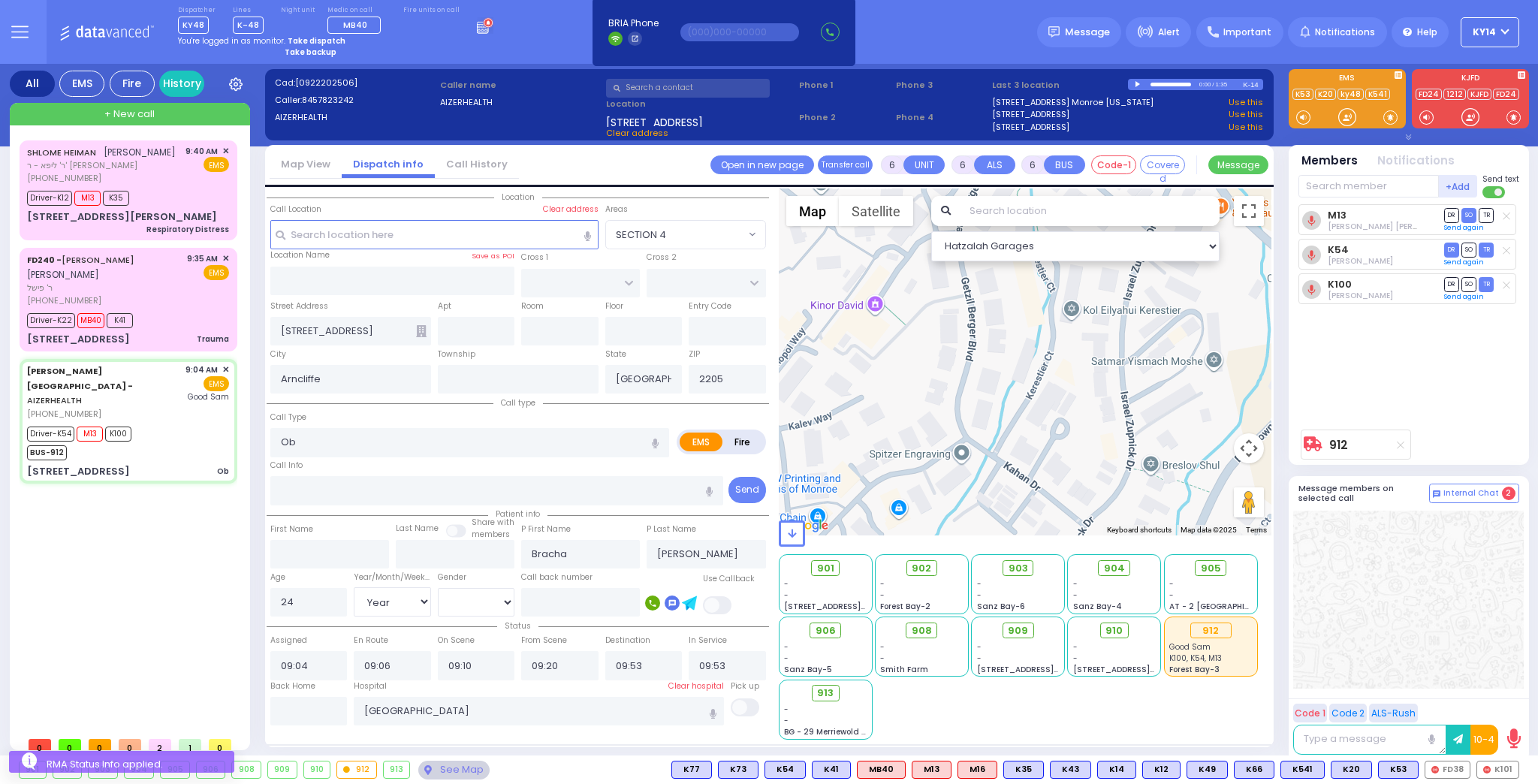
radio input "true"
select select "Year"
select select "[DEMOGRAPHIC_DATA]"
select select
radio input "true"
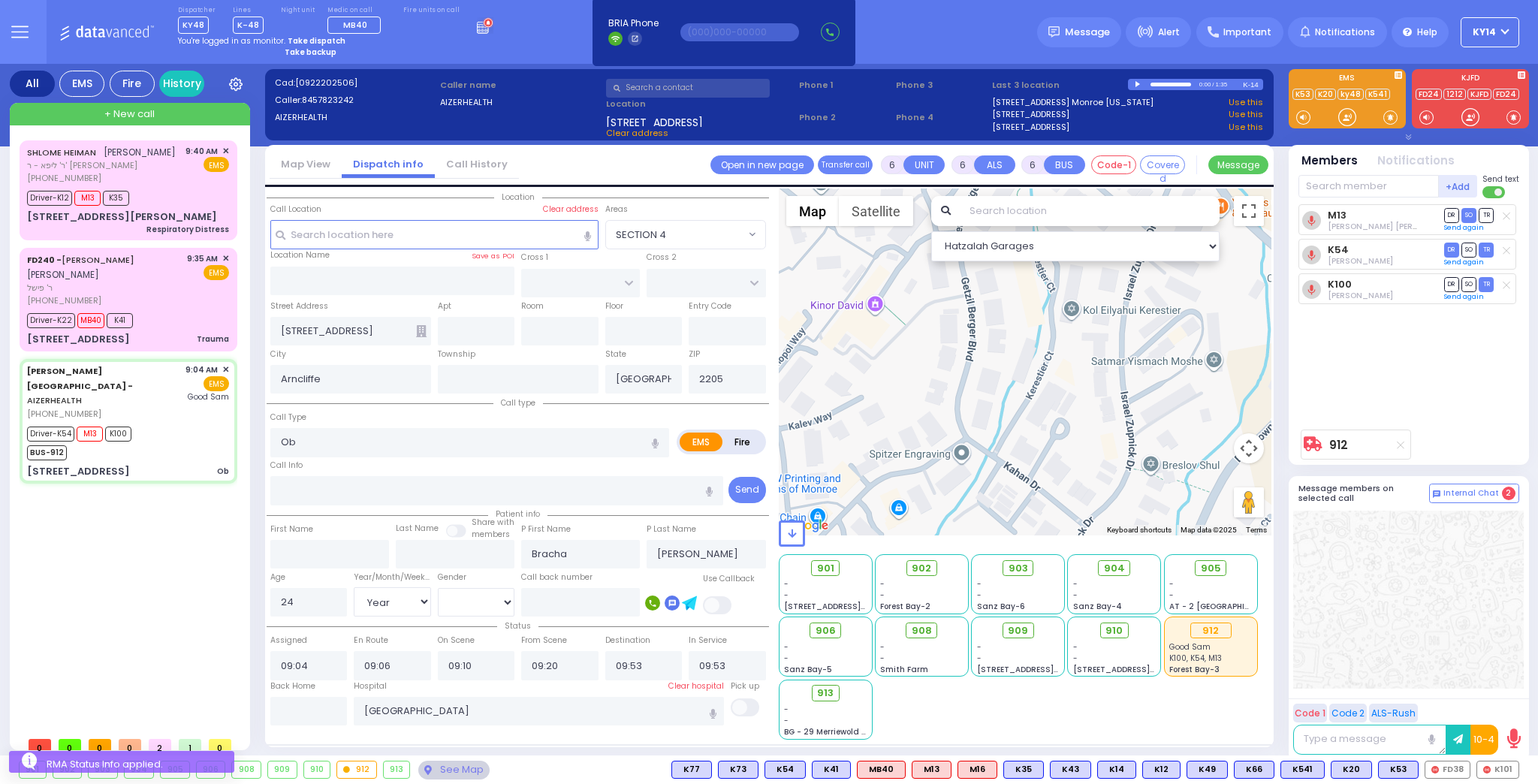
select select "Year"
select select "[DEMOGRAPHIC_DATA]"
select select "Hatzalah Garages"
select select
radio input "true"
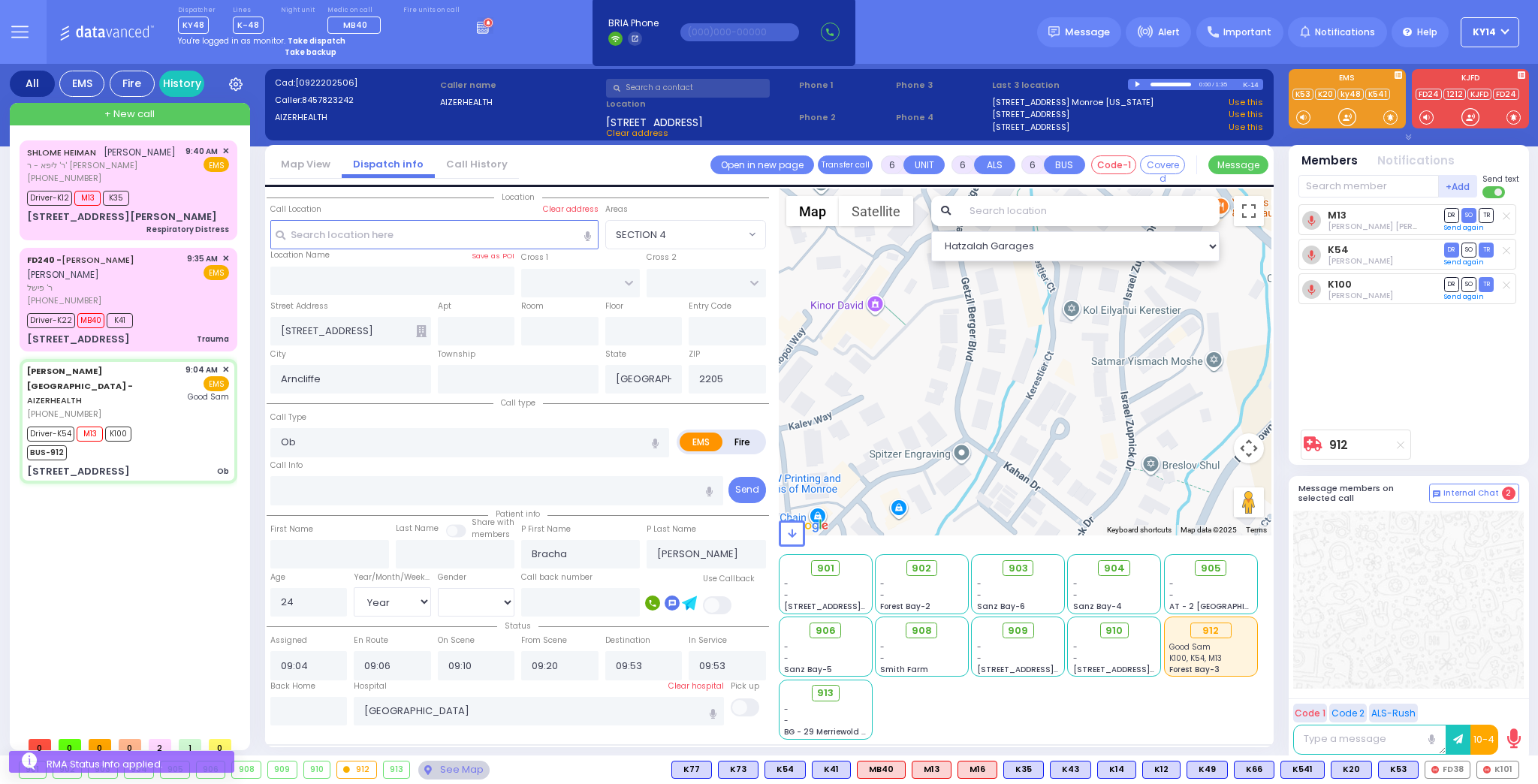
select select "Year"
